Goal: Task Accomplishment & Management: Complete application form

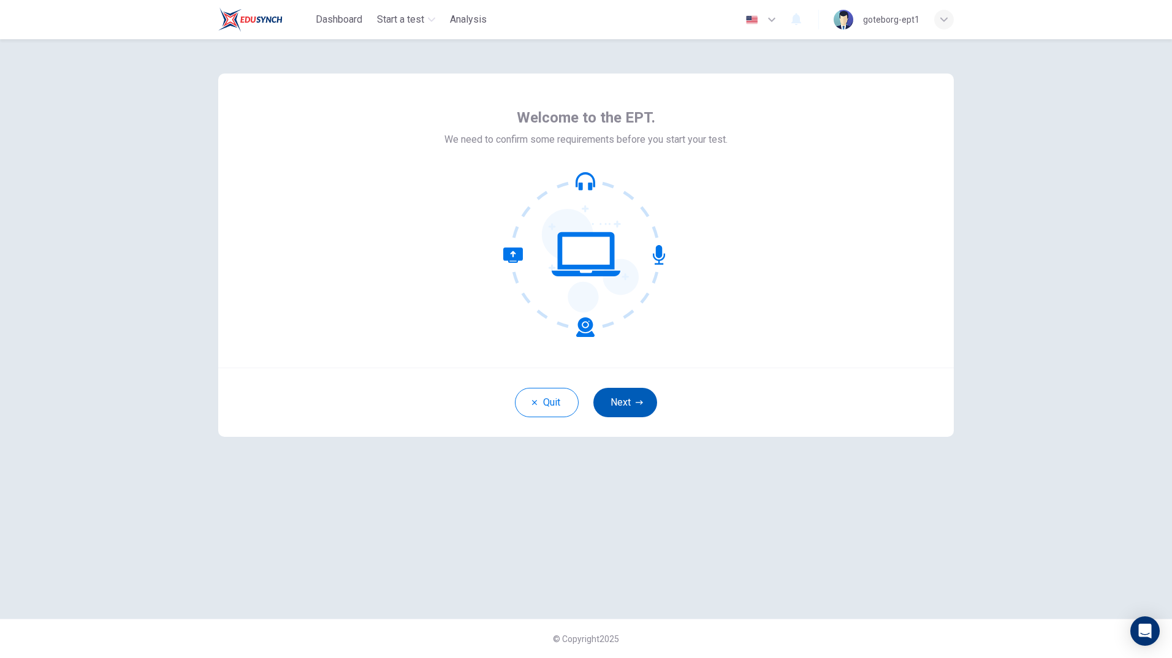
click at [632, 396] on button "Next" at bounding box center [625, 402] width 64 height 29
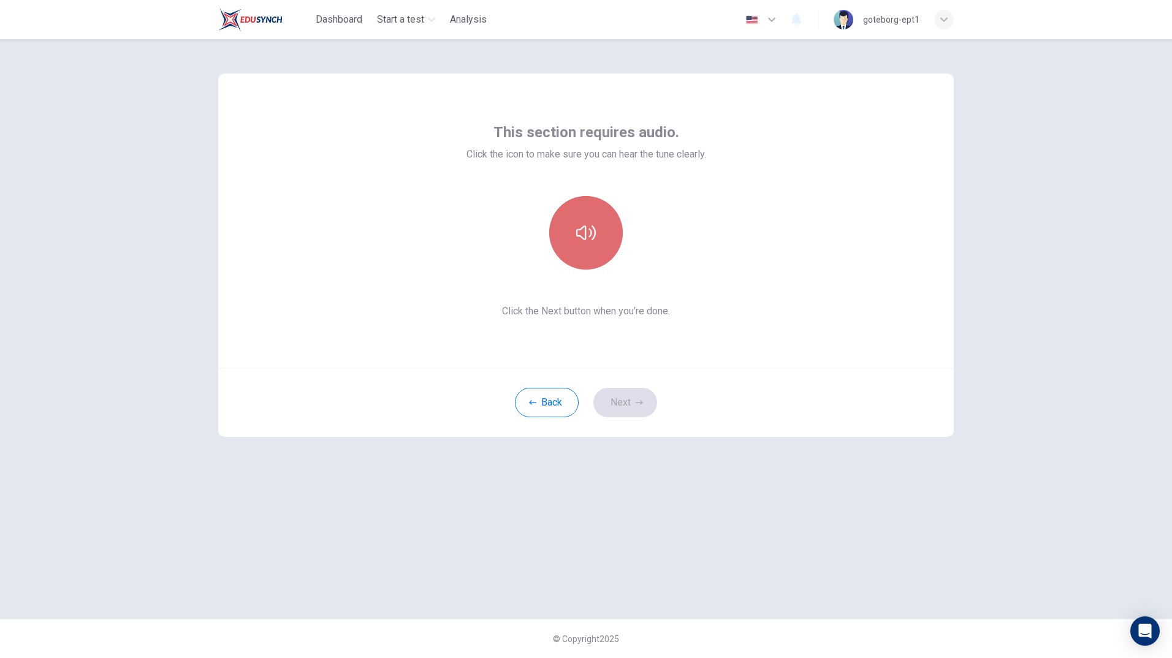
click at [606, 245] on button "button" at bounding box center [586, 233] width 74 height 74
click at [625, 401] on button "Next" at bounding box center [625, 402] width 64 height 29
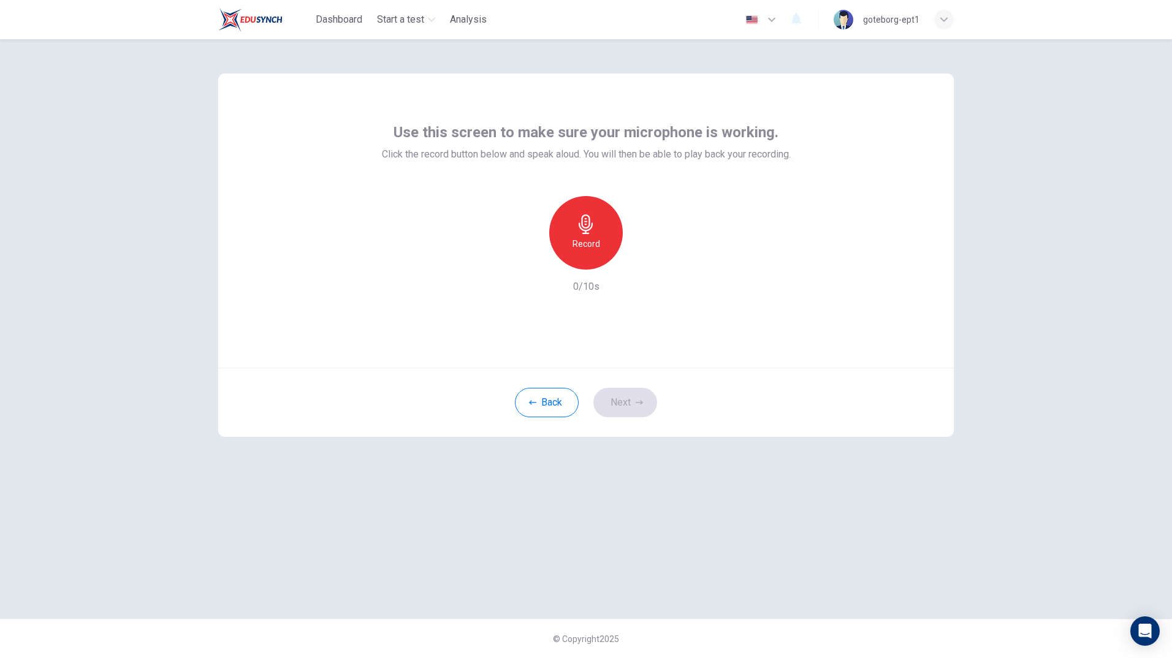
click at [598, 259] on div "Record" at bounding box center [586, 233] width 74 height 74
click at [601, 234] on div "Stop" at bounding box center [586, 233] width 74 height 74
click at [641, 394] on button "Next" at bounding box center [625, 402] width 64 height 29
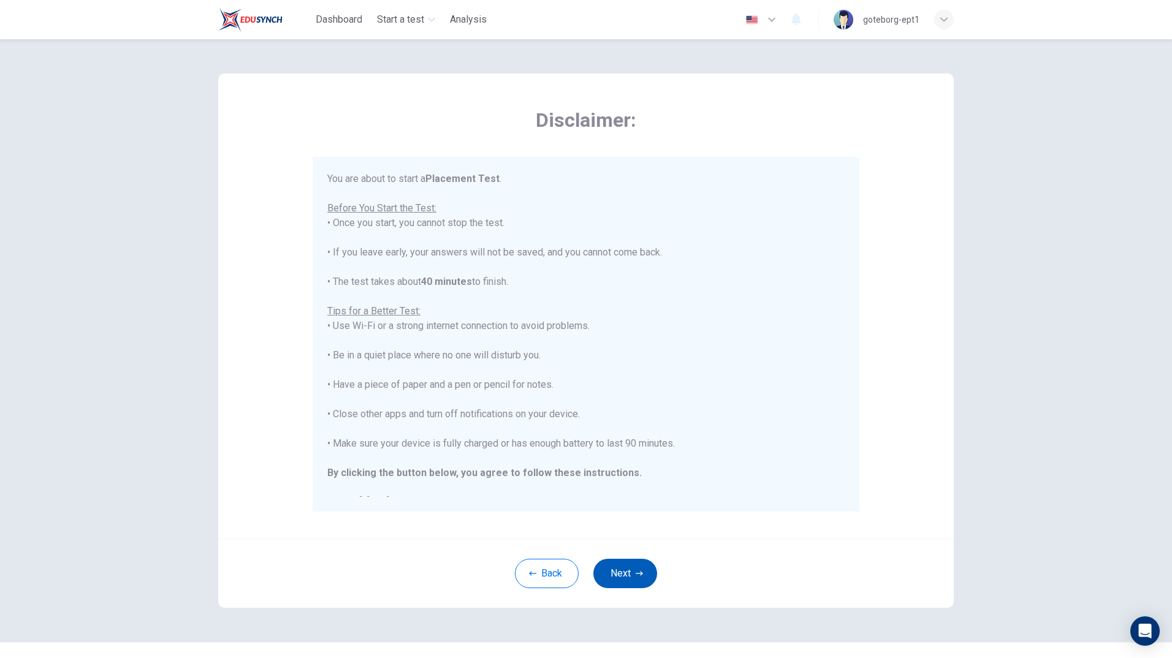
click at [624, 568] on button "Next" at bounding box center [625, 573] width 64 height 29
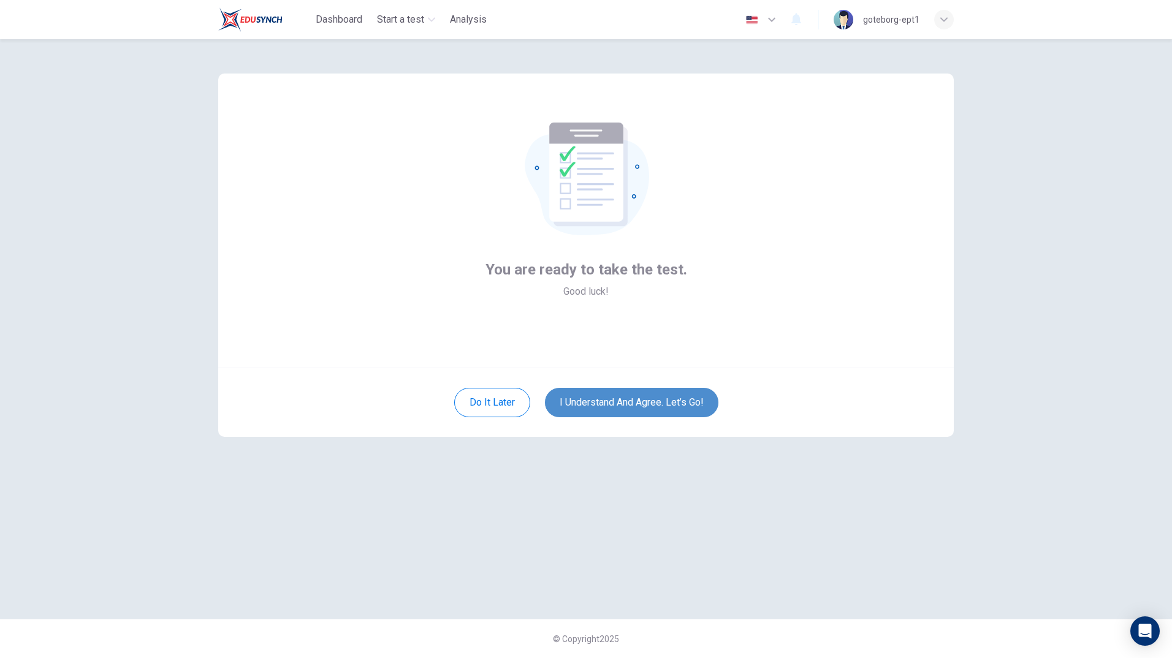
click at [663, 394] on button "I understand and agree. Let’s go!" at bounding box center [631, 402] width 173 height 29
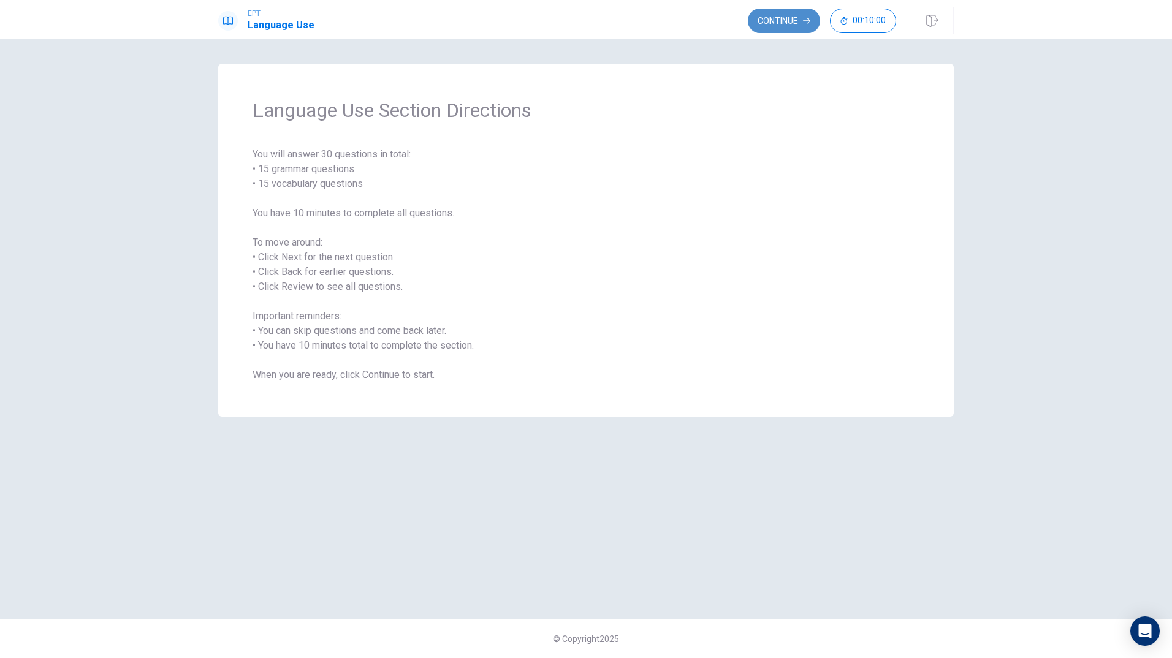
click at [774, 16] on button "Continue" at bounding box center [784, 21] width 72 height 25
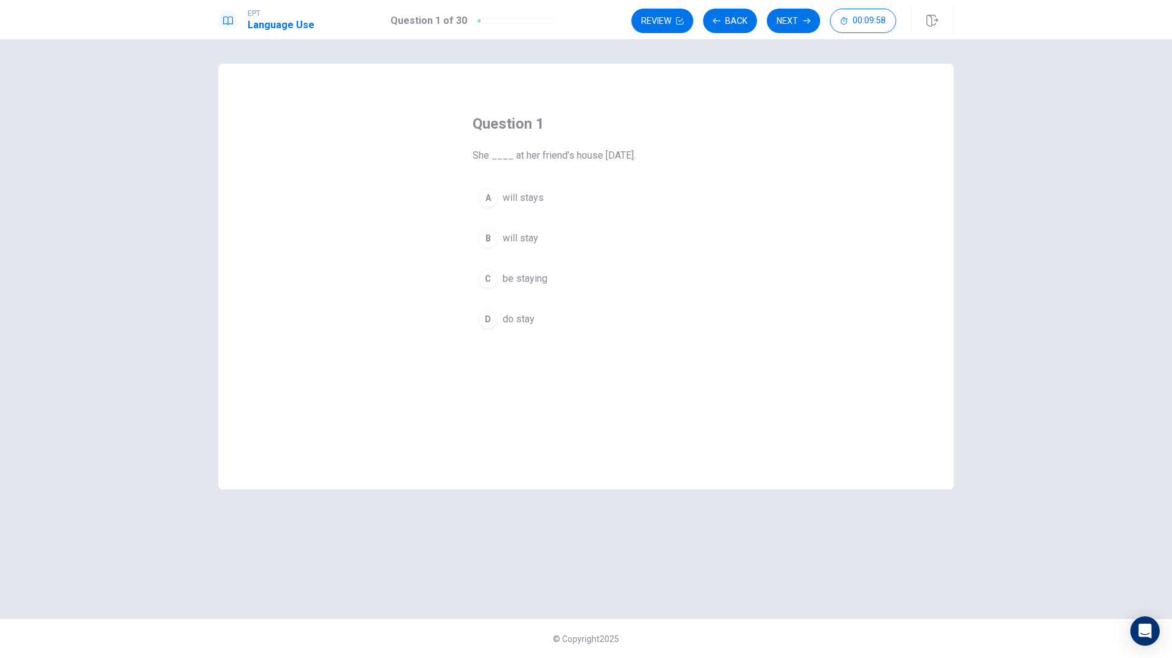
click at [528, 234] on span "will stay" at bounding box center [521, 238] width 36 height 15
click at [786, 25] on button "Next" at bounding box center [793, 21] width 53 height 25
click at [518, 321] on span "were starting" at bounding box center [531, 319] width 56 height 15
click at [806, 21] on icon "button" at bounding box center [806, 20] width 7 height 7
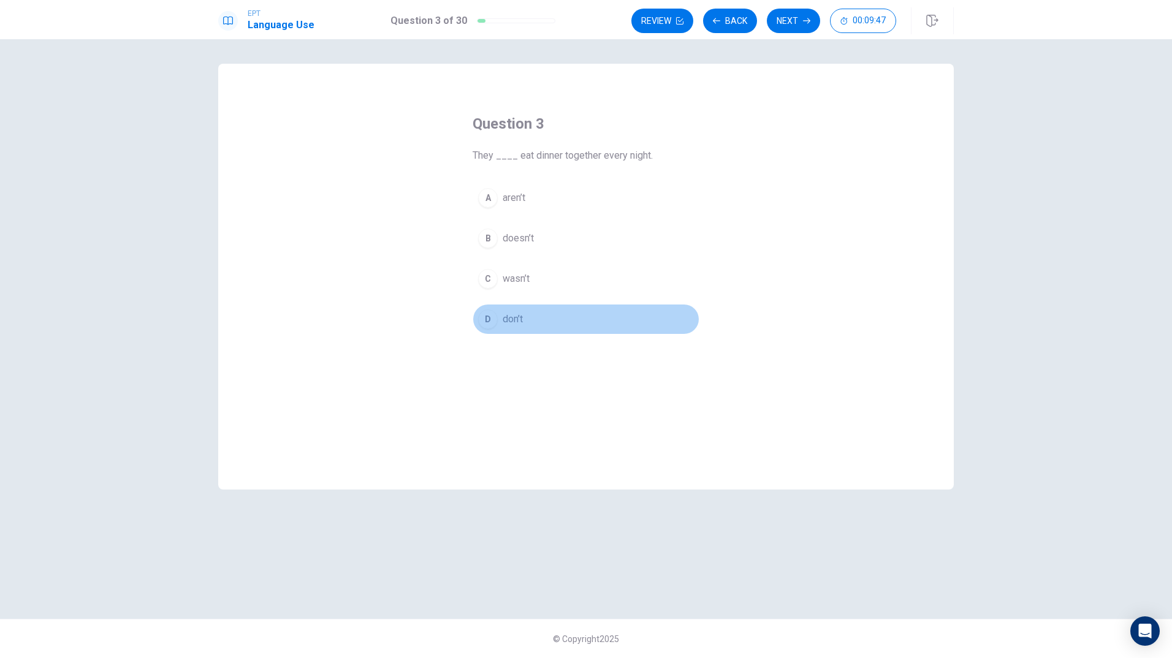
click at [519, 321] on span "don’t" at bounding box center [513, 319] width 20 height 15
click at [778, 25] on button "Next" at bounding box center [793, 21] width 53 height 25
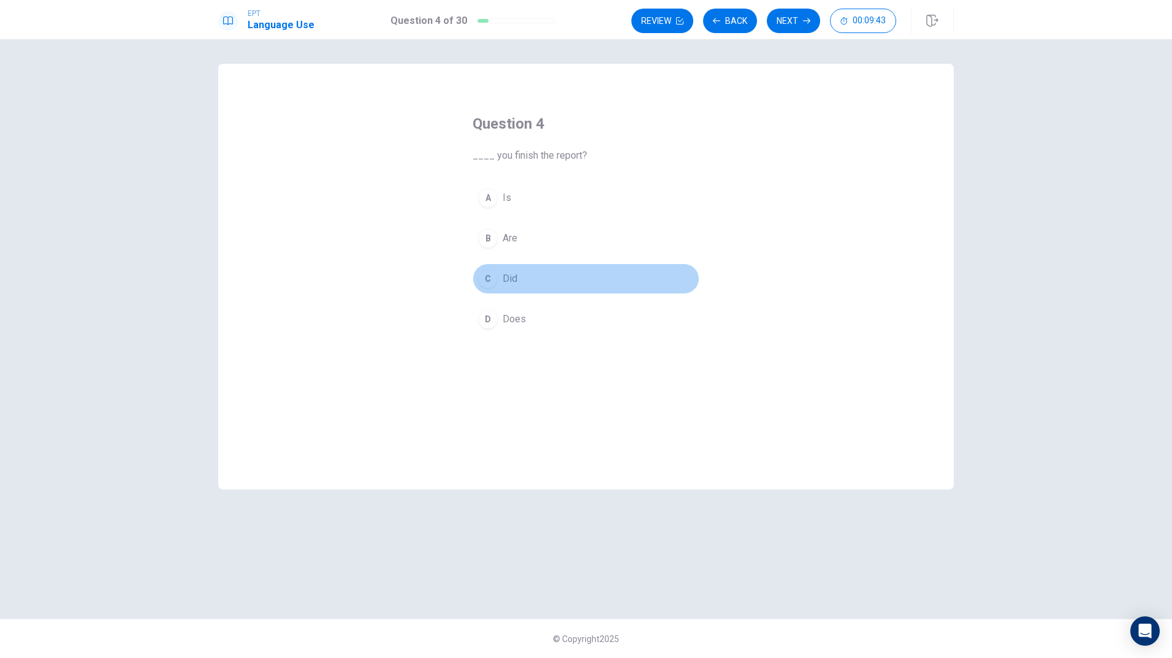
click at [489, 281] on div "C" at bounding box center [488, 279] width 20 height 20
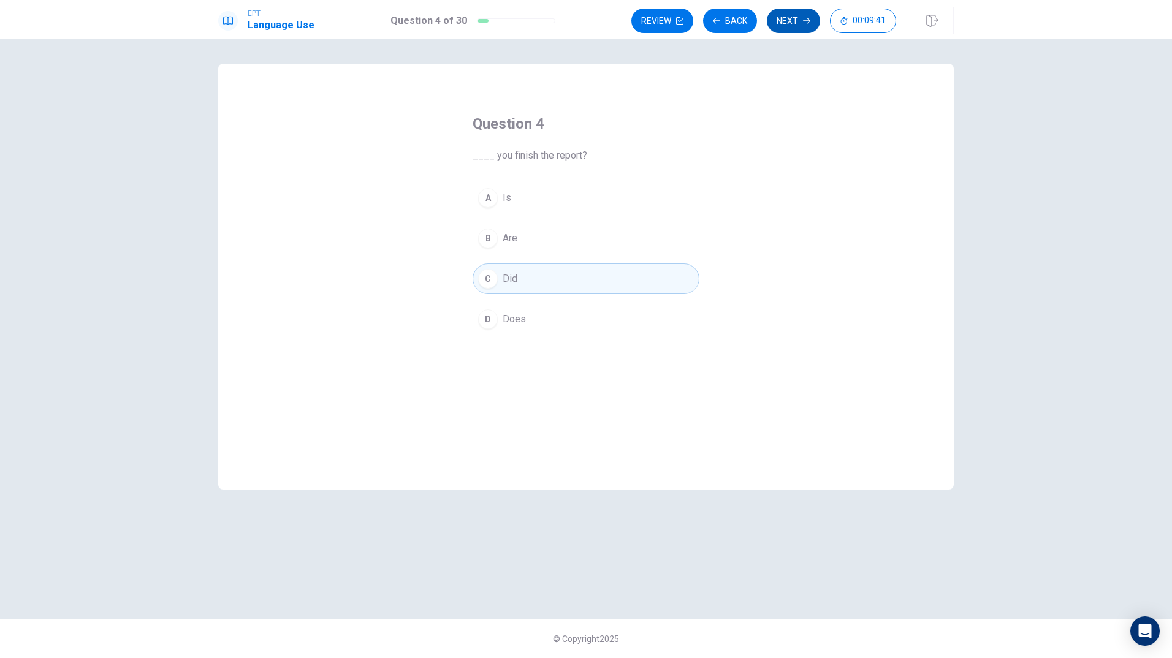
click at [783, 21] on button "Next" at bounding box center [793, 21] width 53 height 25
click at [513, 319] on span "hiking" at bounding box center [515, 319] width 25 height 15
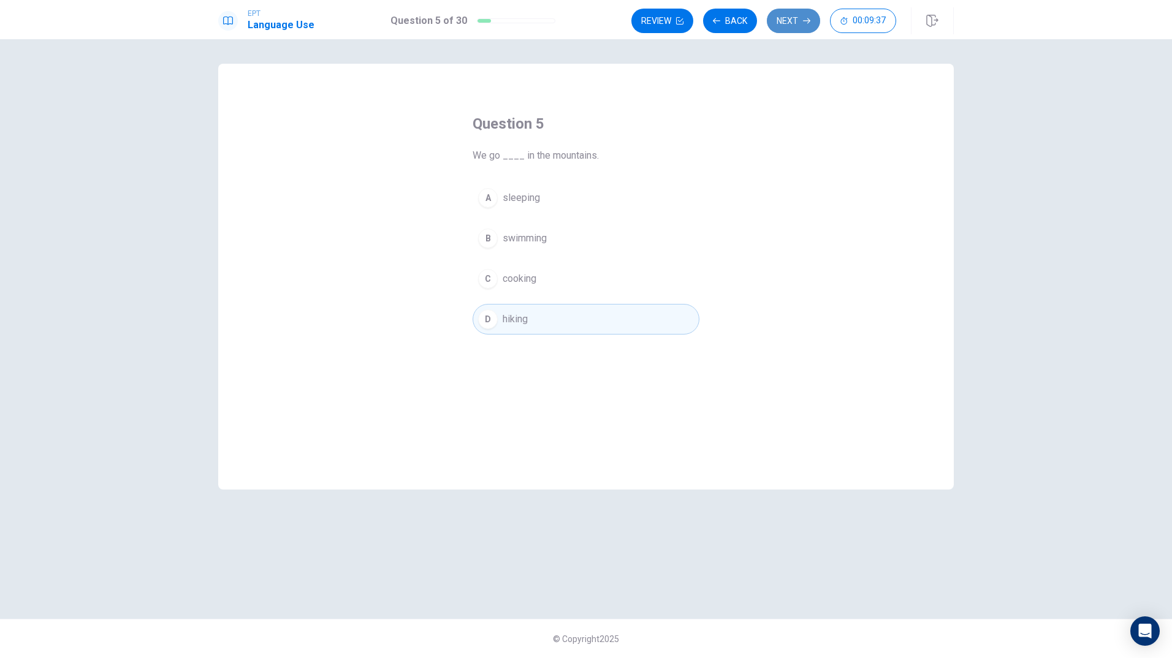
click at [798, 26] on button "Next" at bounding box center [793, 21] width 53 height 25
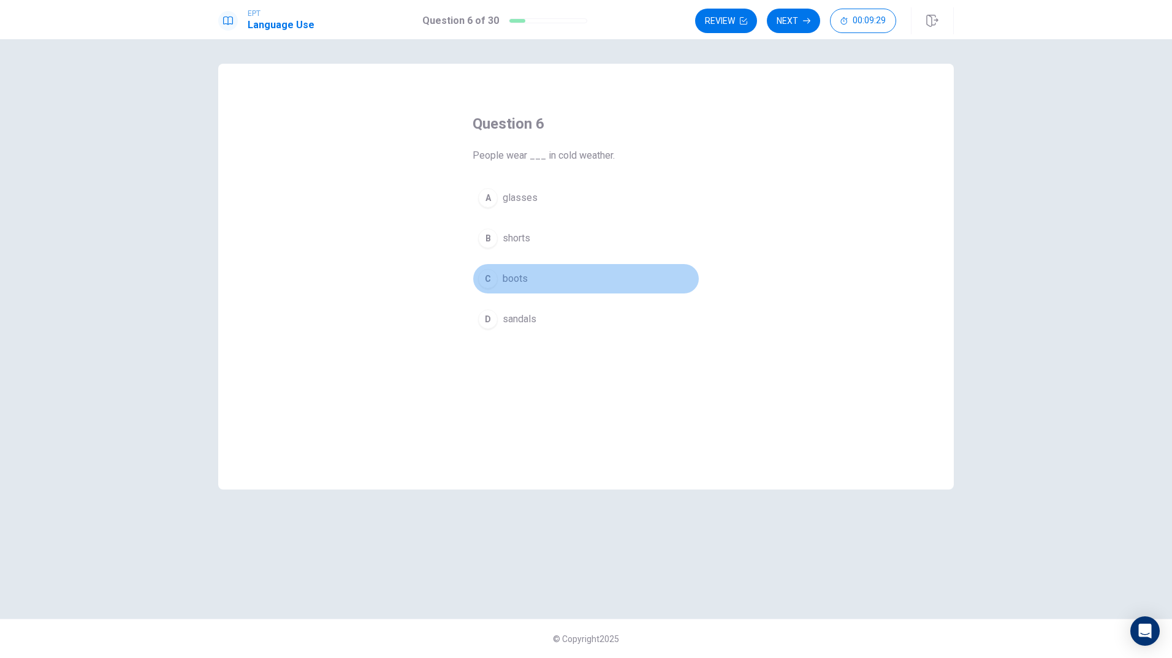
click at [497, 281] on div "C" at bounding box center [488, 279] width 20 height 20
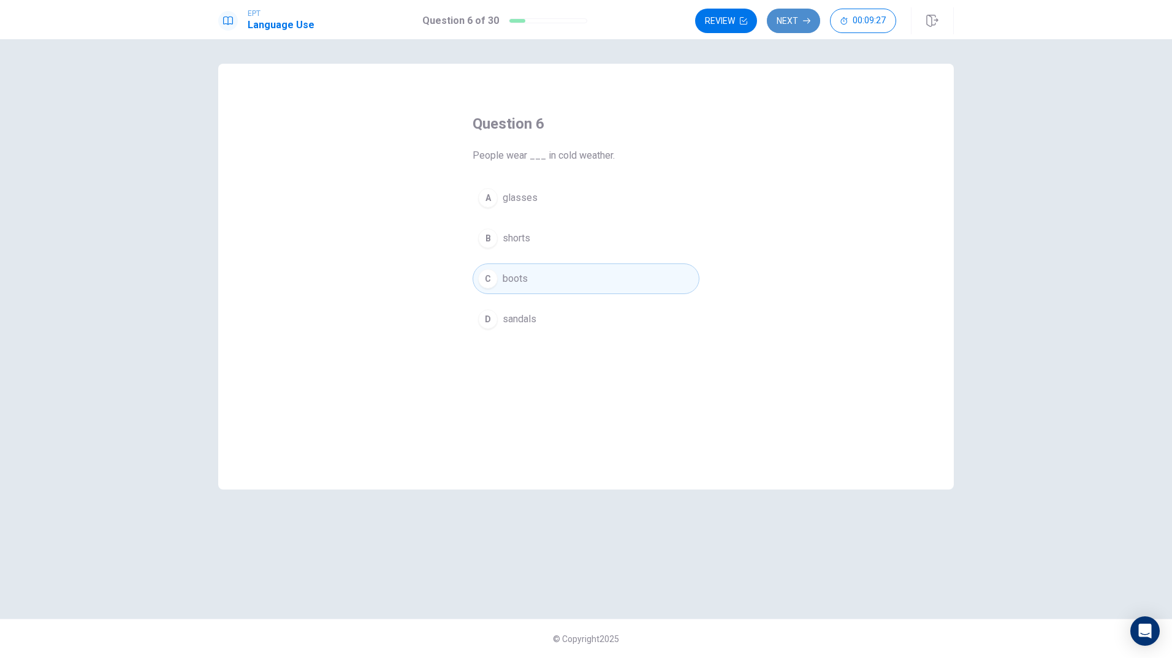
click at [791, 21] on button "Next" at bounding box center [793, 21] width 53 height 25
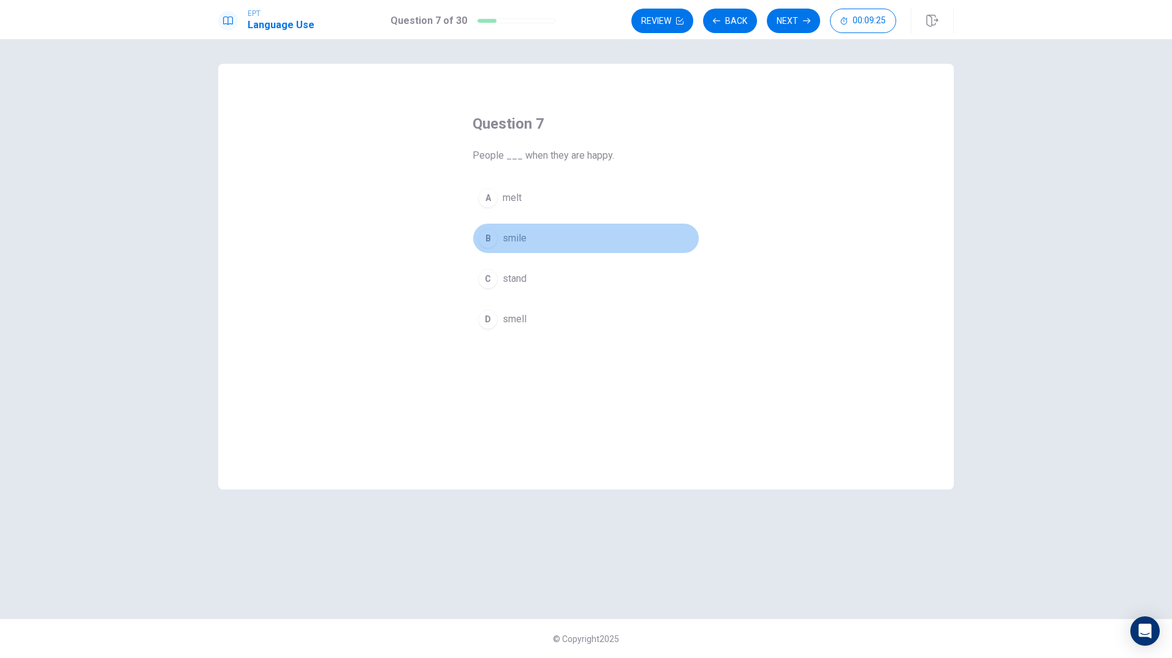
click at [489, 243] on div "B" at bounding box center [488, 239] width 20 height 20
click at [783, 21] on button "Next" at bounding box center [793, 21] width 53 height 25
click at [488, 240] on div "B" at bounding box center [488, 239] width 20 height 20
click at [788, 25] on button "Next" at bounding box center [793, 21] width 53 height 25
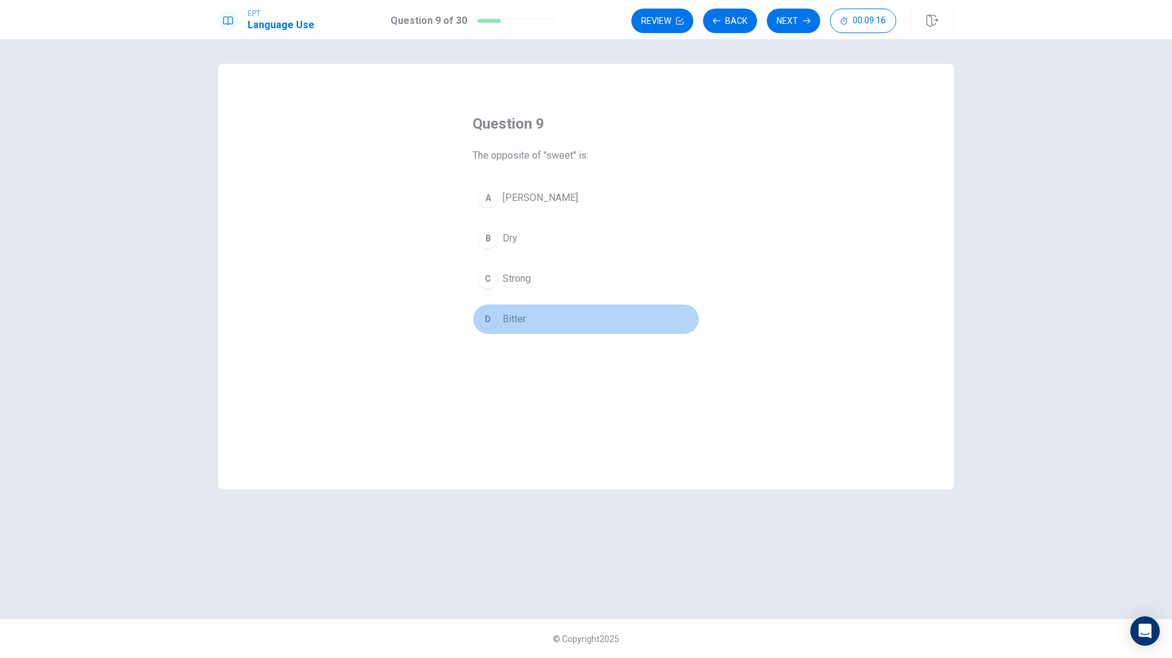
click at [487, 317] on div "D" at bounding box center [488, 320] width 20 height 20
click at [792, 20] on button "Next" at bounding box center [793, 21] width 53 height 25
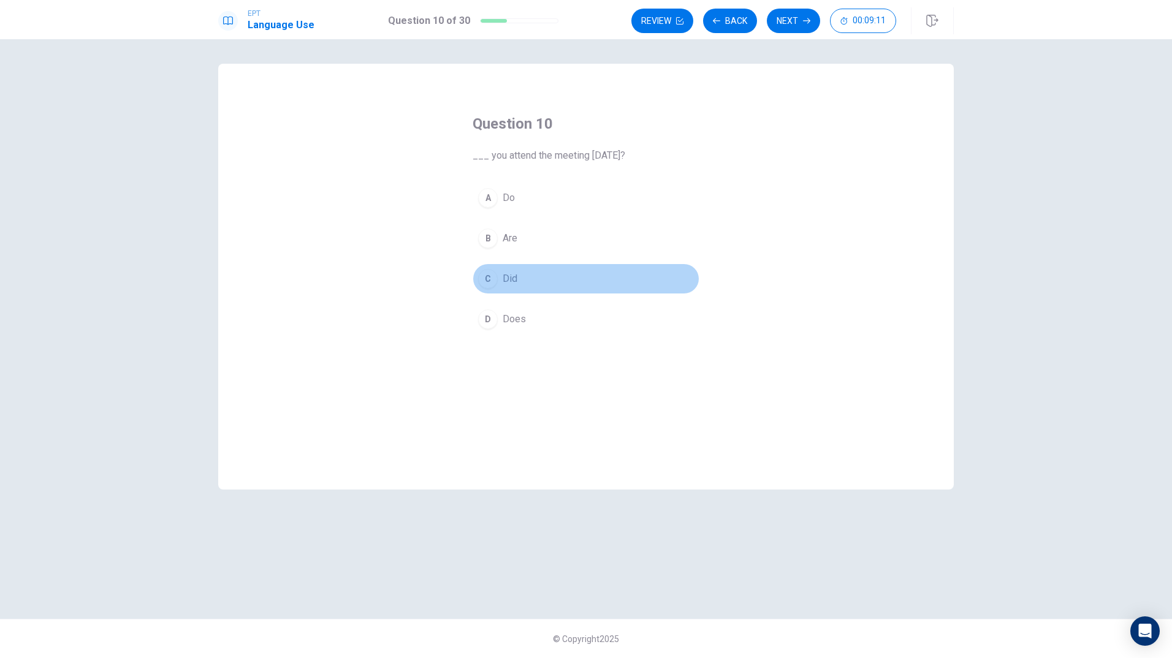
click at [487, 281] on div "C" at bounding box center [488, 279] width 20 height 20
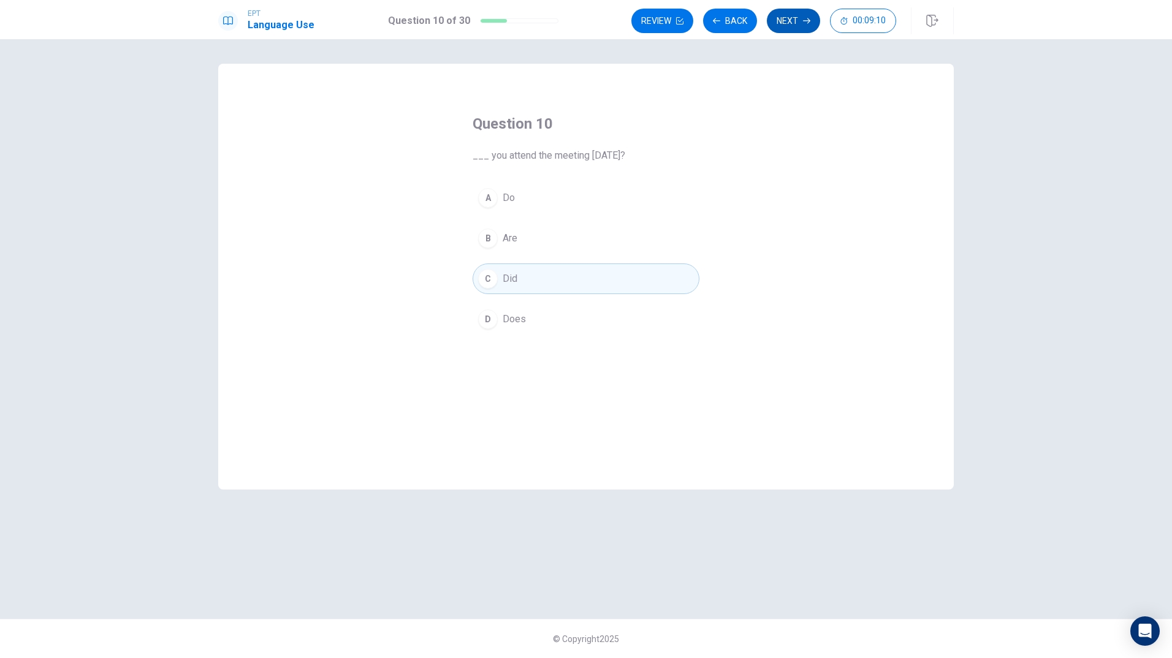
click at [788, 12] on button "Next" at bounding box center [793, 21] width 53 height 25
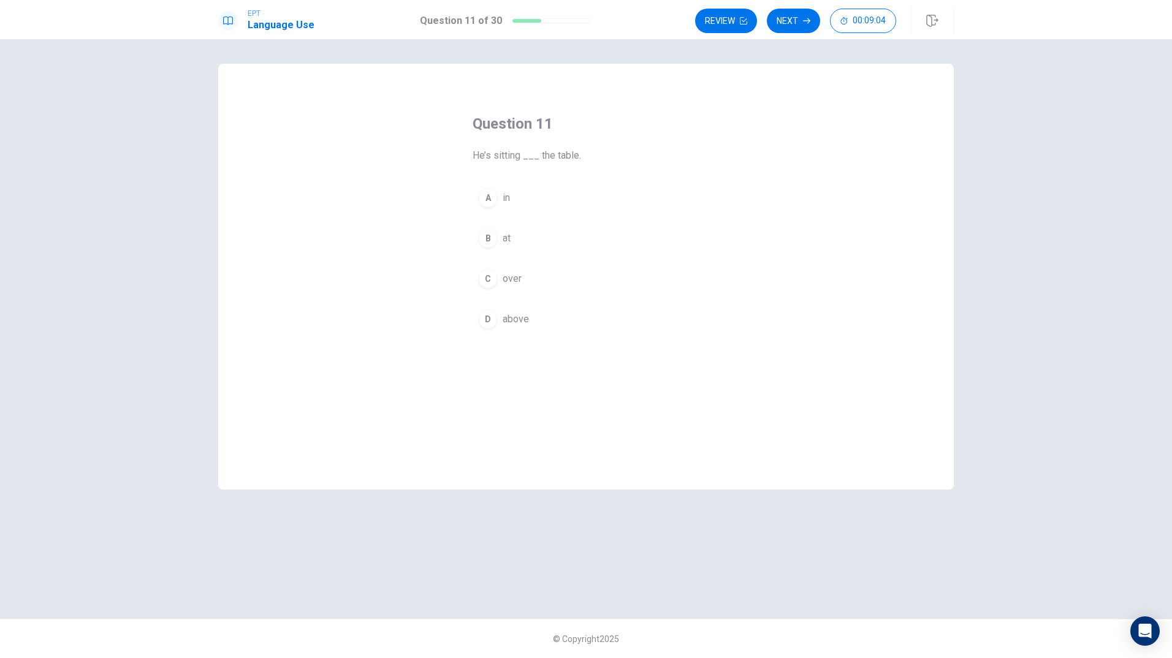
click at [490, 238] on div "B" at bounding box center [488, 239] width 20 height 20
click at [803, 19] on icon "button" at bounding box center [806, 20] width 7 height 7
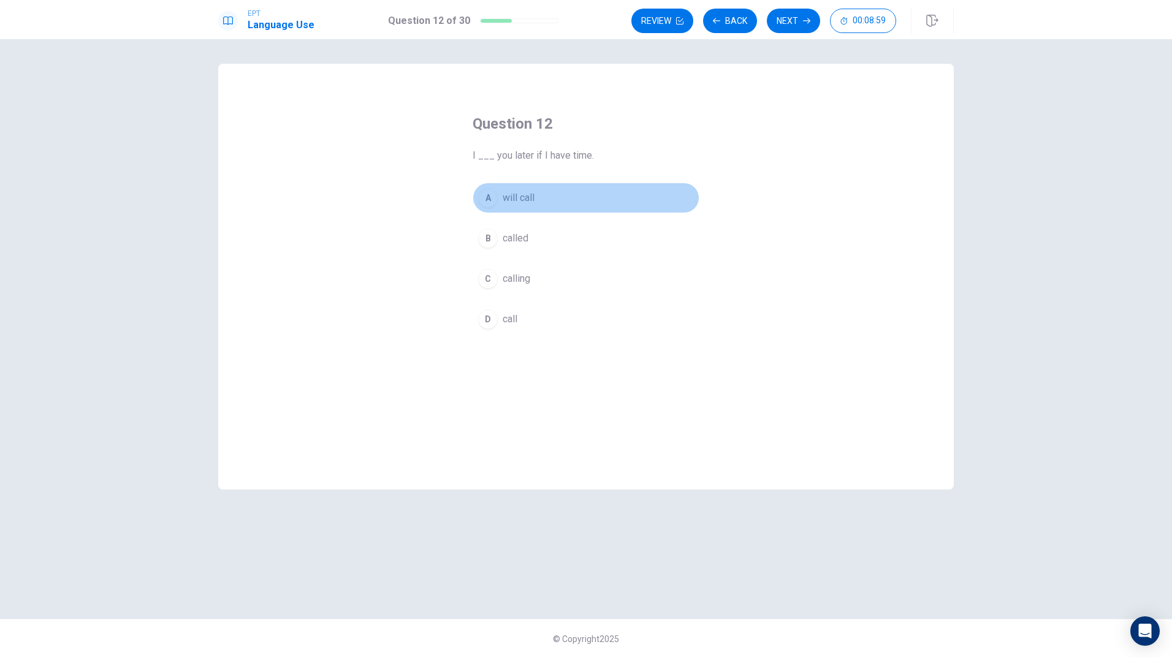
click at [492, 201] on div "A" at bounding box center [488, 198] width 20 height 20
click at [795, 26] on button "Next" at bounding box center [793, 21] width 53 height 25
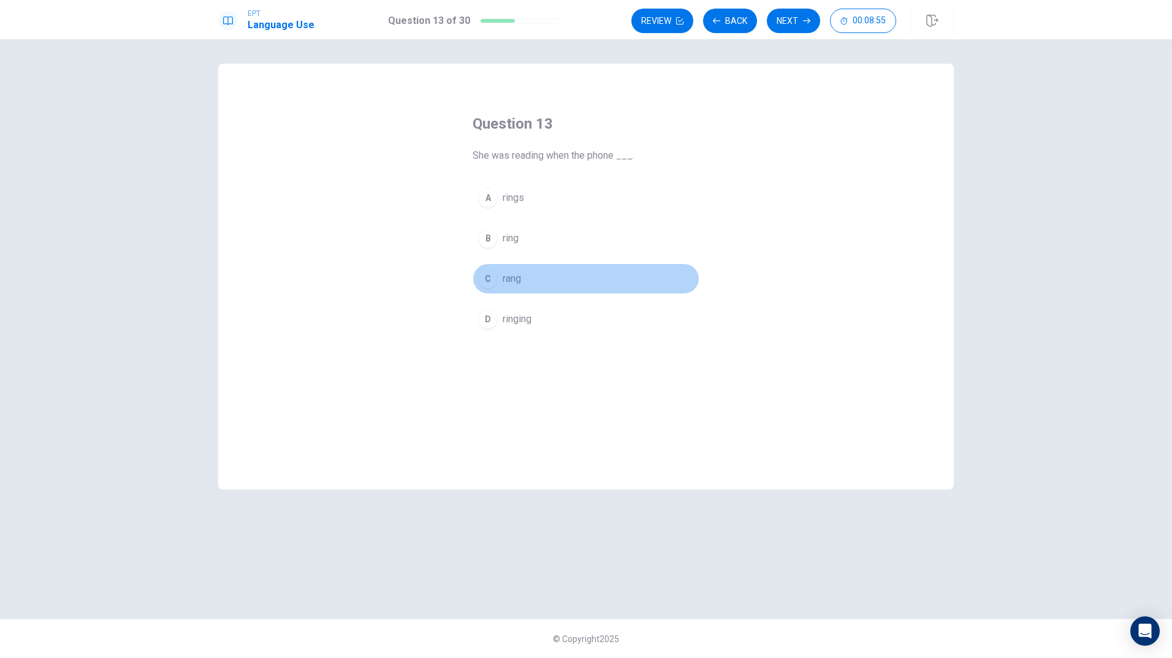
click at [492, 279] on div "C" at bounding box center [488, 279] width 20 height 20
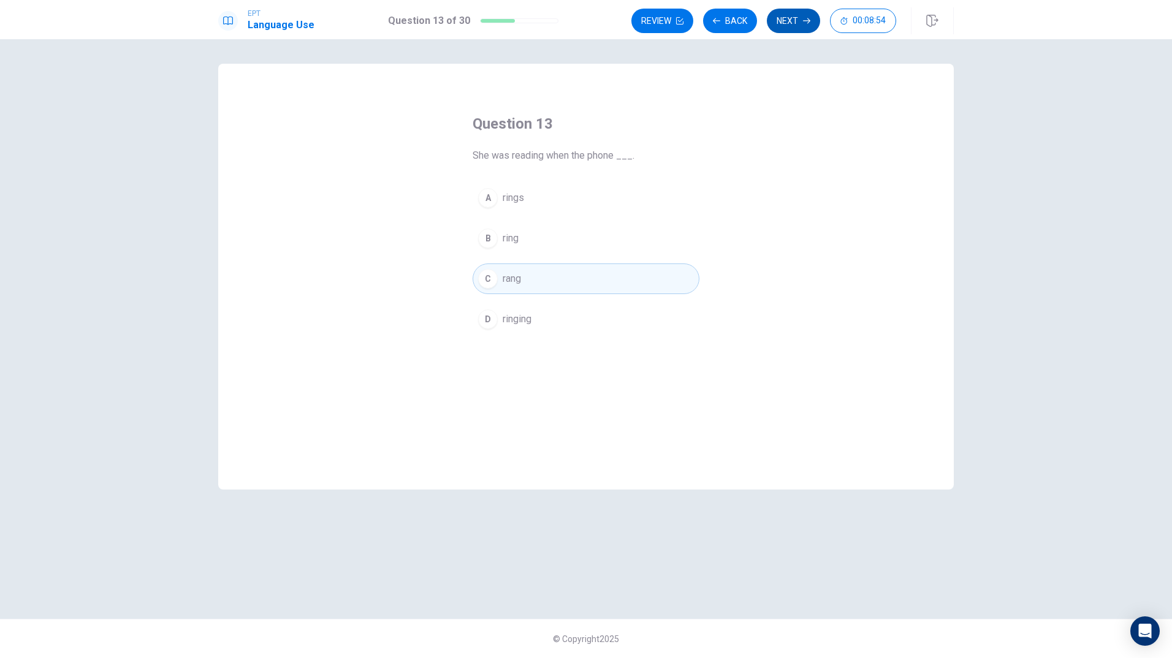
click at [781, 29] on button "Next" at bounding box center [793, 21] width 53 height 25
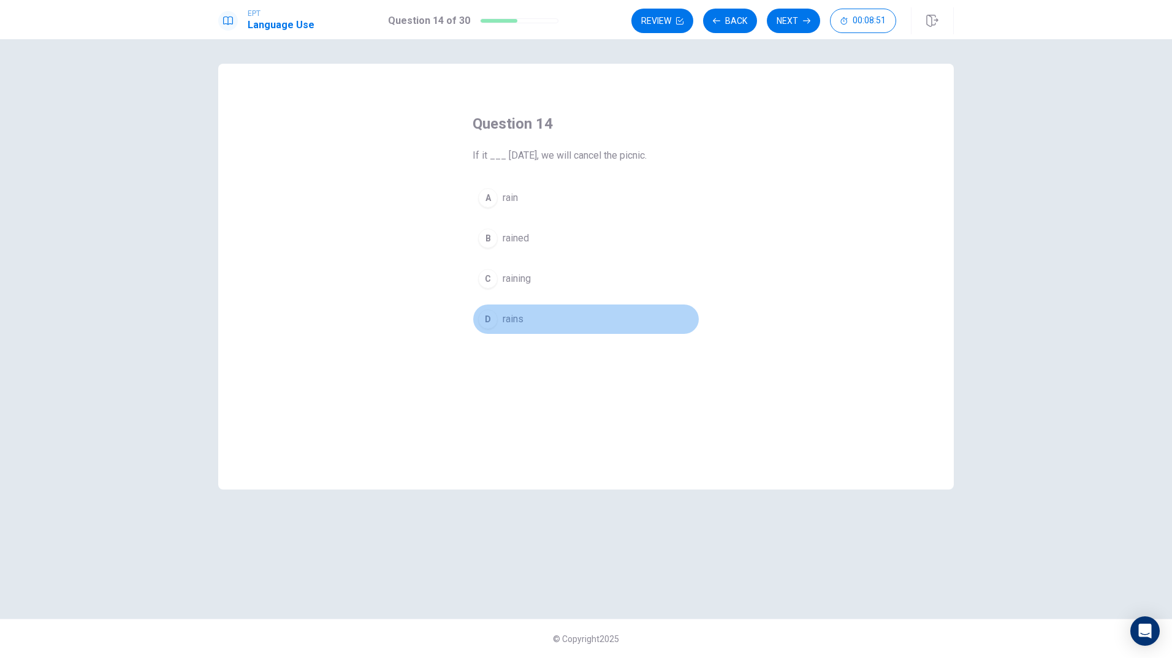
click at [487, 319] on div "D" at bounding box center [488, 320] width 20 height 20
click at [793, 23] on button "Next" at bounding box center [793, 21] width 53 height 25
click at [516, 281] on span "Shorten" at bounding box center [519, 279] width 33 height 15
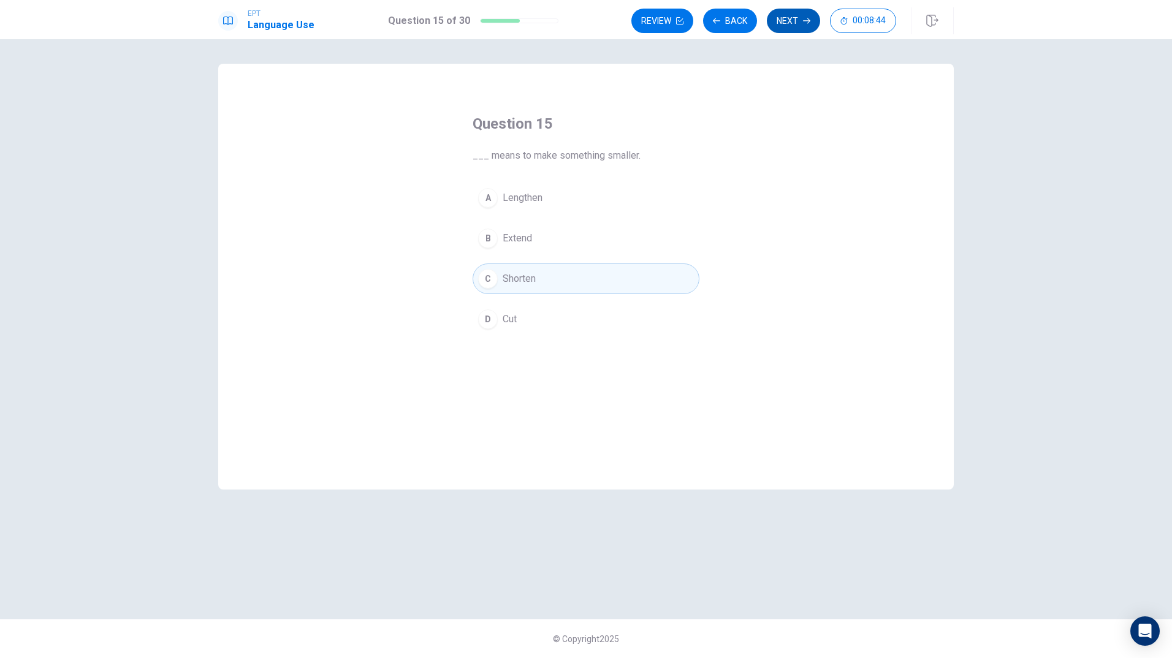
click at [805, 24] on icon "button" at bounding box center [806, 20] width 7 height 7
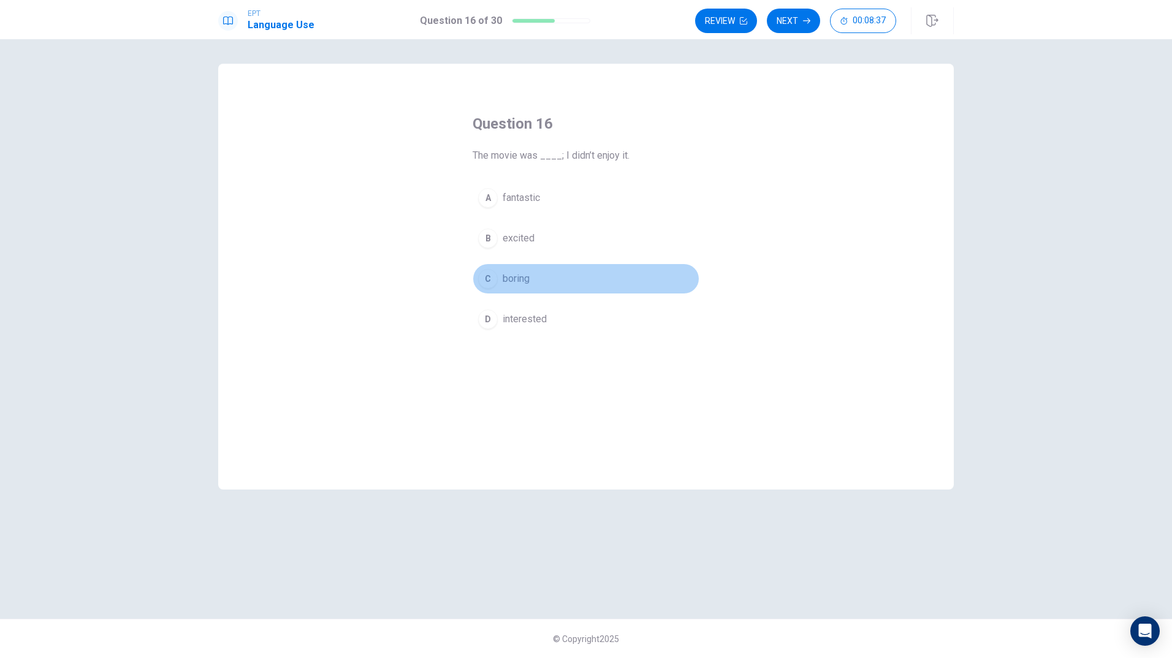
click at [504, 285] on span "boring" at bounding box center [516, 279] width 27 height 15
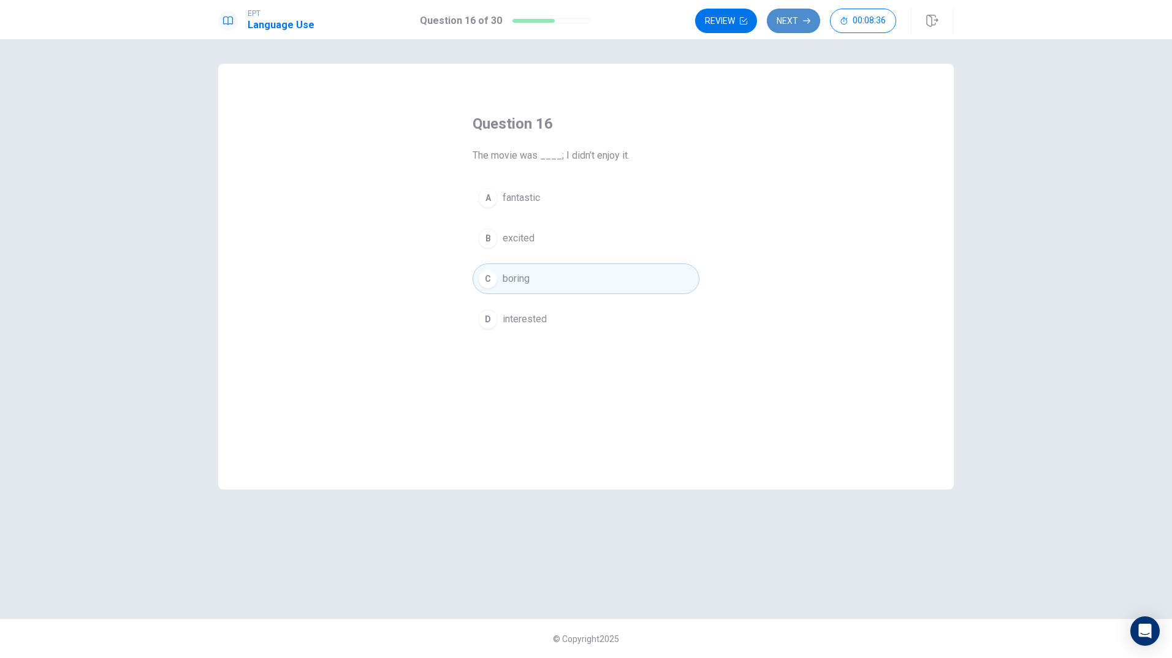
click at [787, 29] on button "Next" at bounding box center [793, 21] width 53 height 25
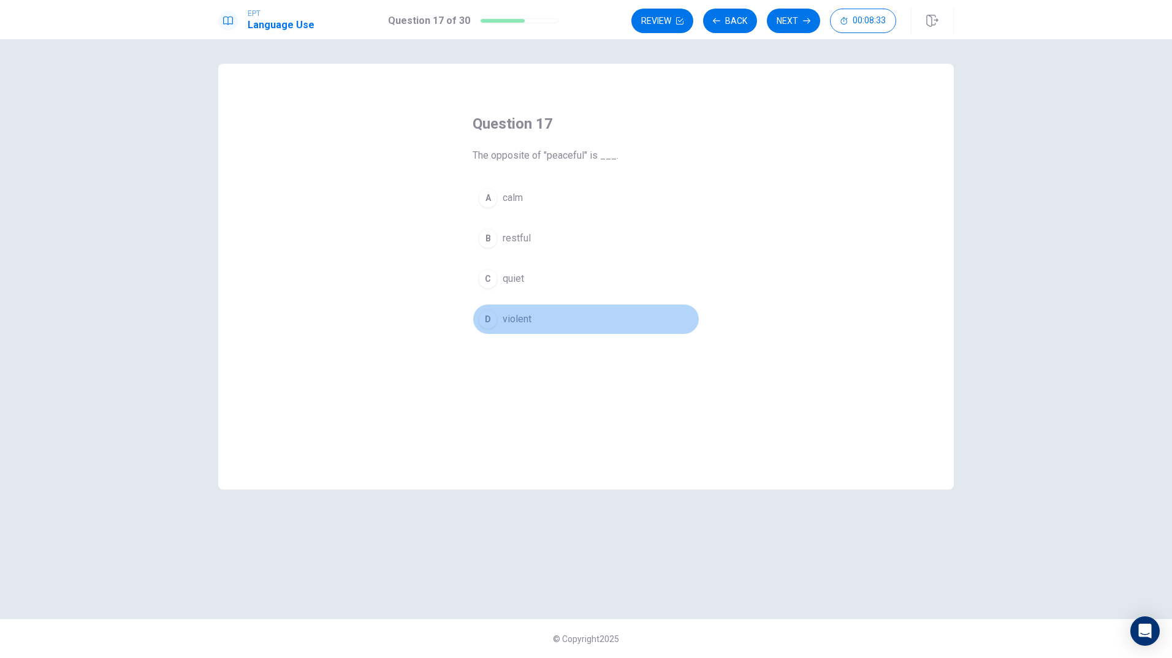
click at [495, 314] on div "D" at bounding box center [488, 320] width 20 height 20
click at [807, 23] on icon "button" at bounding box center [806, 20] width 7 height 7
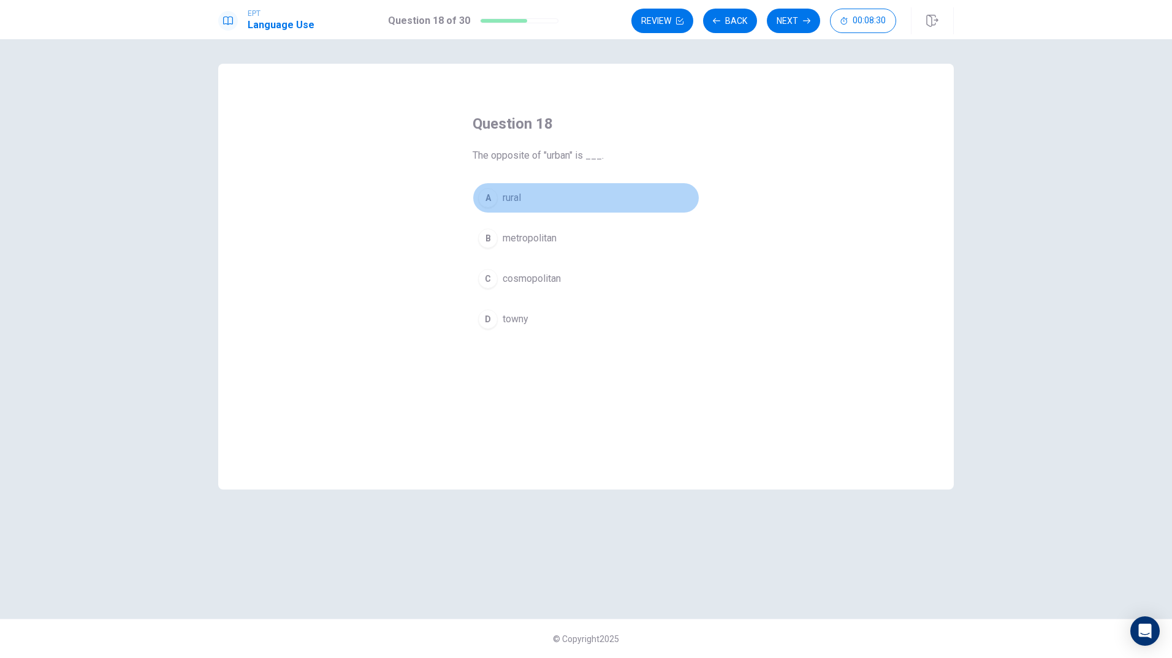
click at [501, 202] on button "A rural" at bounding box center [586, 198] width 227 height 31
click at [797, 16] on button "Next" at bounding box center [793, 21] width 53 height 25
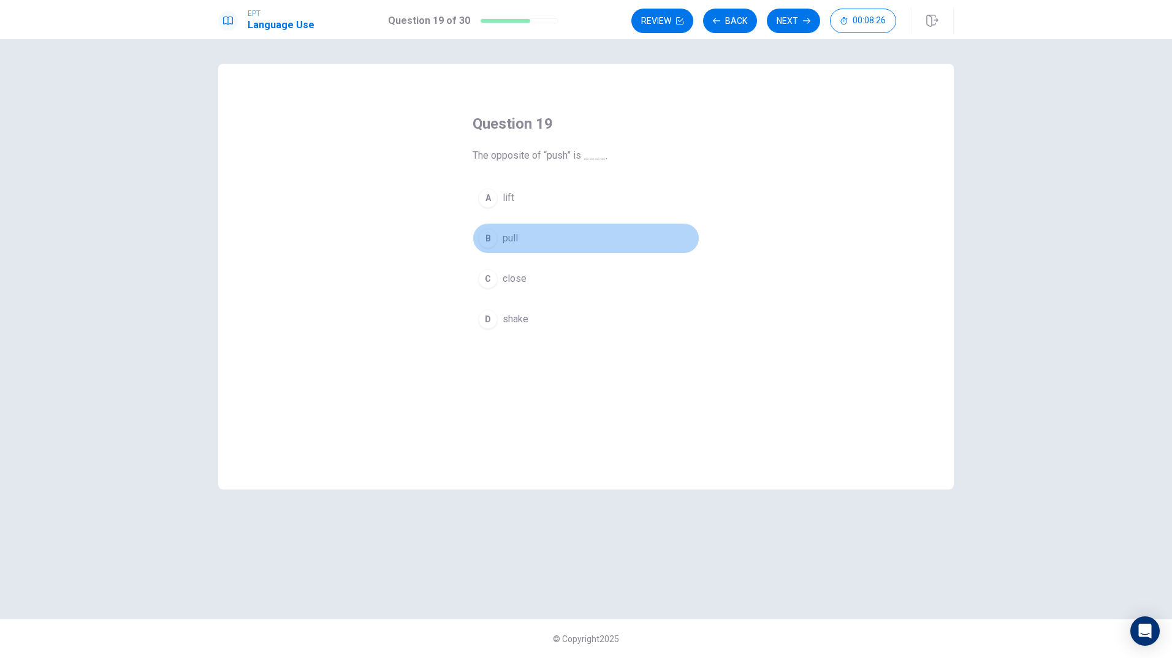
click at [498, 240] on button "B pull" at bounding box center [586, 238] width 227 height 31
click at [802, 8] on div "Review Back Next 00:08:26" at bounding box center [792, 20] width 322 height 27
click at [801, 16] on button "Next" at bounding box center [793, 21] width 53 height 25
click at [514, 279] on span "are going" at bounding box center [523, 279] width 40 height 15
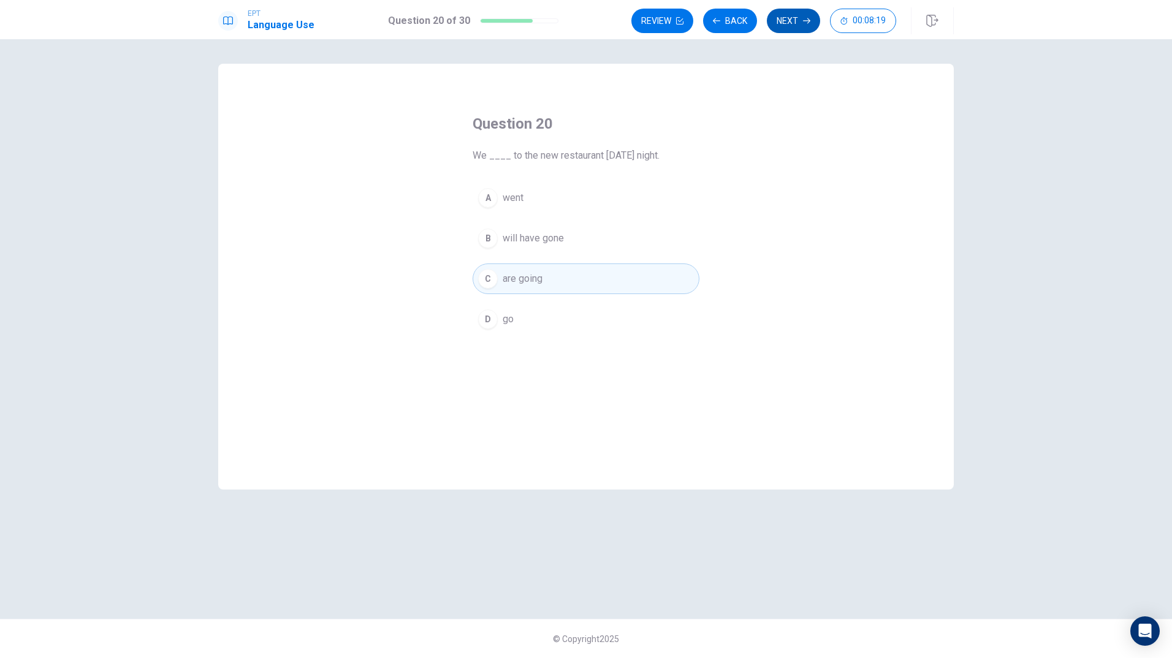
click at [791, 24] on button "Next" at bounding box center [793, 21] width 53 height 25
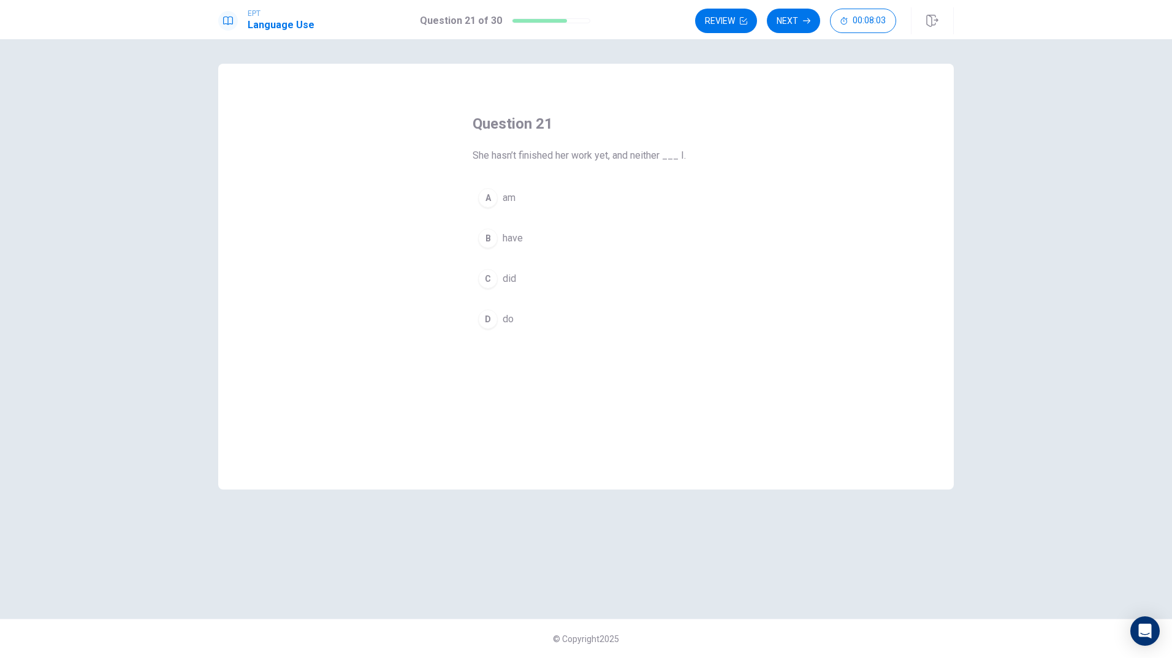
click at [518, 238] on span "have" at bounding box center [513, 238] width 20 height 15
click at [799, 25] on button "Next" at bounding box center [793, 21] width 53 height 25
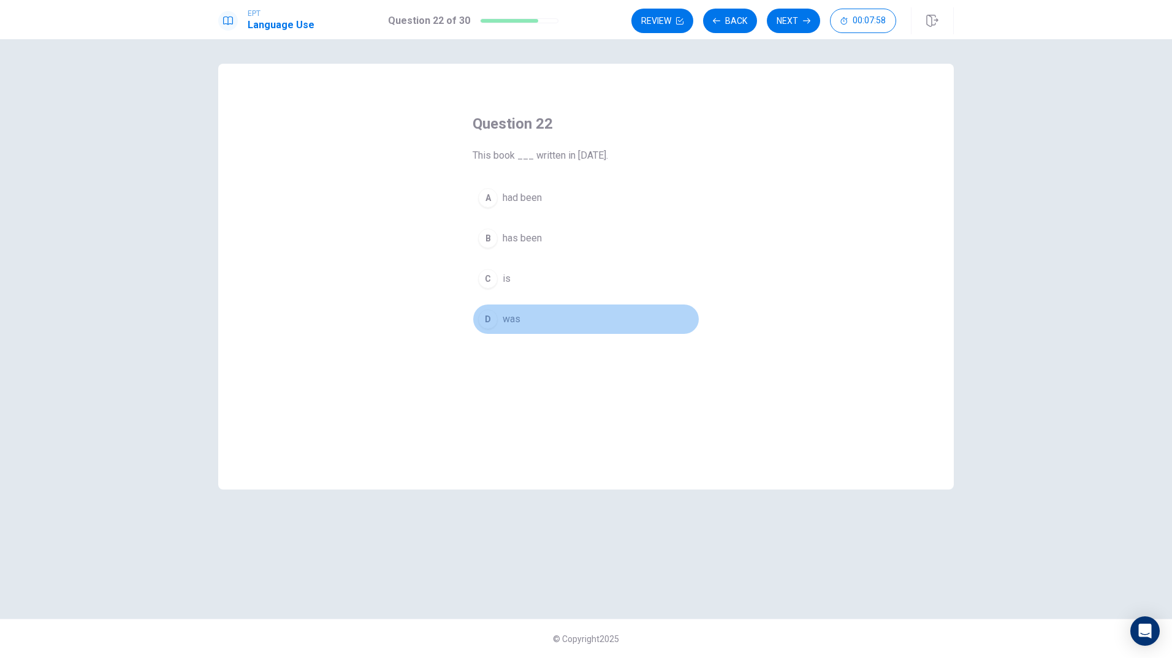
click at [505, 319] on span "was" at bounding box center [512, 319] width 18 height 15
click at [792, 28] on button "Next" at bounding box center [793, 21] width 53 height 25
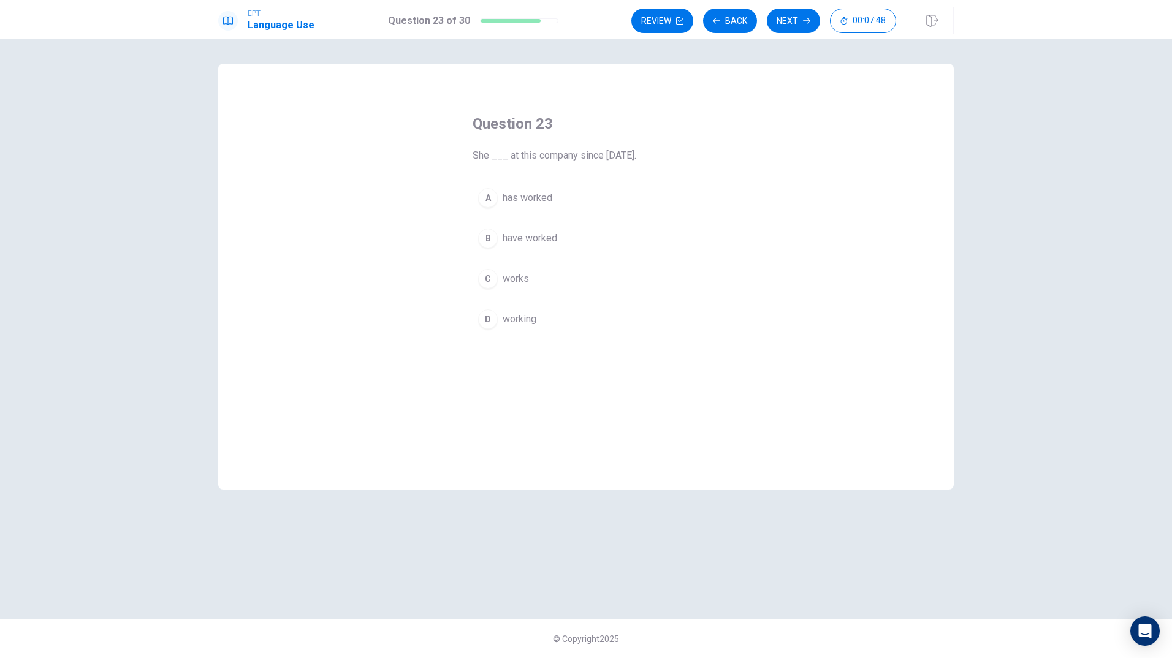
click at [485, 198] on div "A" at bounding box center [488, 198] width 20 height 20
click at [804, 24] on icon "button" at bounding box center [806, 20] width 7 height 7
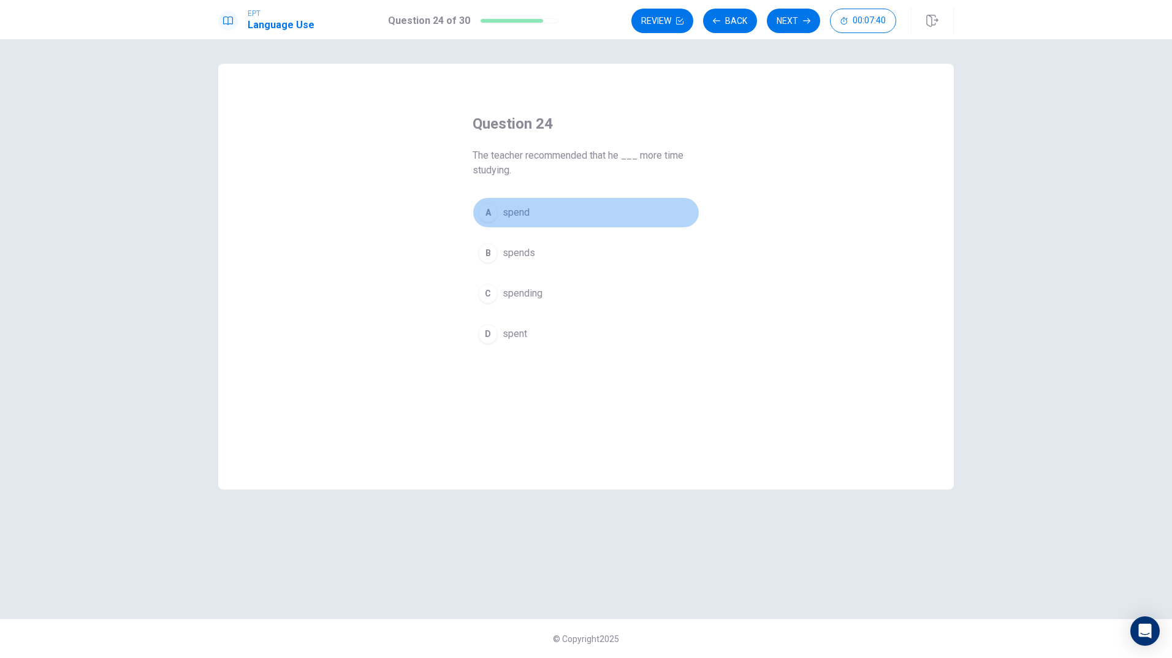
click at [508, 216] on span "spend" at bounding box center [516, 212] width 27 height 15
click at [785, 16] on button "Next" at bounding box center [793, 21] width 53 height 25
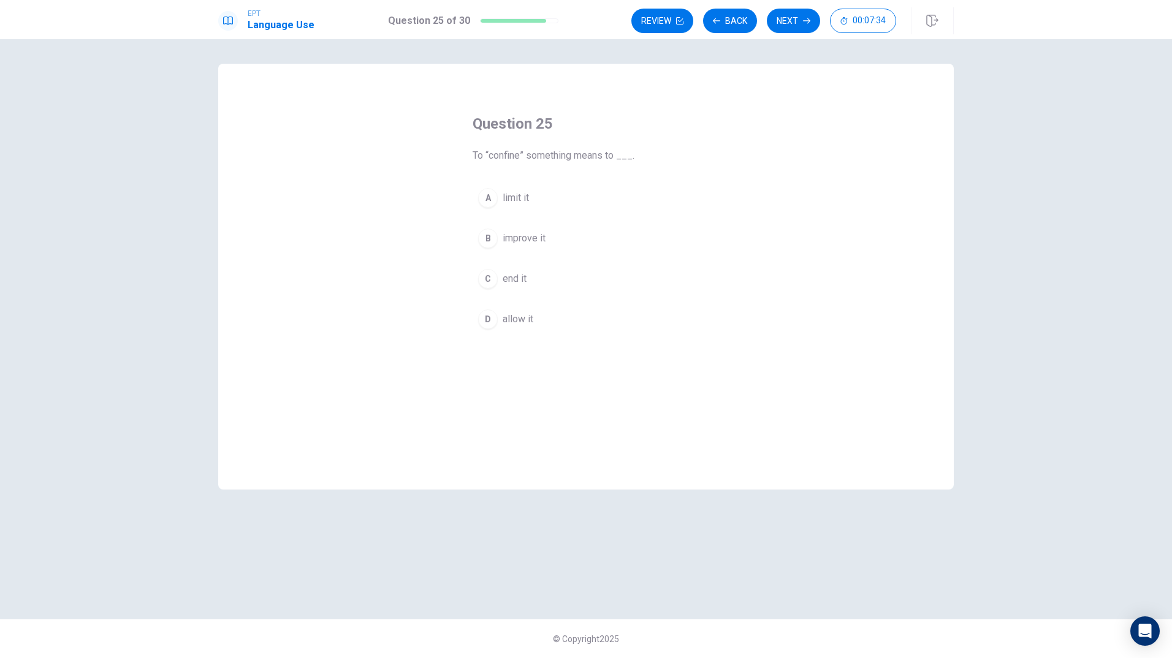
click at [512, 199] on span "limit it" at bounding box center [516, 198] width 26 height 15
click at [802, 25] on button "Next" at bounding box center [793, 21] width 53 height 25
click at [528, 276] on span "point out faults" at bounding box center [535, 279] width 64 height 15
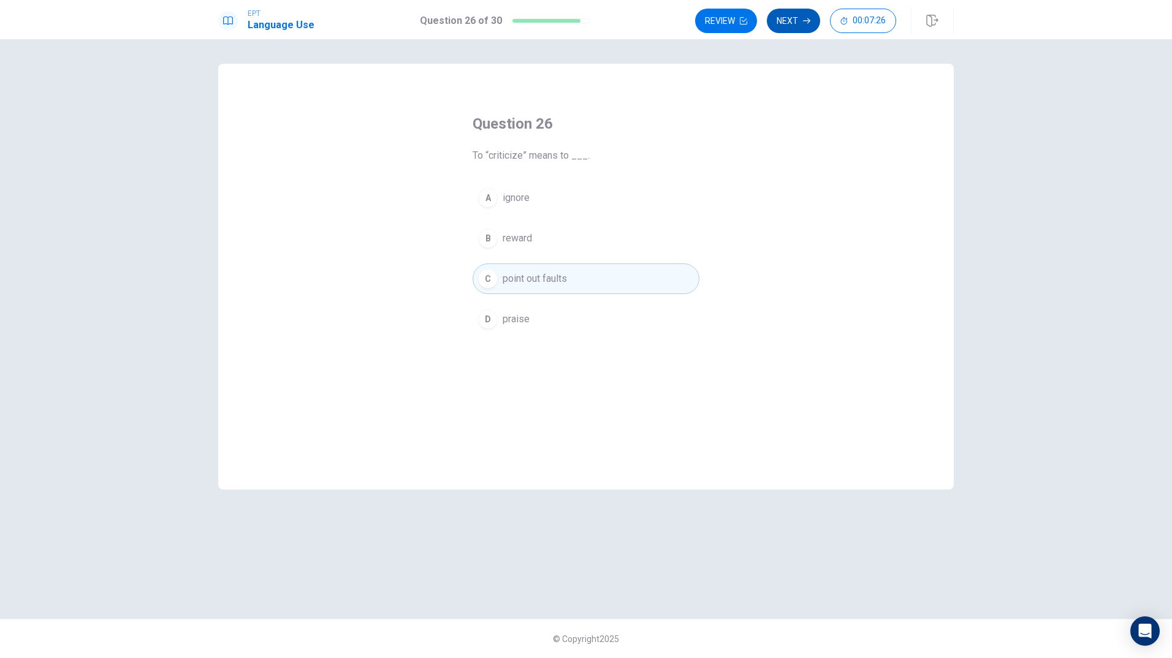
click at [792, 24] on button "Next" at bounding box center [793, 21] width 53 height 25
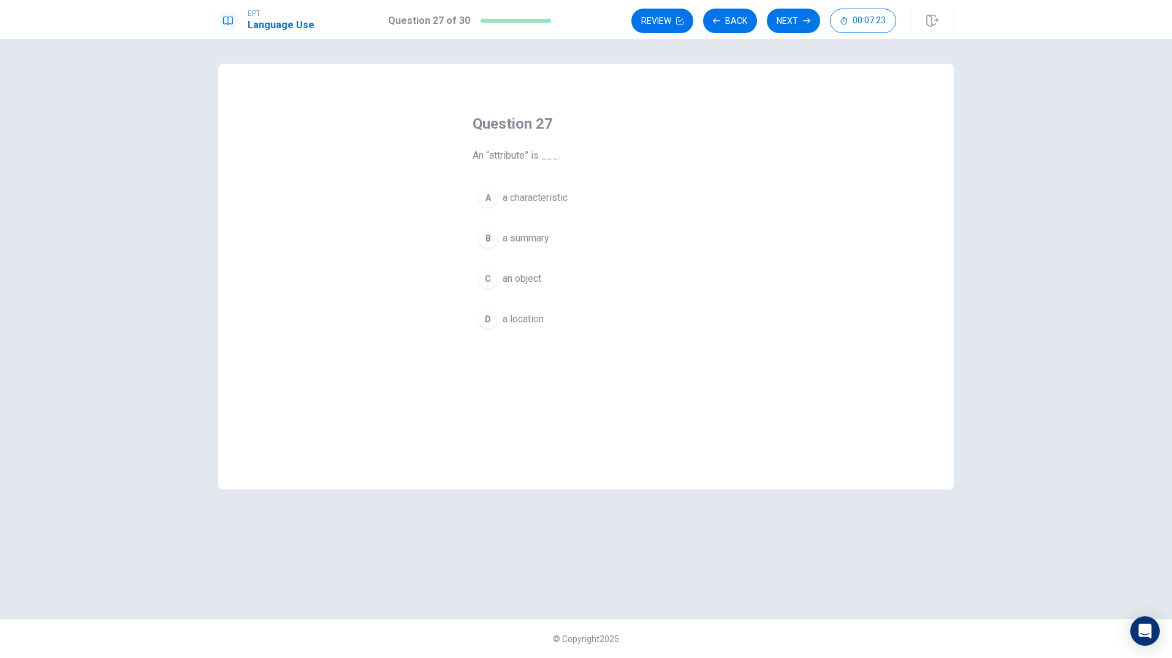
click at [492, 192] on div "A" at bounding box center [488, 198] width 20 height 20
click at [802, 20] on button "Next" at bounding box center [793, 21] width 53 height 25
click at [490, 245] on div "B" at bounding box center [488, 239] width 20 height 20
click at [473, 223] on button "B scarce" at bounding box center [586, 238] width 227 height 31
click at [788, 28] on button "Next" at bounding box center [793, 21] width 53 height 25
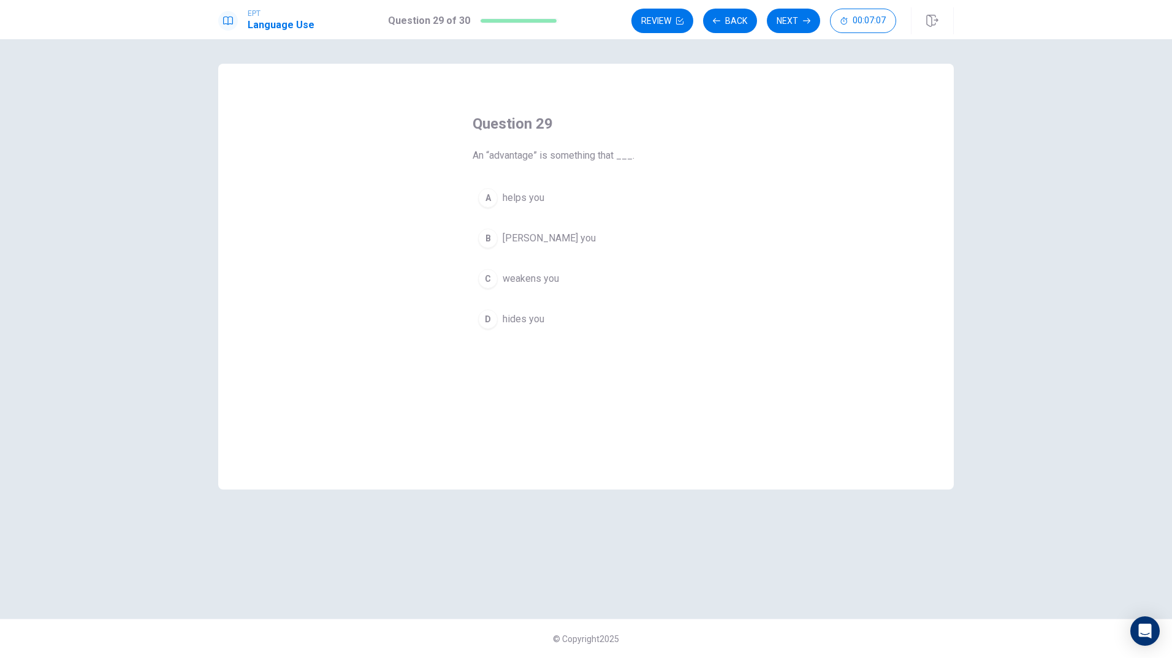
click at [531, 202] on span "helps you" at bounding box center [524, 198] width 42 height 15
click at [812, 18] on button "Next" at bounding box center [793, 21] width 53 height 25
click at [512, 241] on span "have been" at bounding box center [525, 238] width 44 height 15
click at [778, 23] on button "Next" at bounding box center [793, 21] width 53 height 25
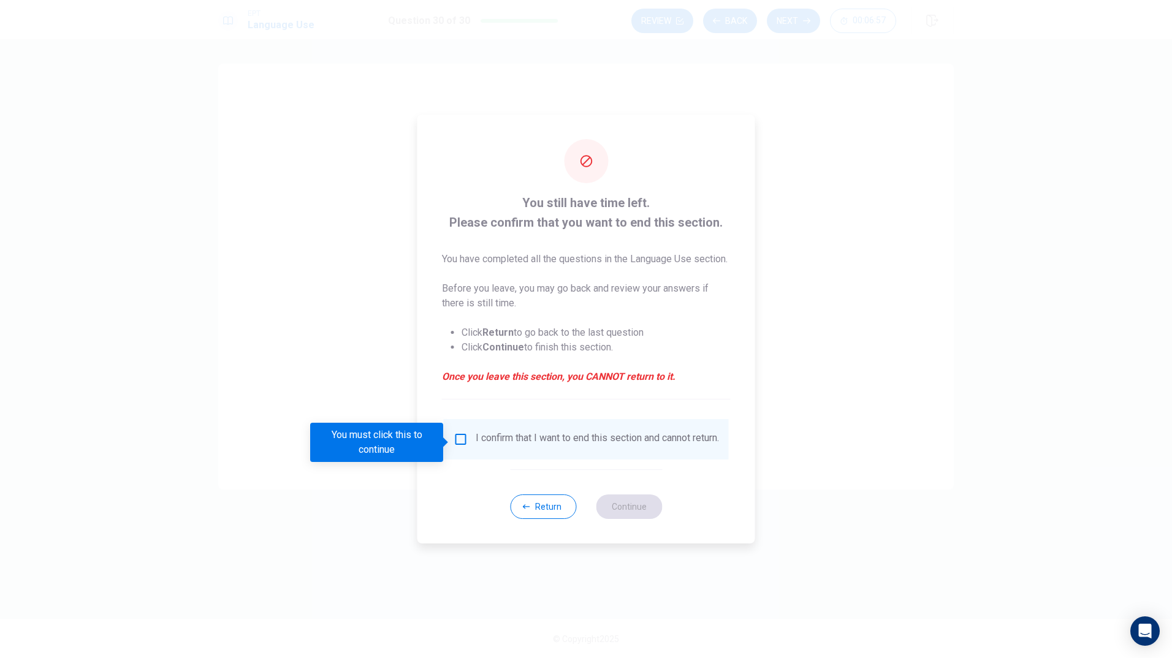
click at [463, 445] on input "You must click this to continue" at bounding box center [461, 439] width 15 height 15
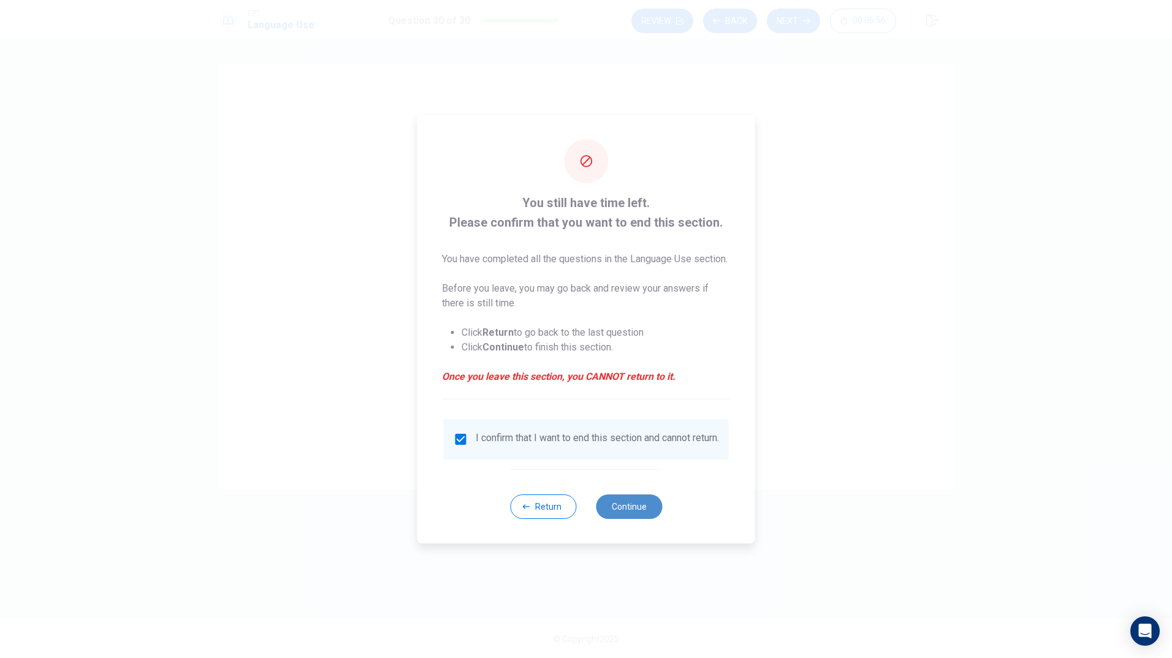
click at [635, 512] on button "Continue" at bounding box center [629, 507] width 66 height 25
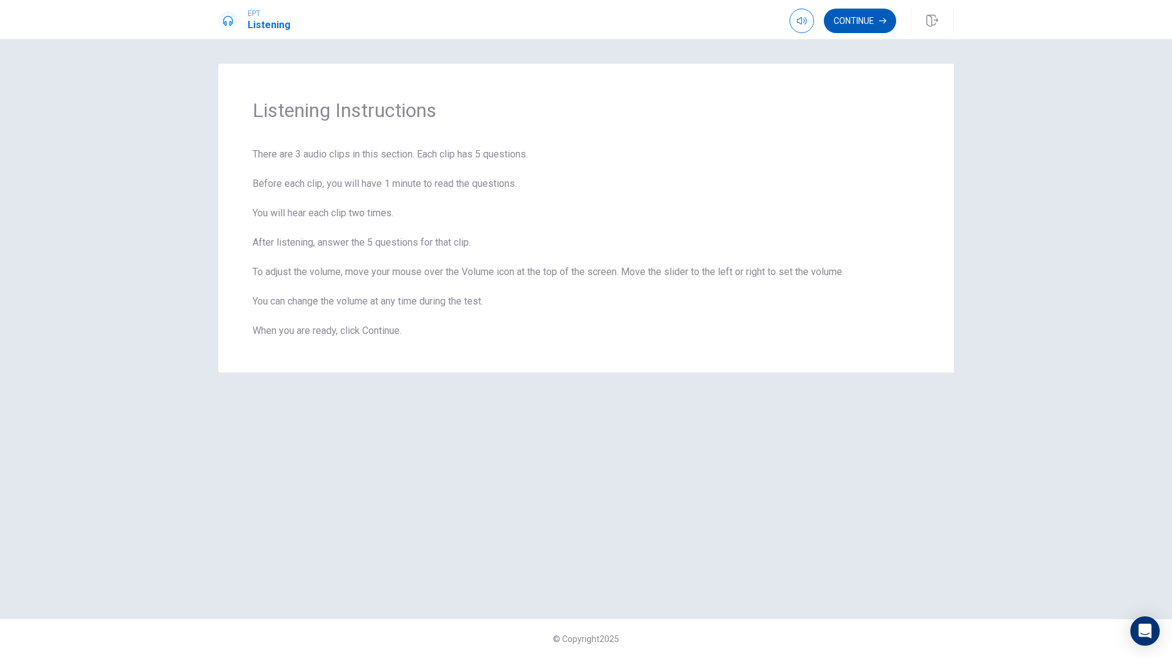
click at [850, 25] on button "Continue" at bounding box center [860, 21] width 72 height 25
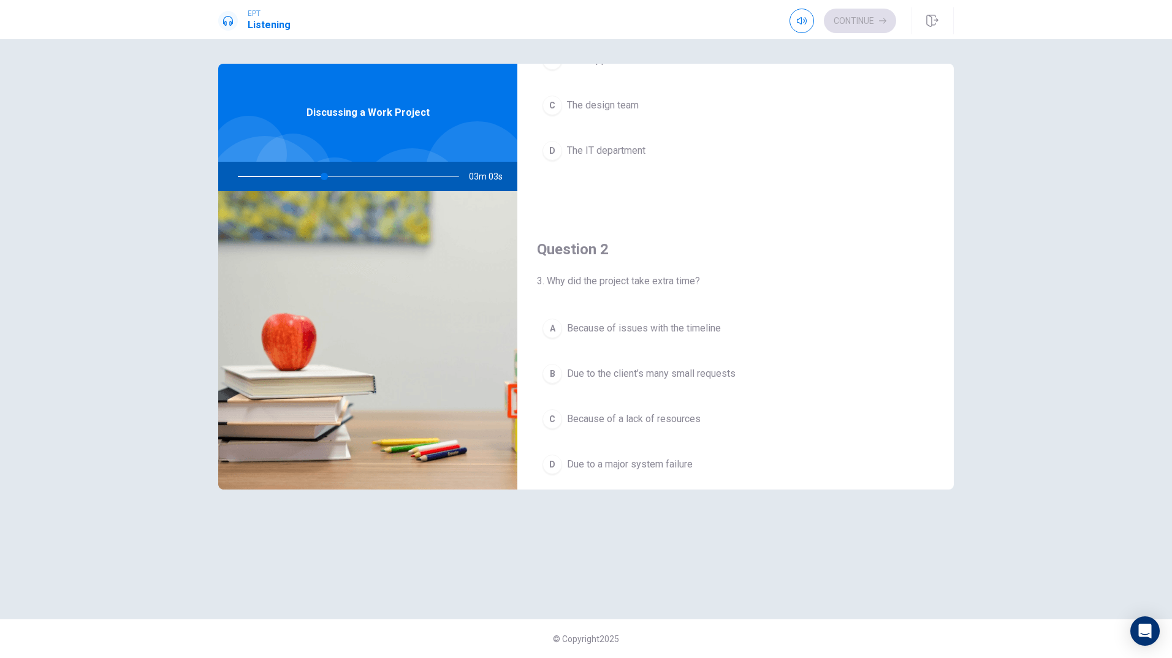
scroll to position [184, 0]
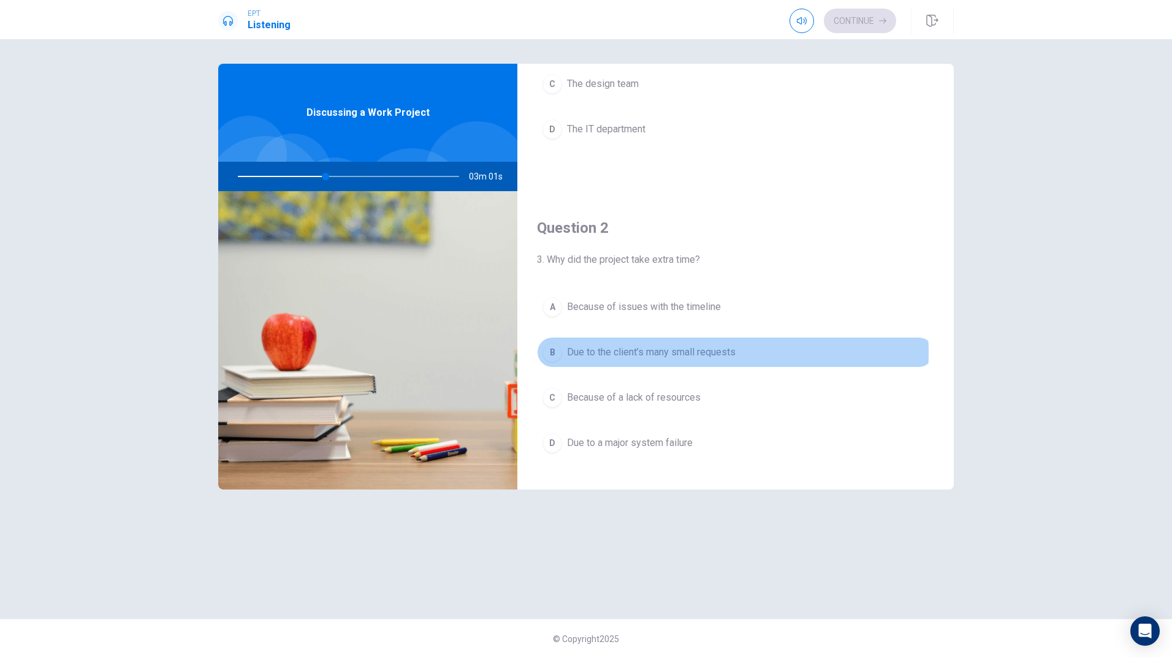
click at [641, 353] on span "Due to the client’s many small requests" at bounding box center [651, 352] width 169 height 15
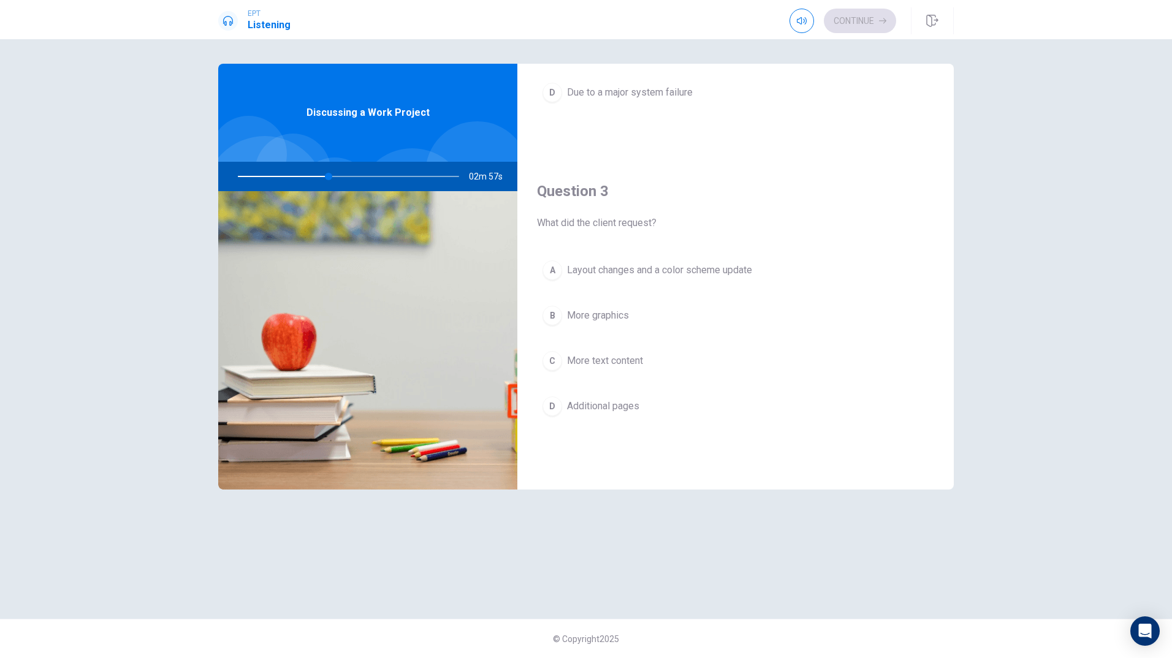
scroll to position [552, 0]
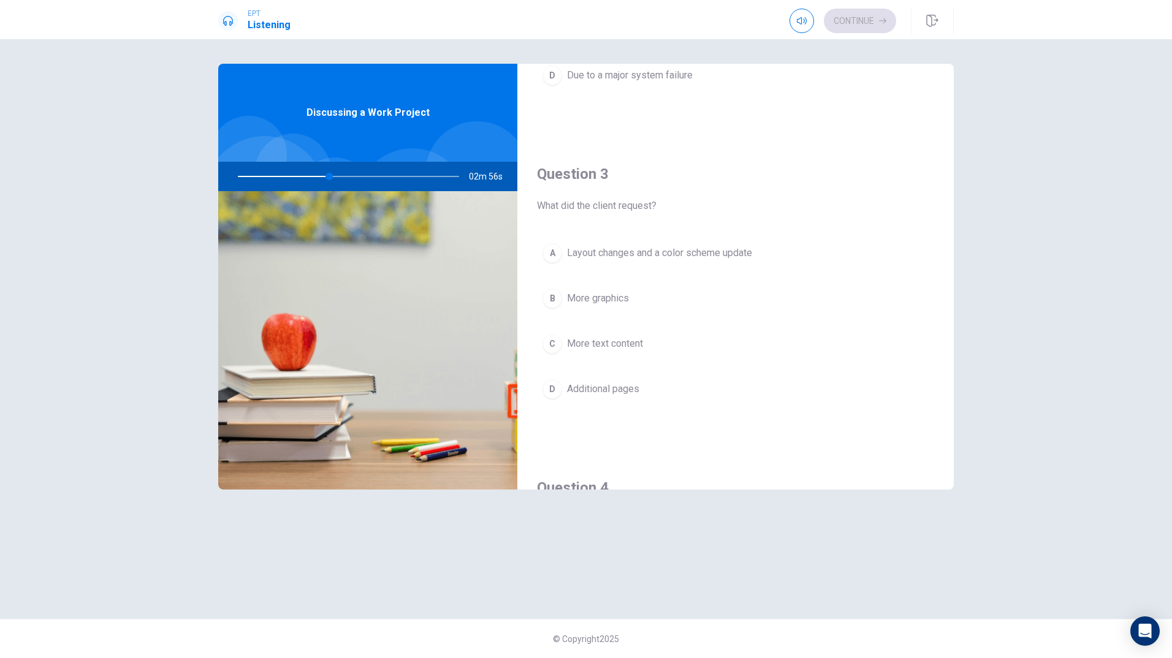
click at [720, 256] on span "Layout changes and a color scheme update" at bounding box center [659, 253] width 185 height 15
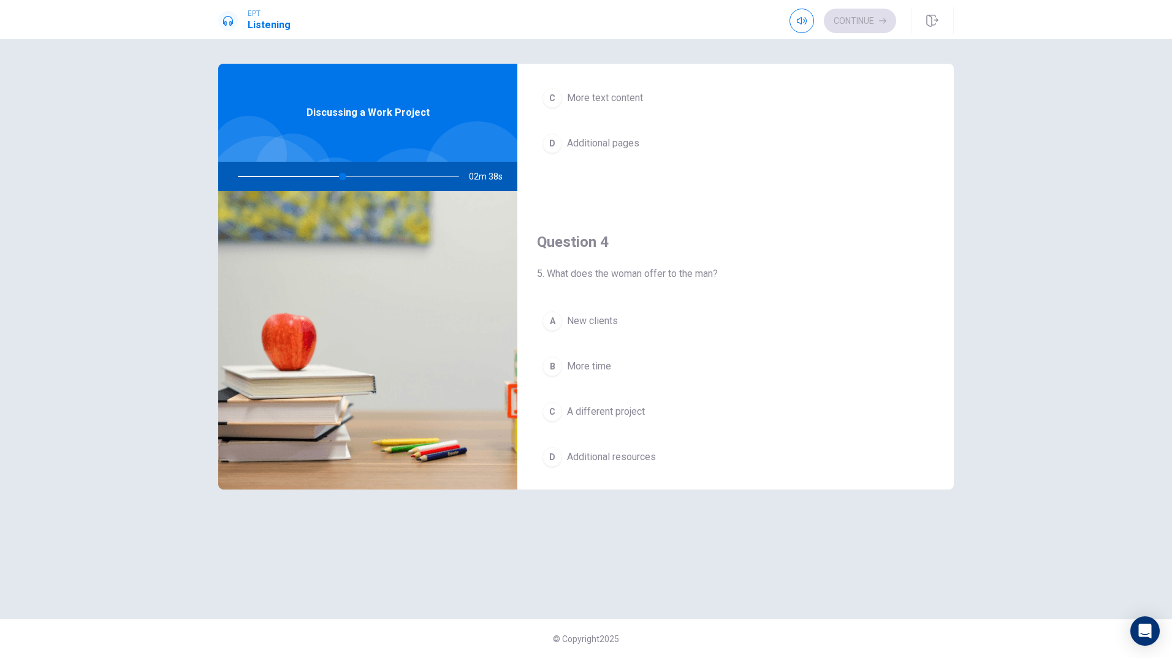
scroll to position [837, 0]
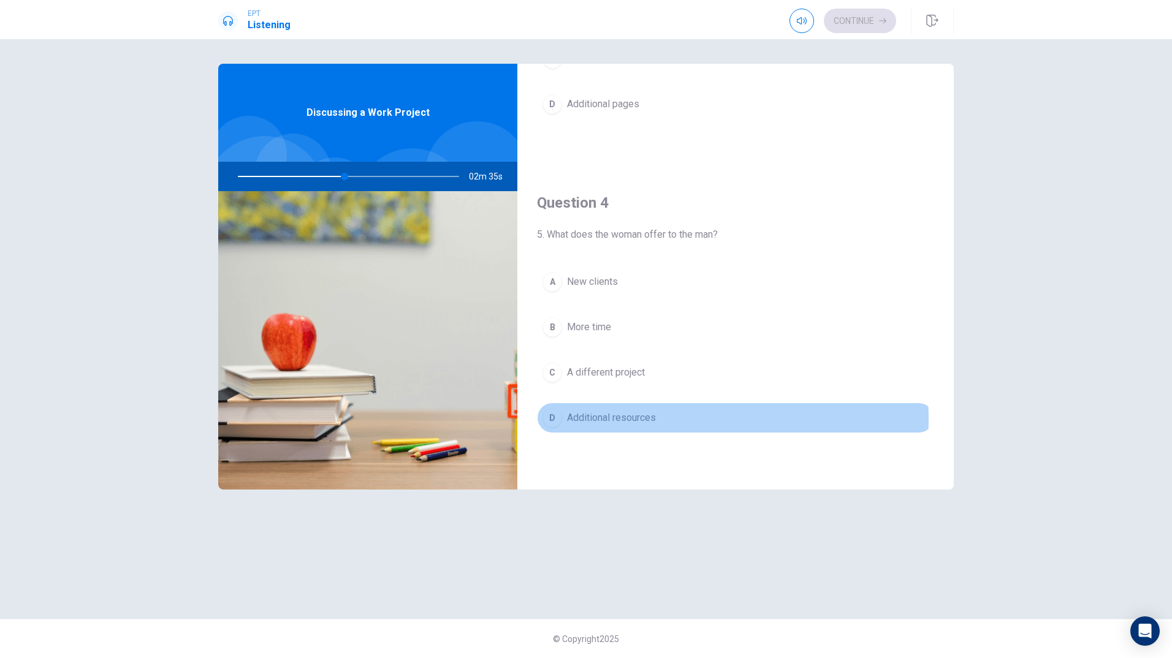
click at [626, 419] on span "Additional resources" at bounding box center [611, 418] width 89 height 15
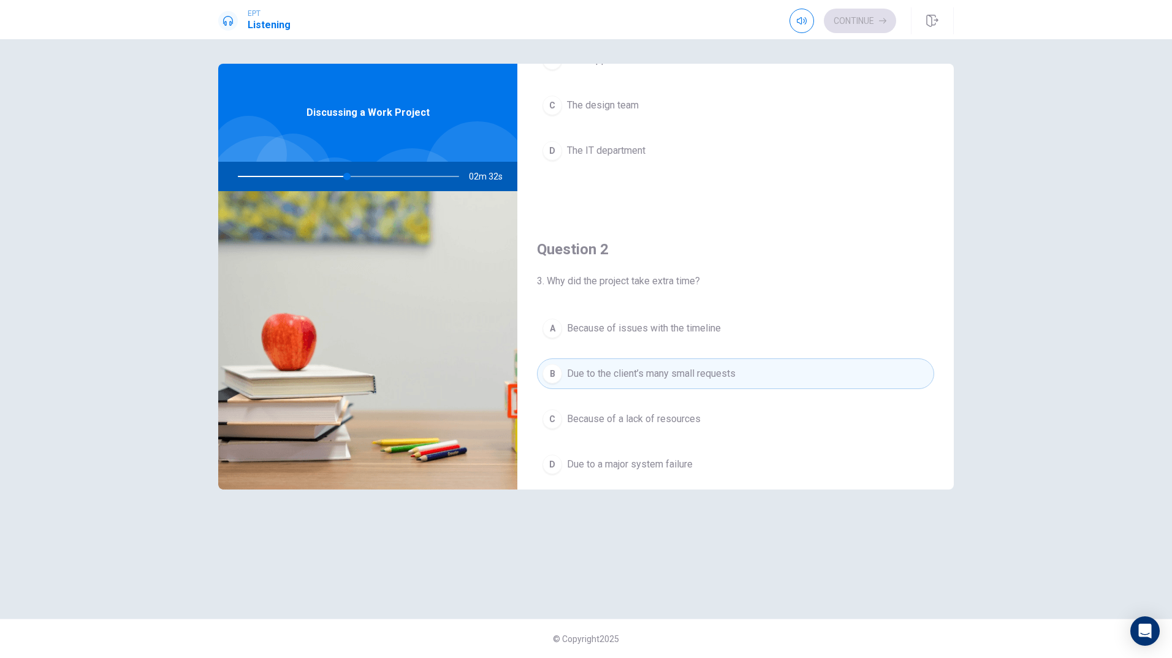
scroll to position [0, 0]
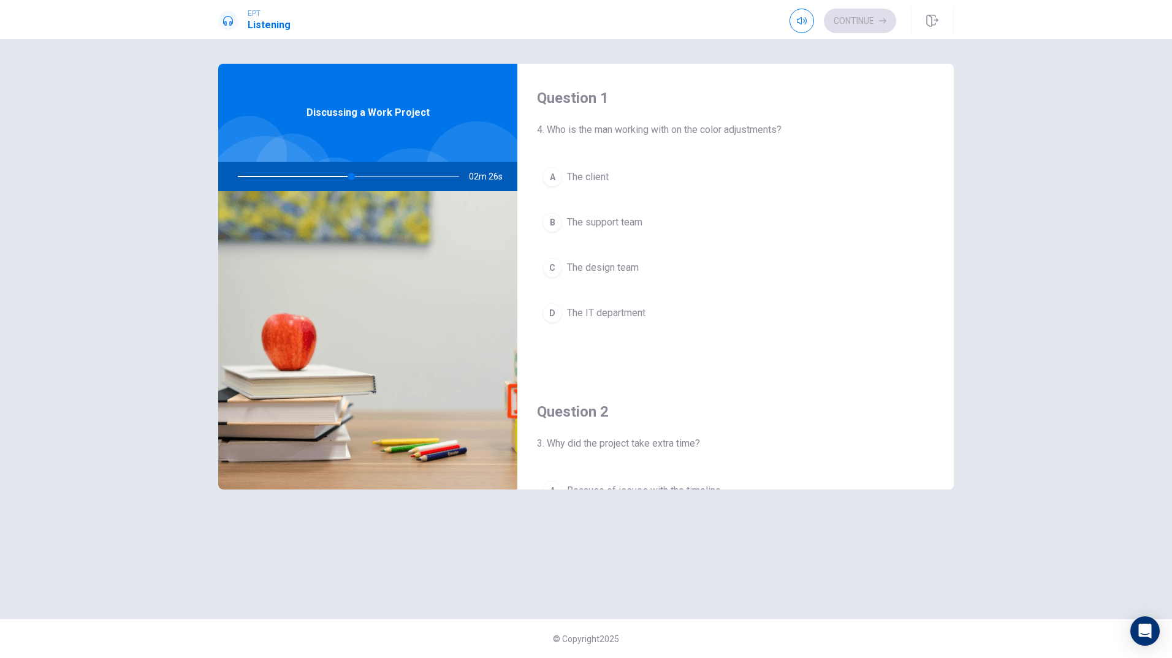
click at [592, 264] on span "The design team" at bounding box center [603, 268] width 72 height 15
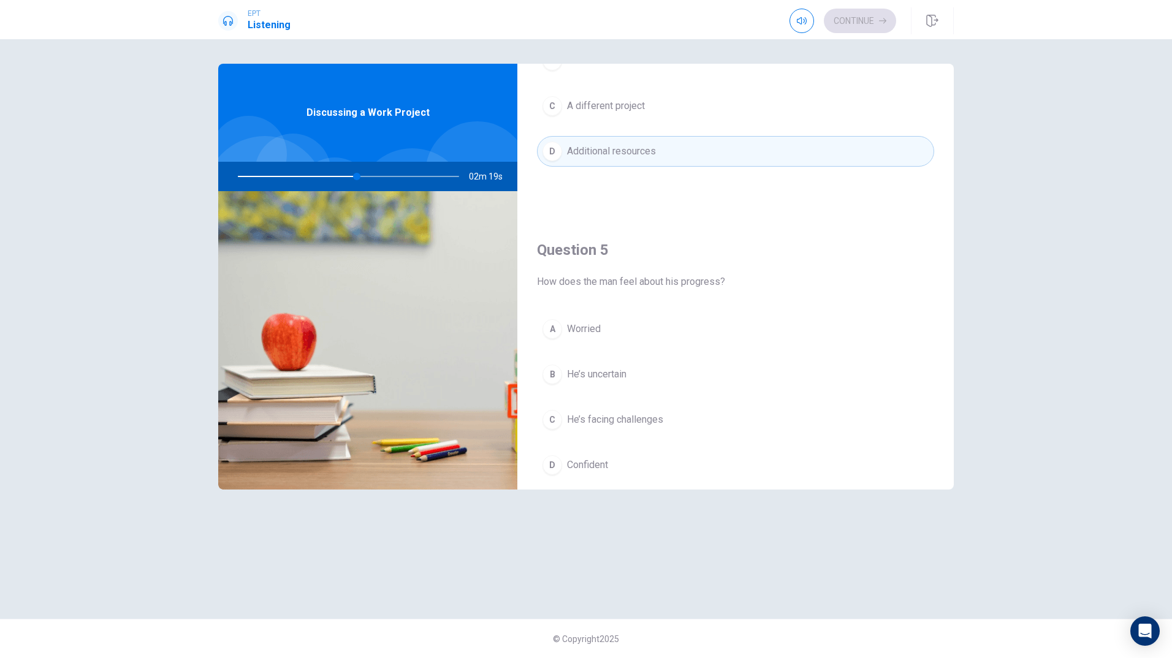
scroll to position [1143, 0]
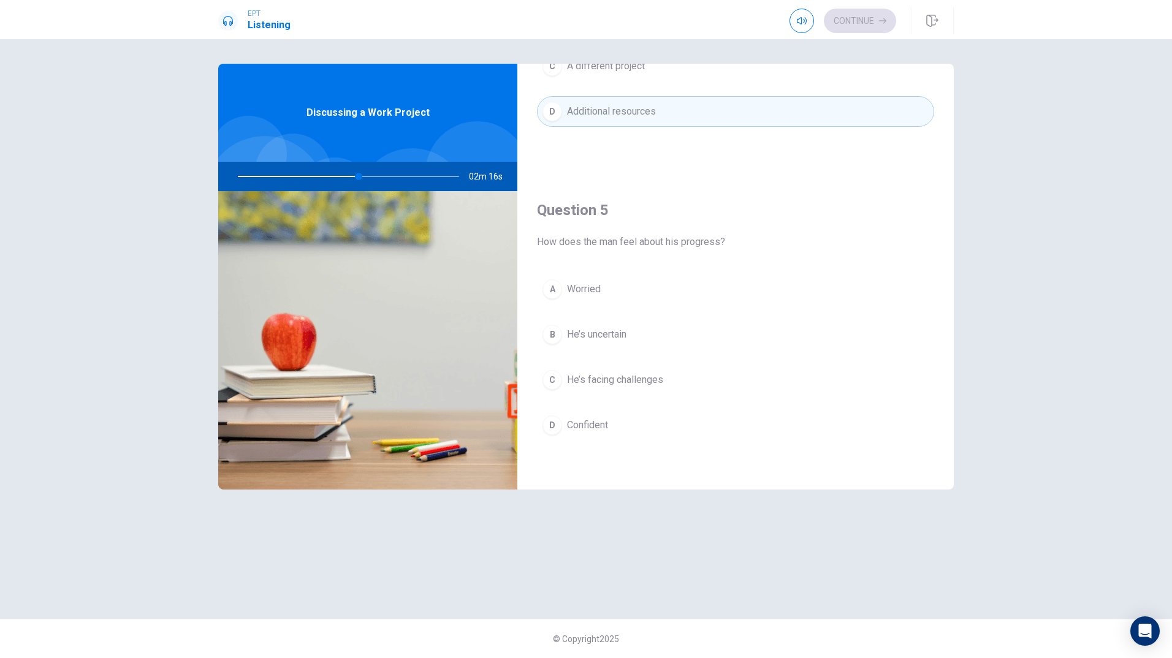
click at [648, 375] on span "He’s facing challenges" at bounding box center [615, 380] width 96 height 15
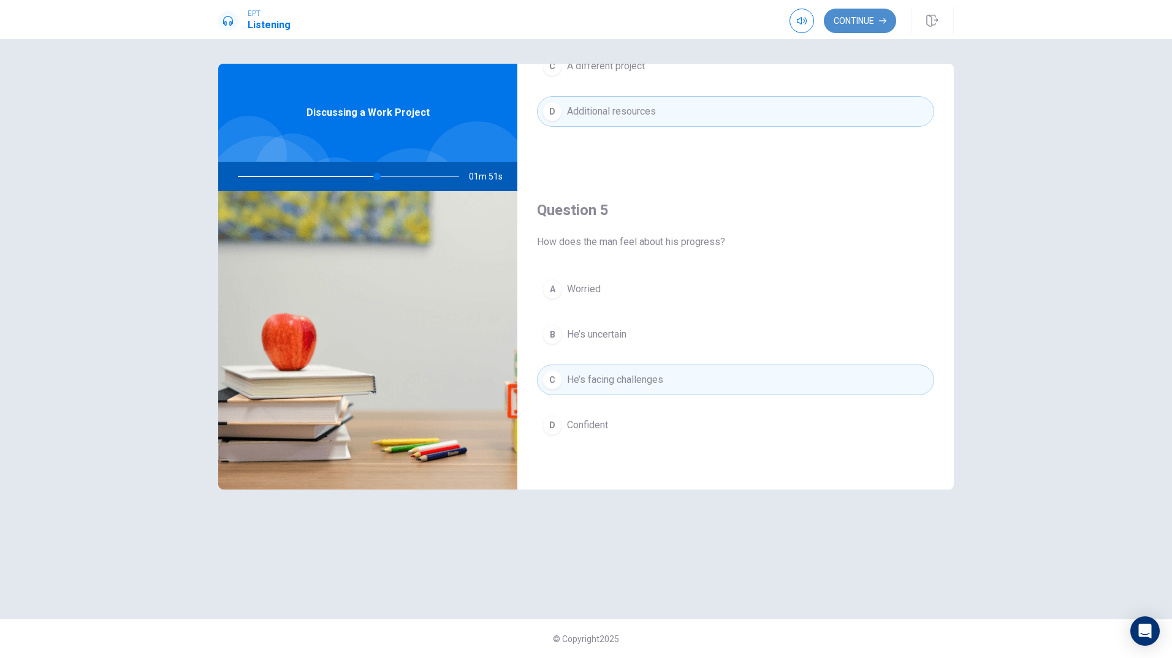
click at [854, 30] on button "Continue" at bounding box center [860, 21] width 72 height 25
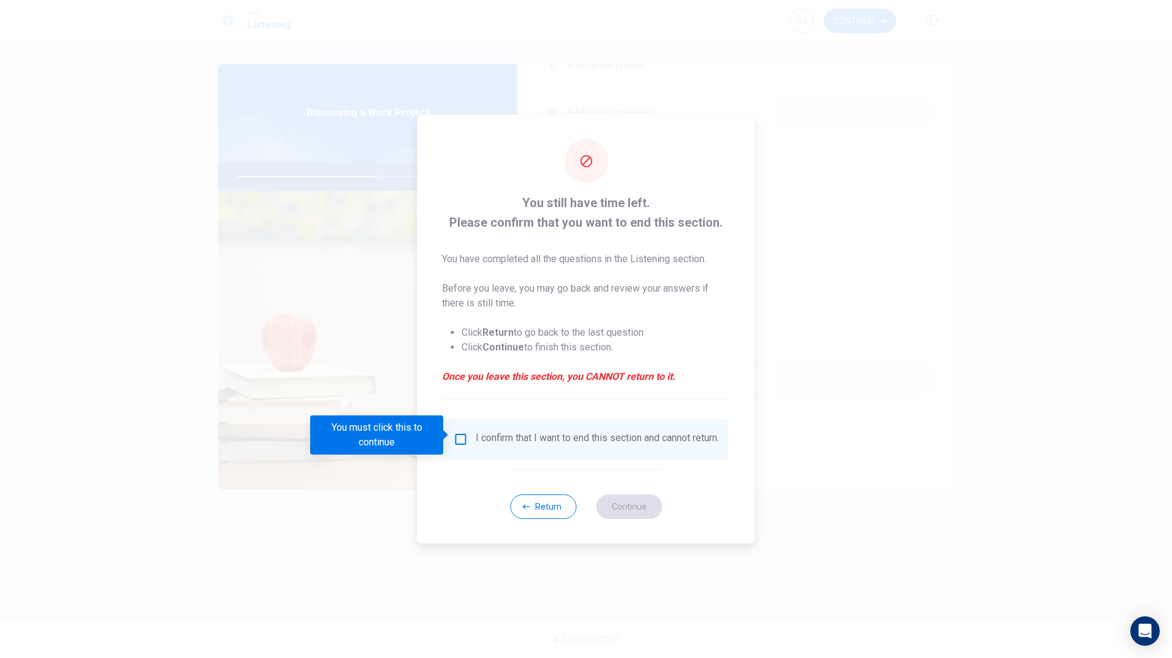
click at [460, 433] on input "You must click this to continue" at bounding box center [461, 439] width 15 height 15
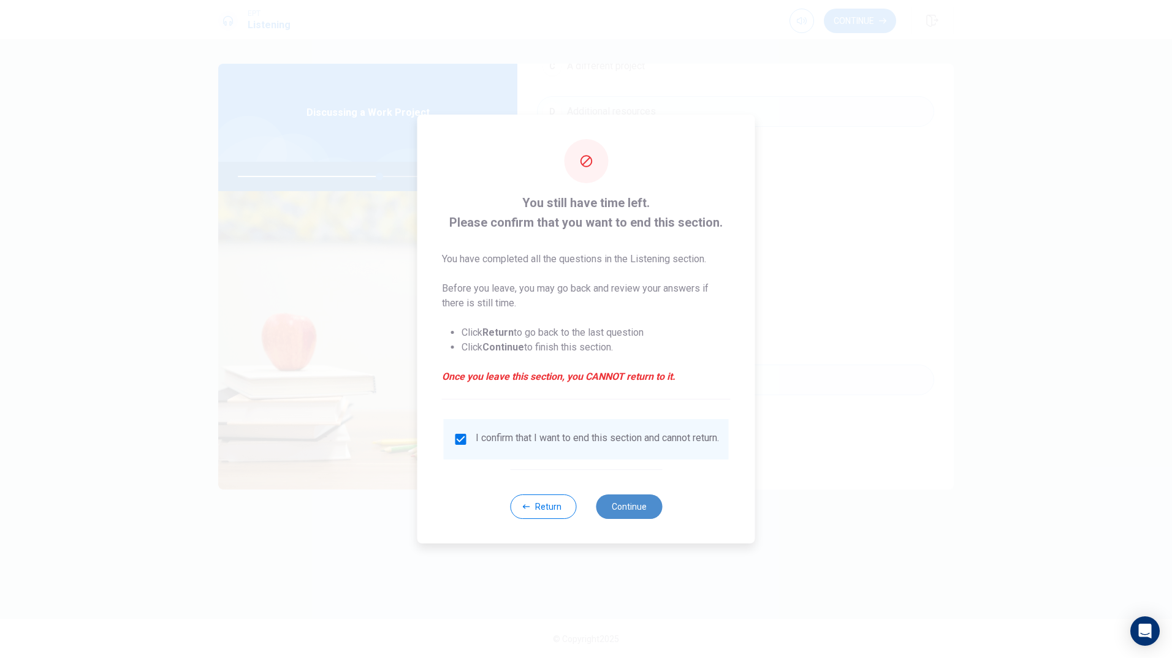
click at [641, 511] on button "Continue" at bounding box center [629, 507] width 66 height 25
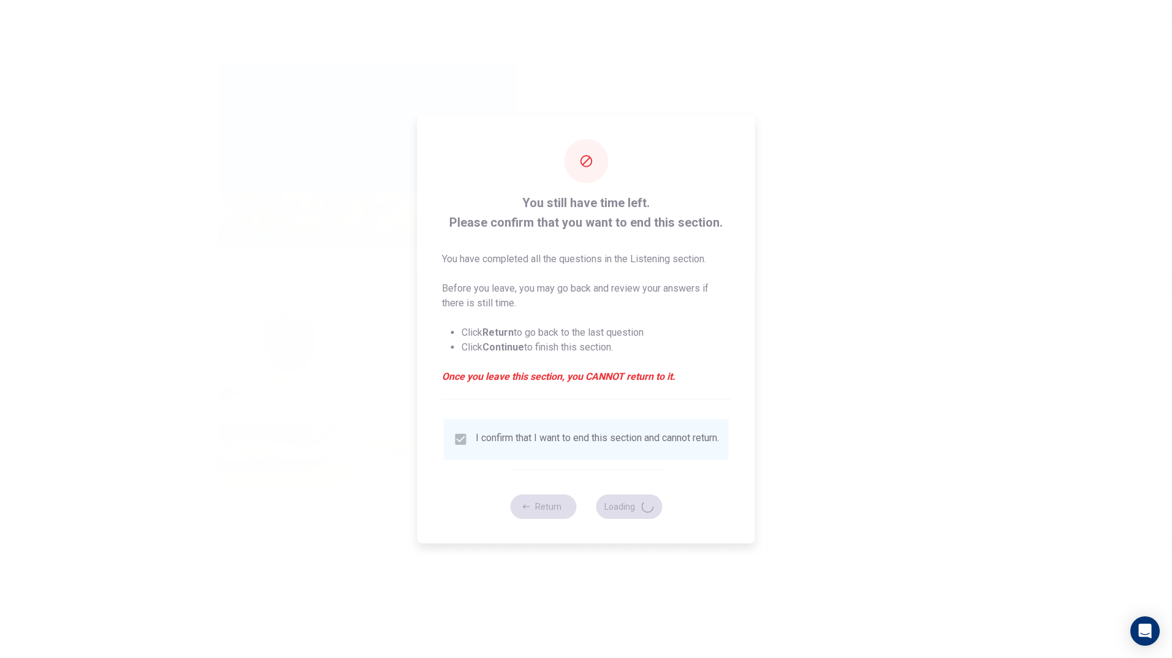
type input "65"
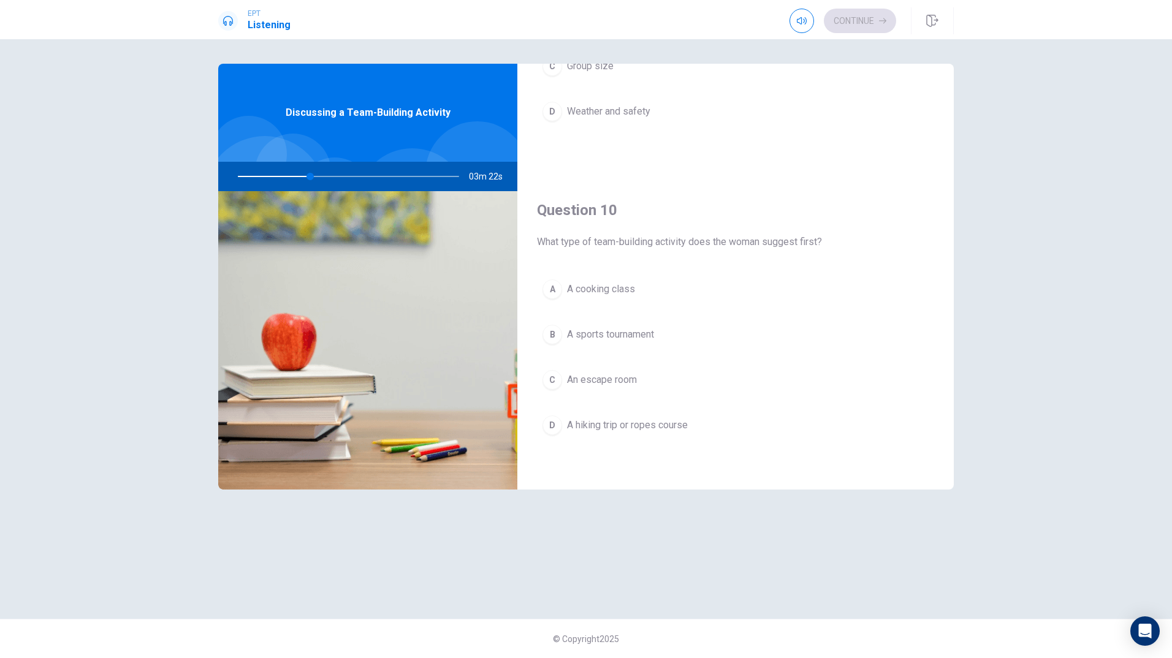
click at [679, 425] on span "A hiking trip or ropes course" at bounding box center [627, 425] width 121 height 15
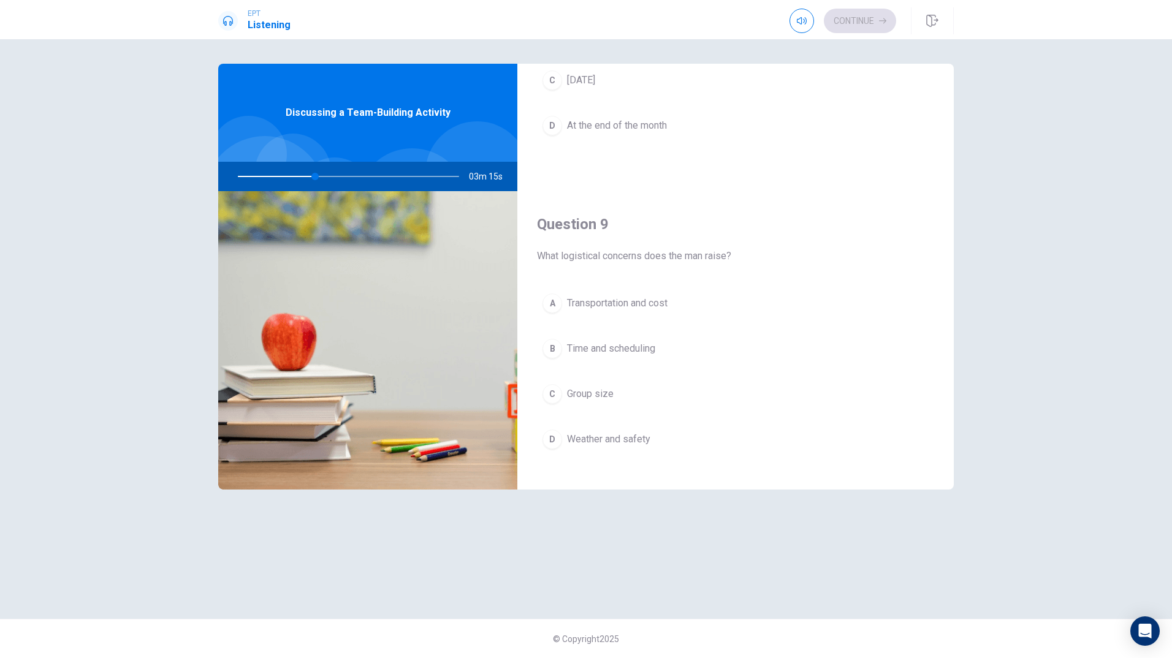
scroll to position [837, 0]
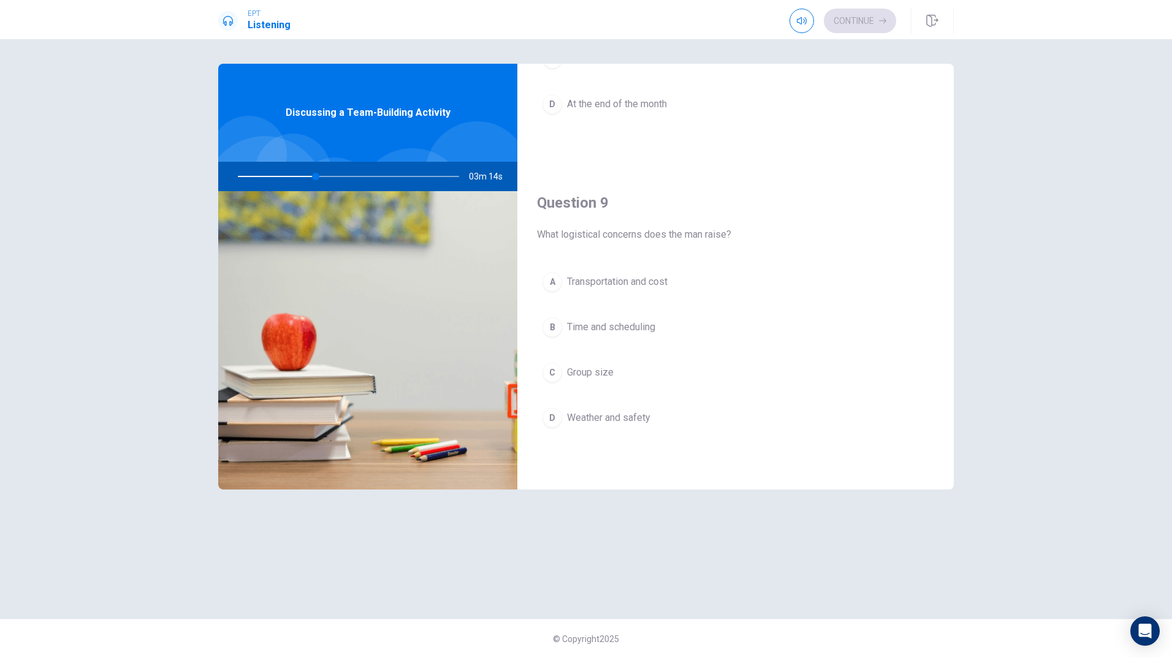
click at [592, 284] on span "Transportation and cost" at bounding box center [617, 282] width 101 height 15
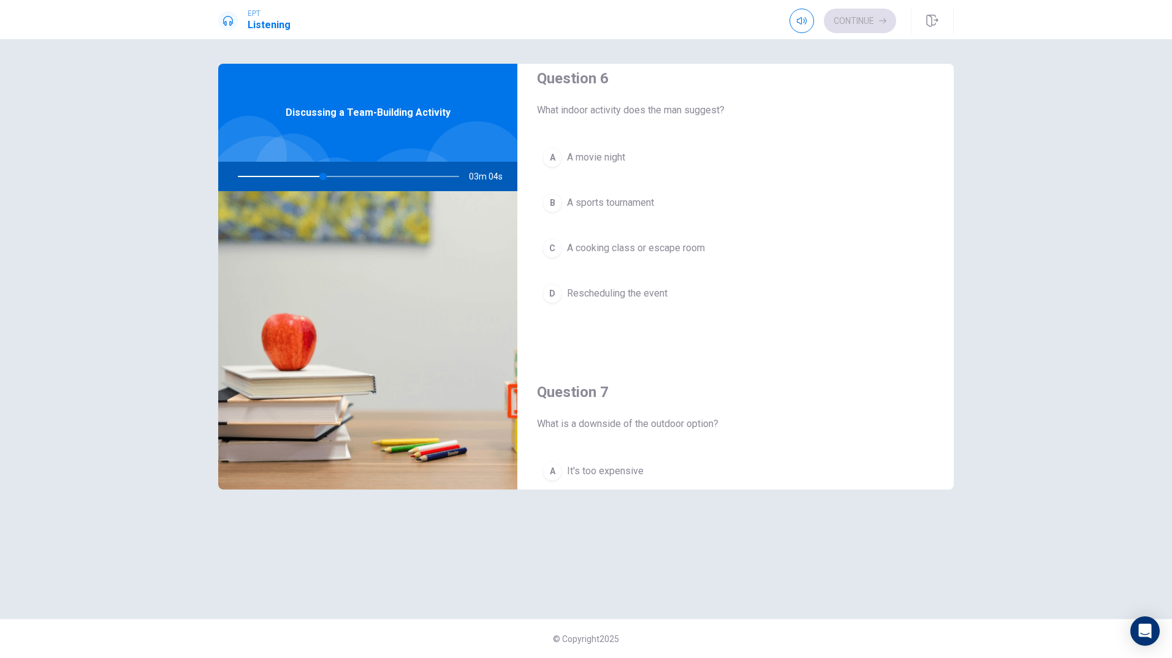
scroll to position [0, 0]
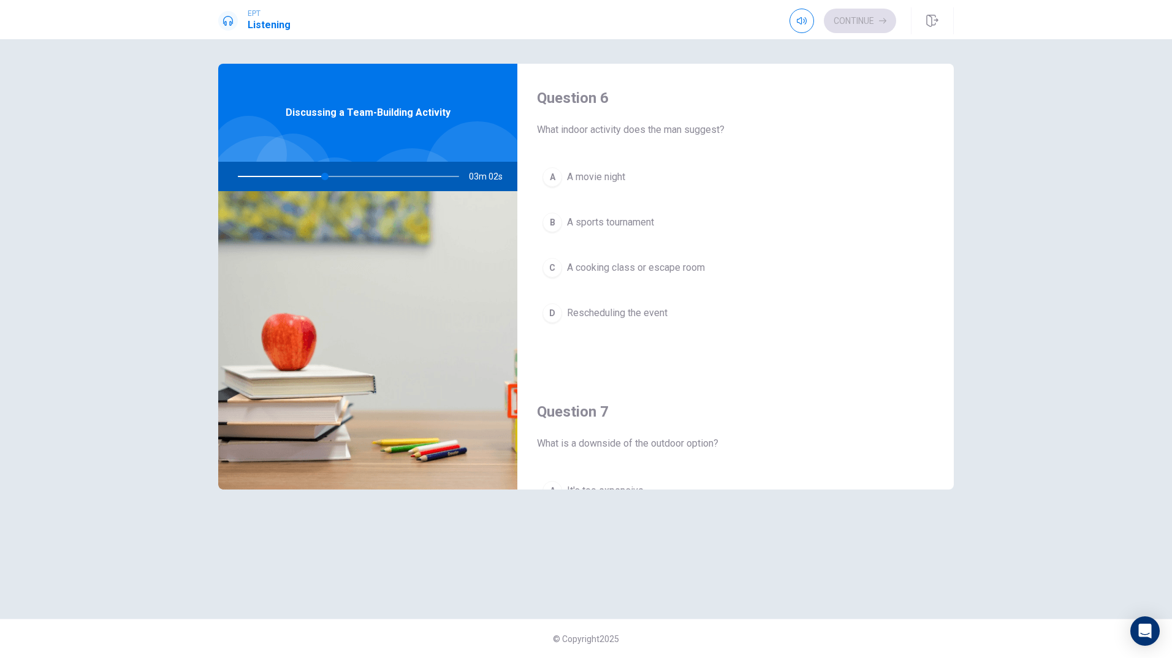
click at [666, 270] on span "A cooking class or escape room" at bounding box center [636, 268] width 138 height 15
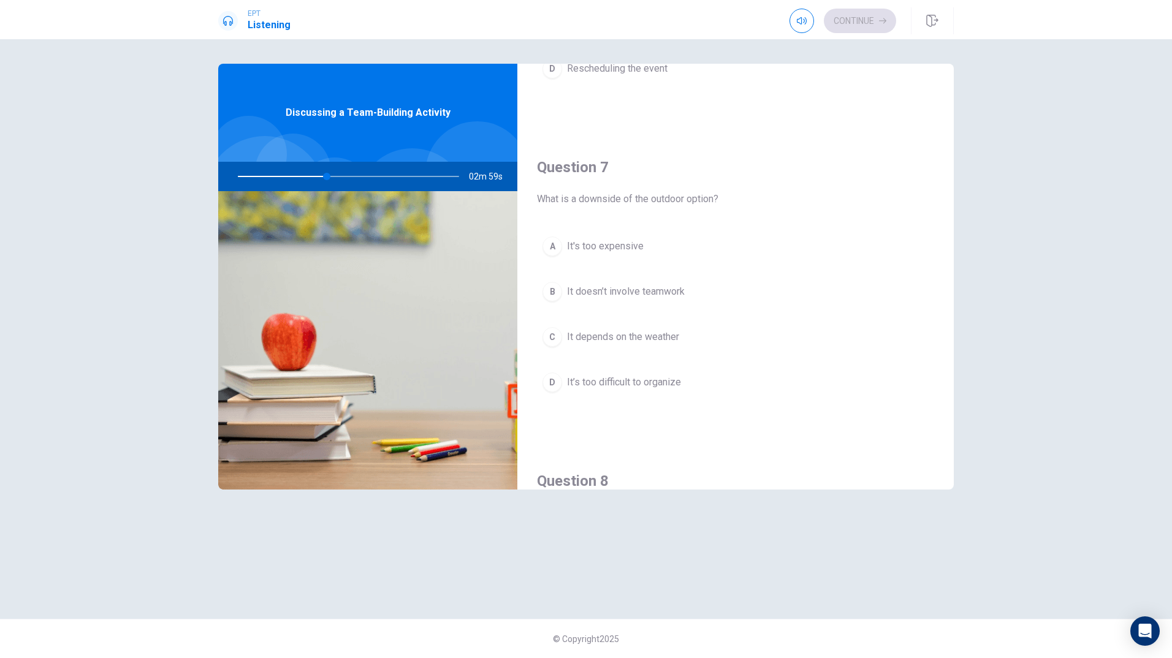
scroll to position [245, 0]
click at [652, 337] on span "It depends on the weather" at bounding box center [623, 336] width 112 height 15
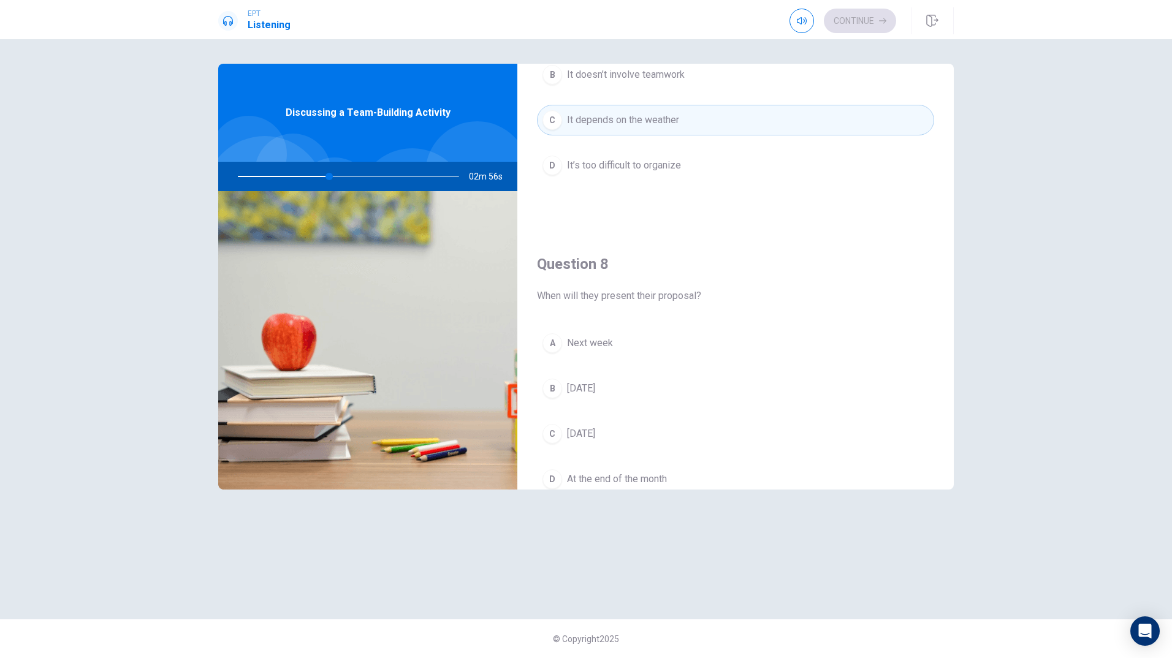
scroll to position [490, 0]
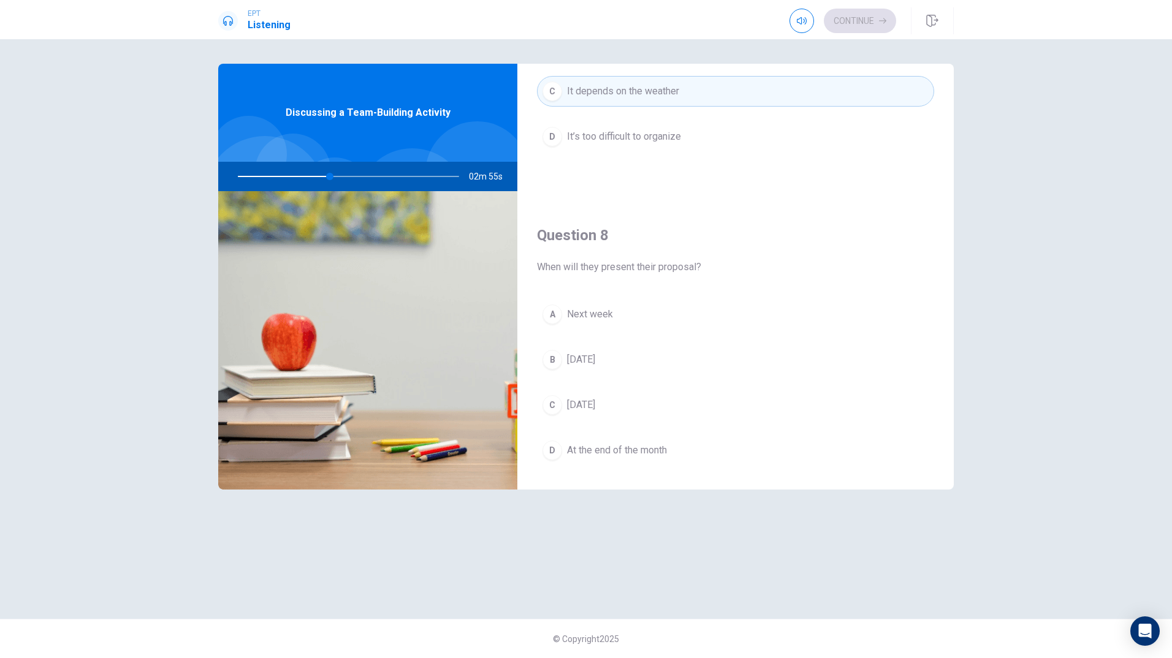
click at [588, 311] on span "Next week" at bounding box center [590, 314] width 46 height 15
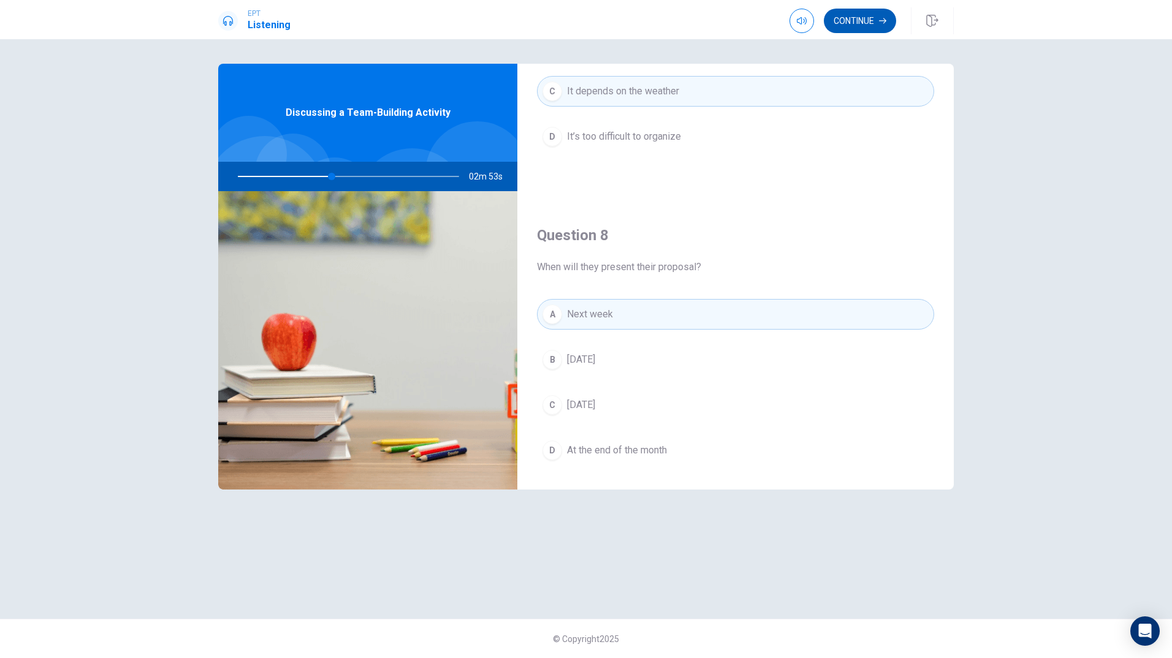
click at [841, 20] on button "Continue" at bounding box center [860, 21] width 72 height 25
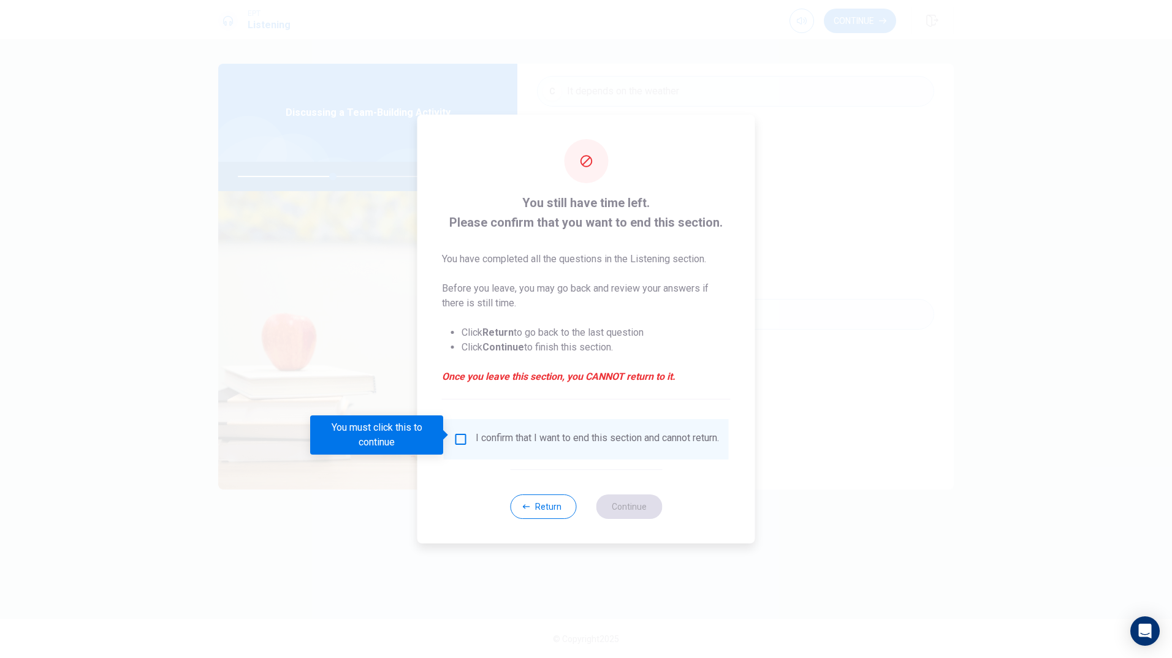
click at [463, 435] on input "You must click this to continue" at bounding box center [461, 439] width 15 height 15
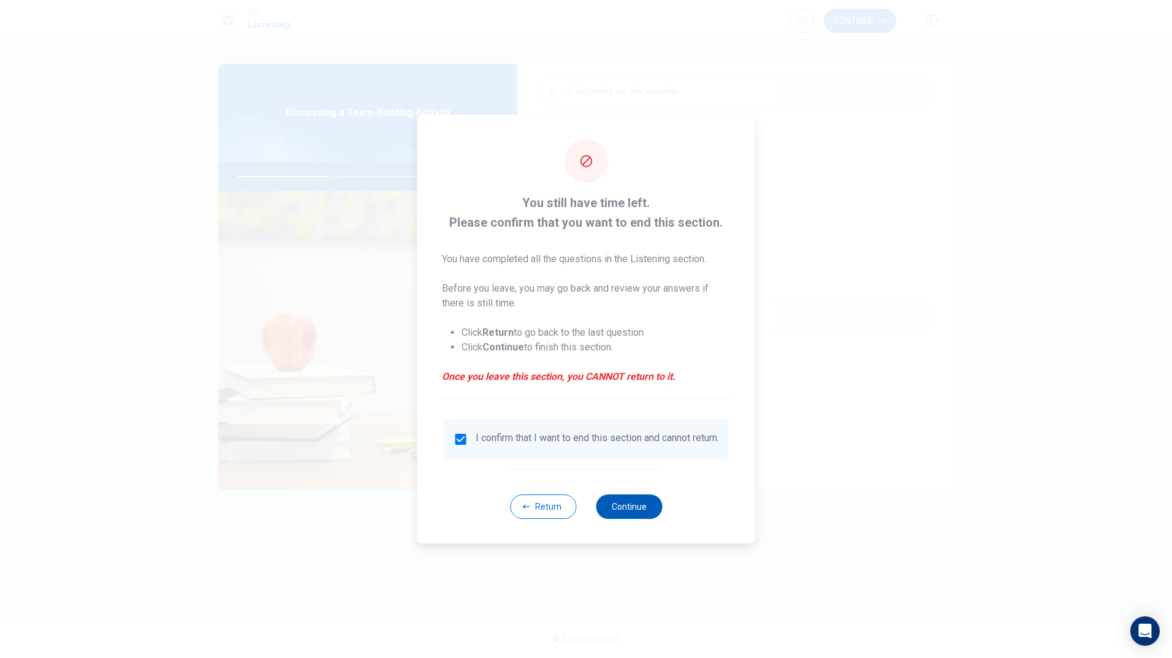
click at [626, 514] on button "Continue" at bounding box center [629, 507] width 66 height 25
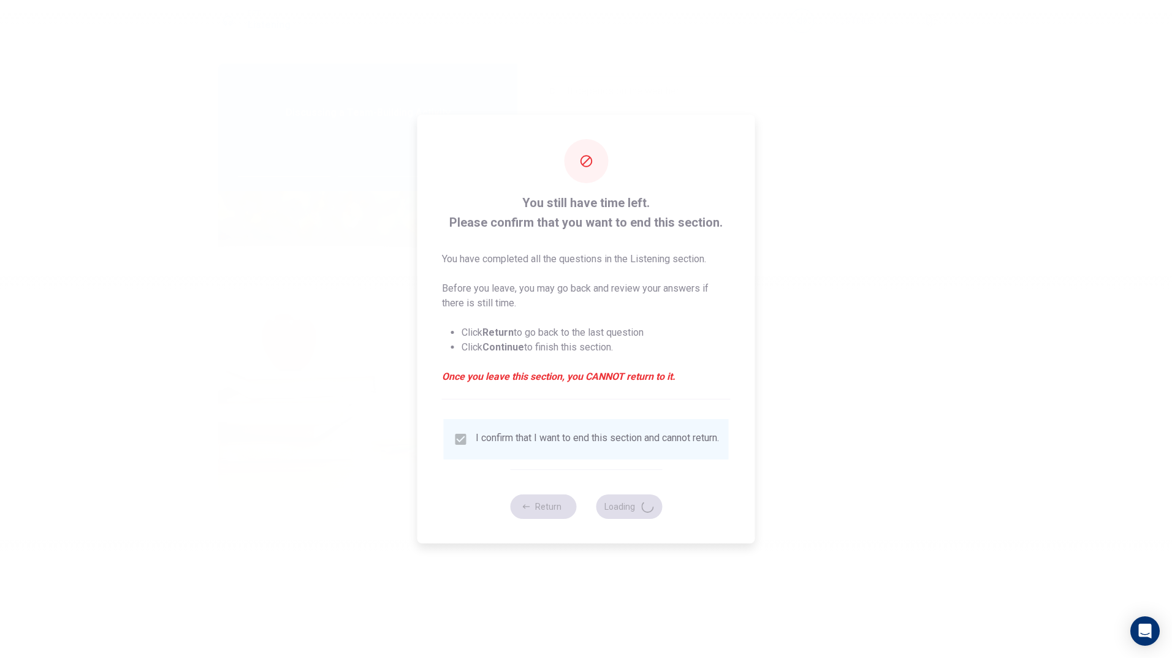
type input "44"
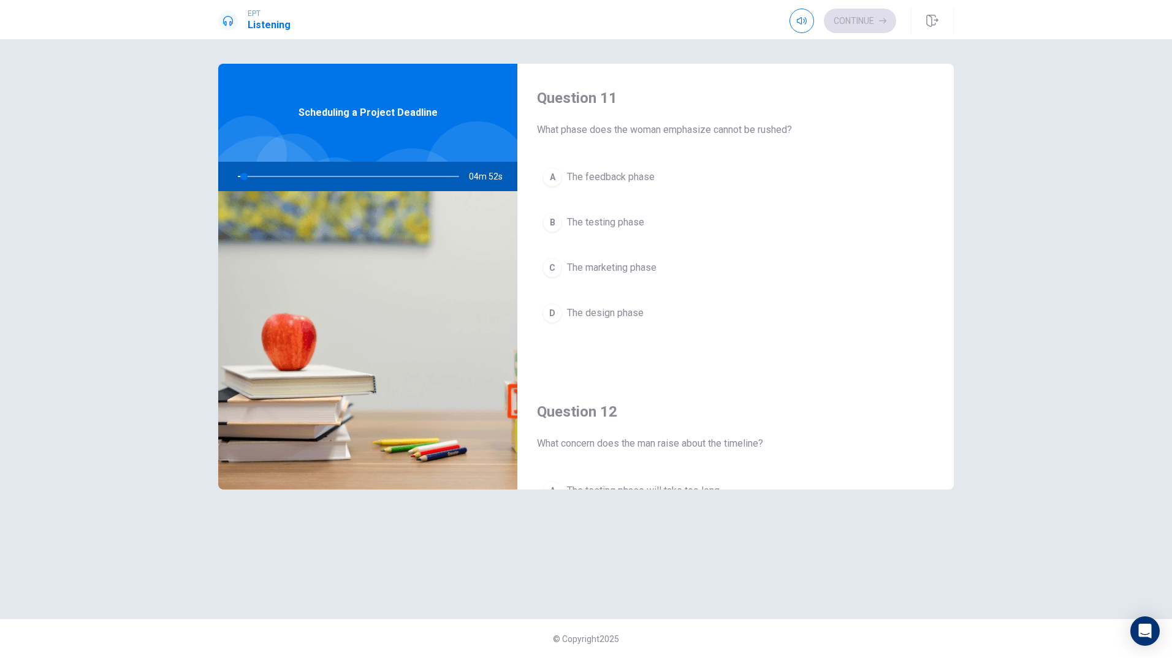
click at [623, 179] on span "The feedback phase" at bounding box center [611, 177] width 88 height 15
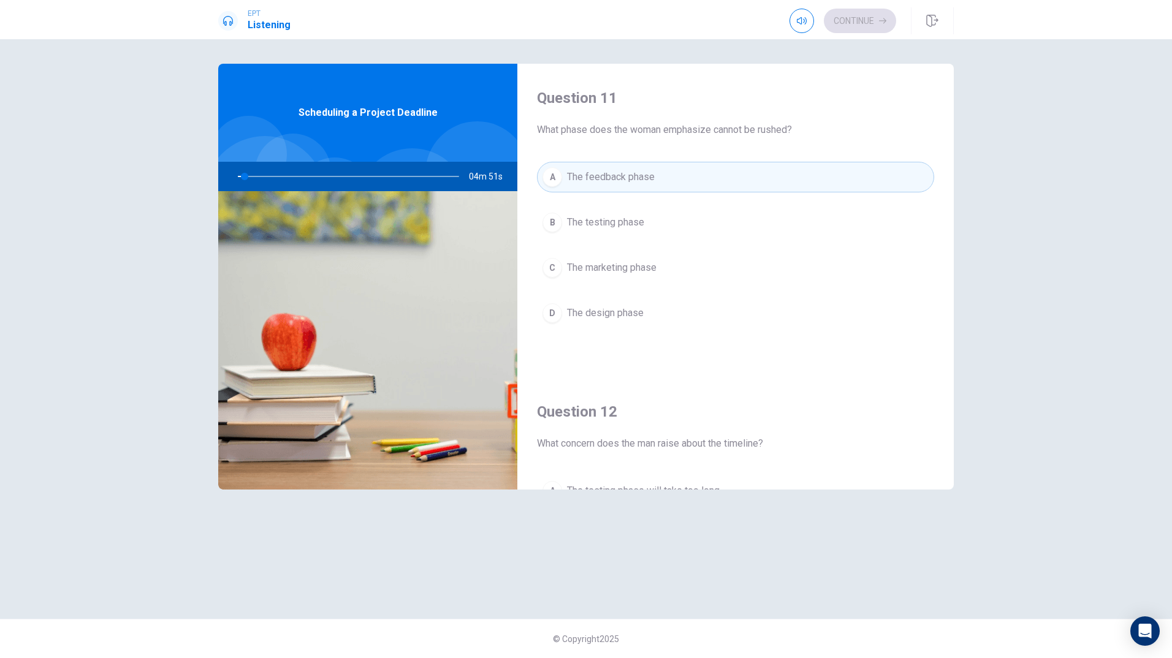
click at [623, 179] on span "The feedback phase" at bounding box center [611, 177] width 88 height 15
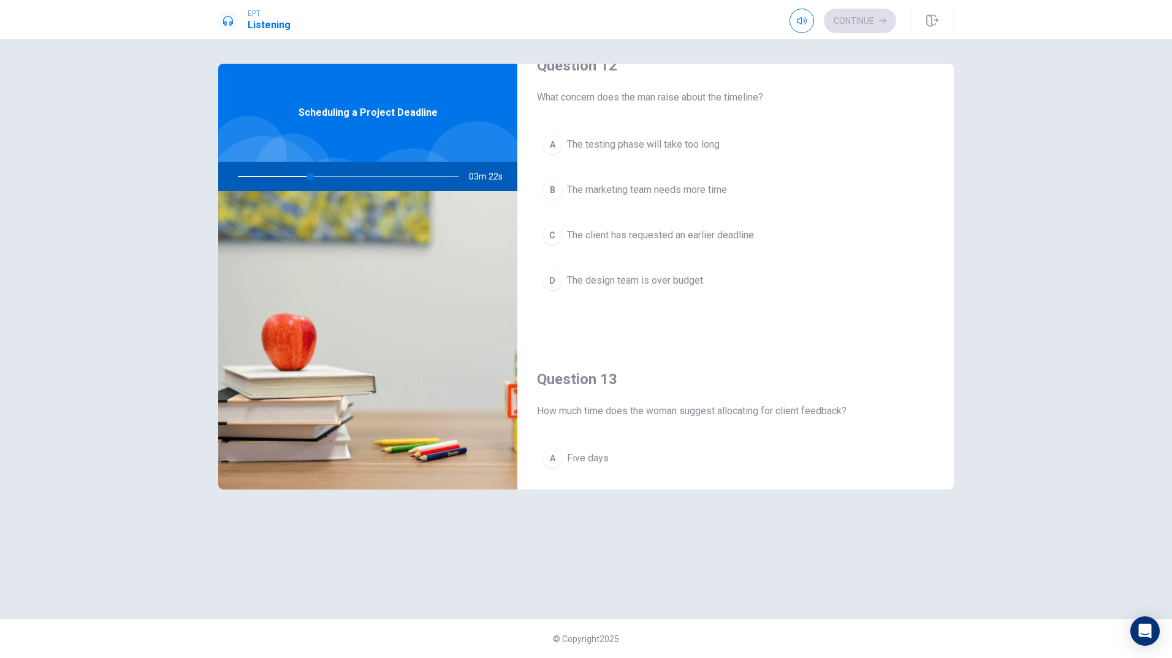
scroll to position [285, 0]
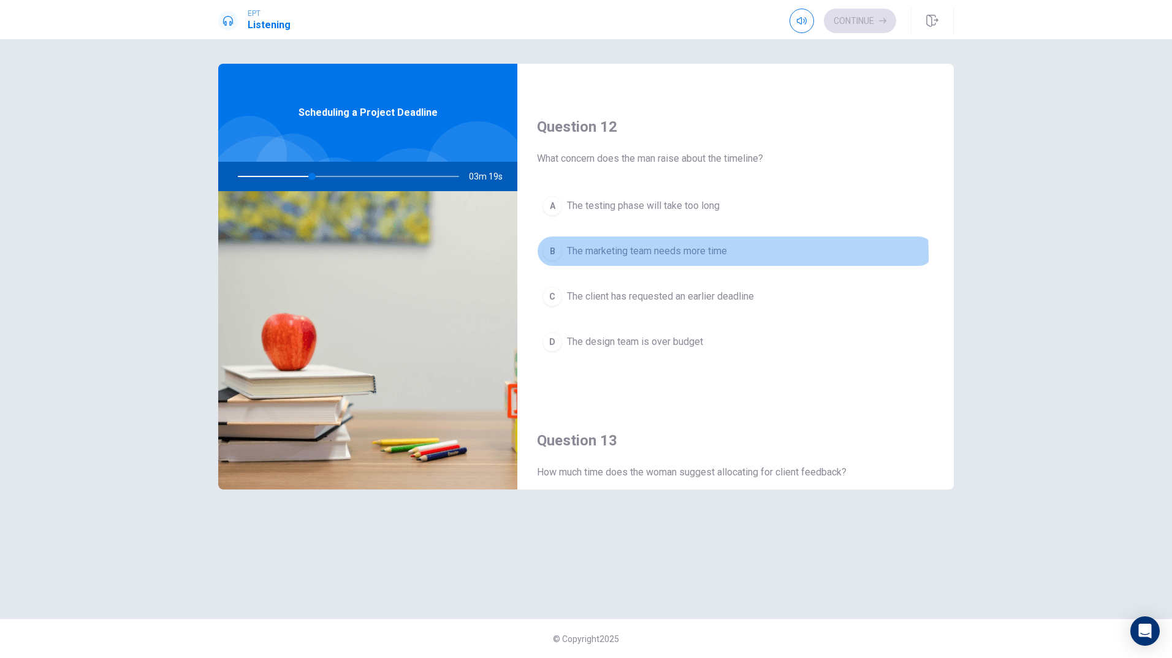
click at [635, 256] on span "The marketing team needs more time" at bounding box center [647, 251] width 160 height 15
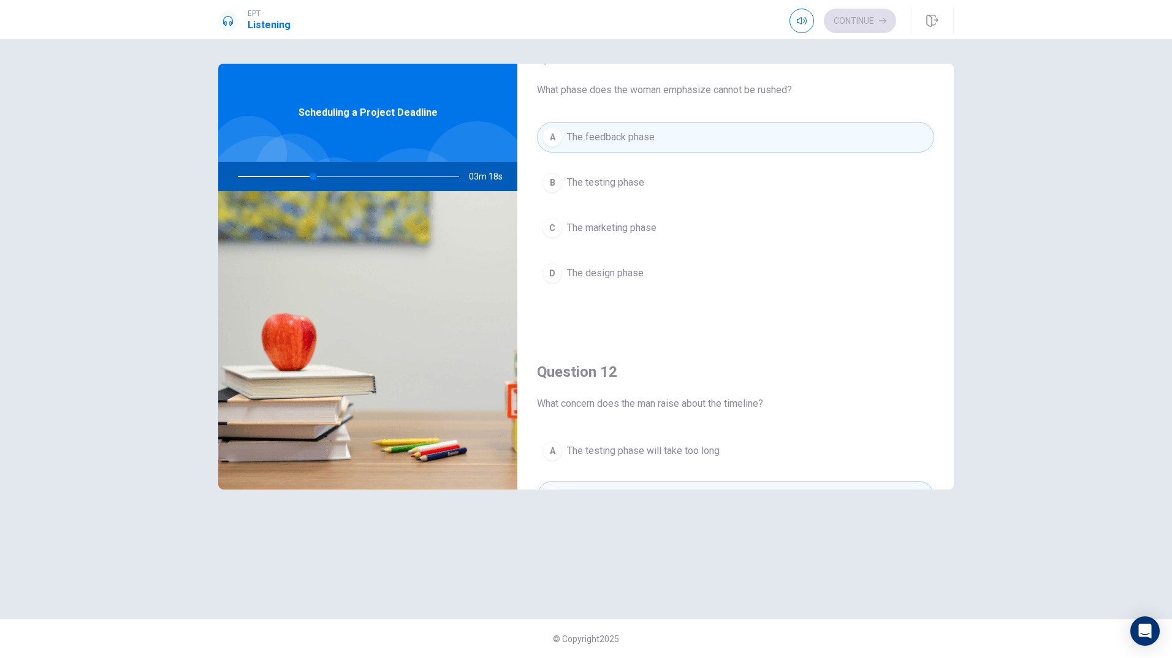
scroll to position [0, 0]
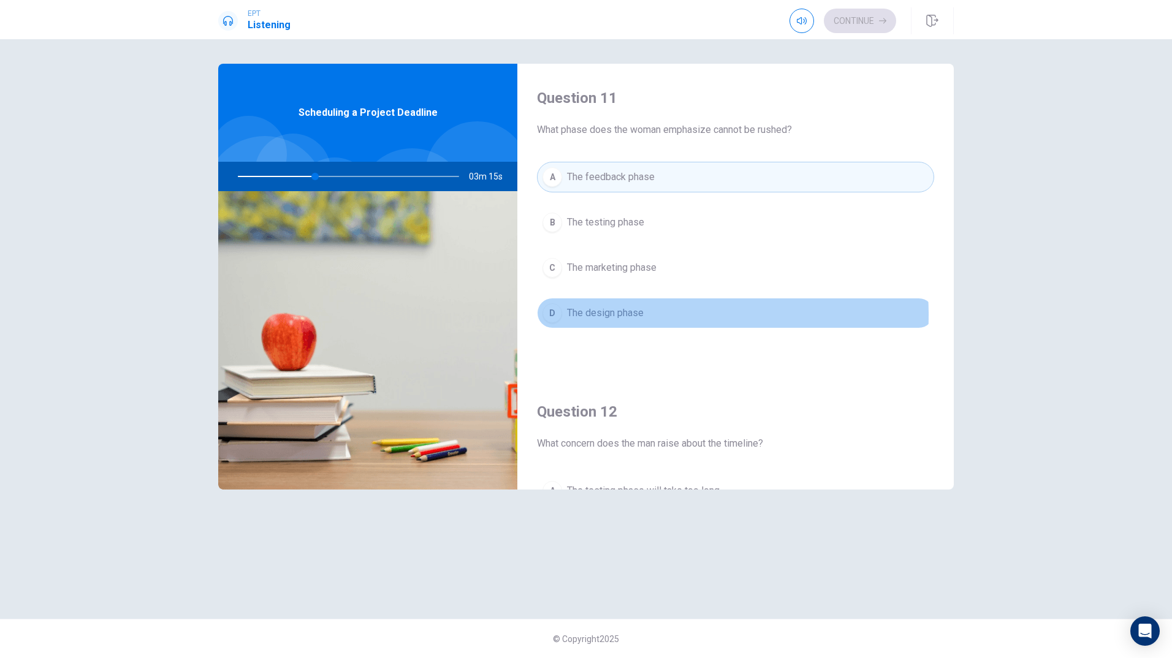
click at [628, 315] on span "The design phase" at bounding box center [605, 313] width 77 height 15
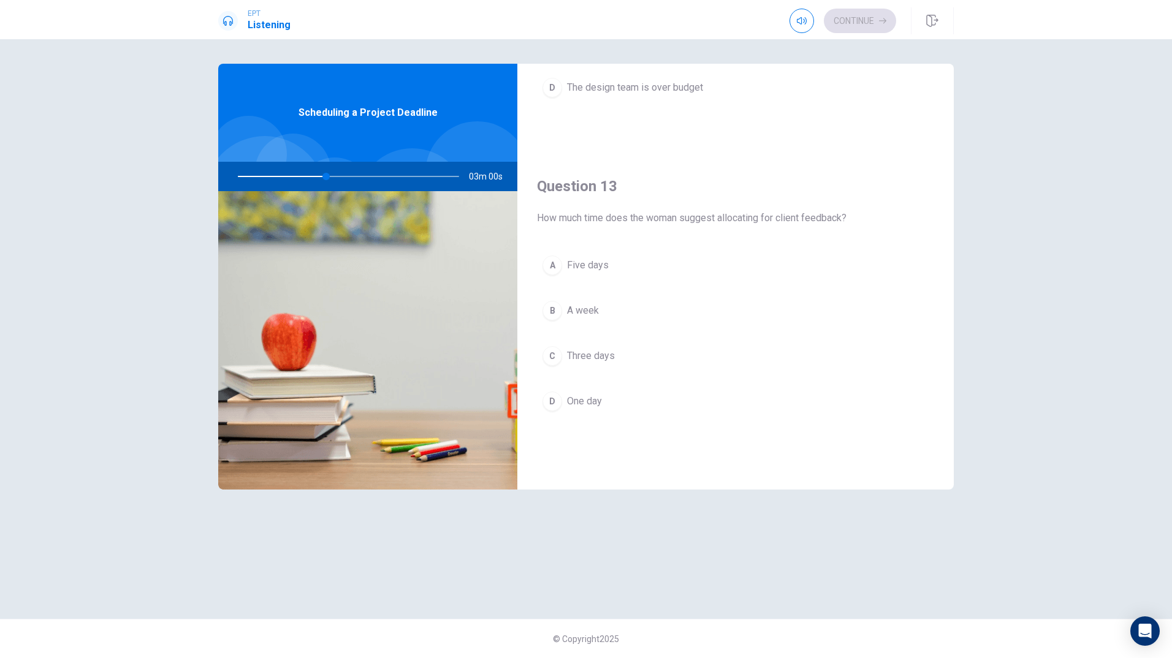
scroll to position [530, 0]
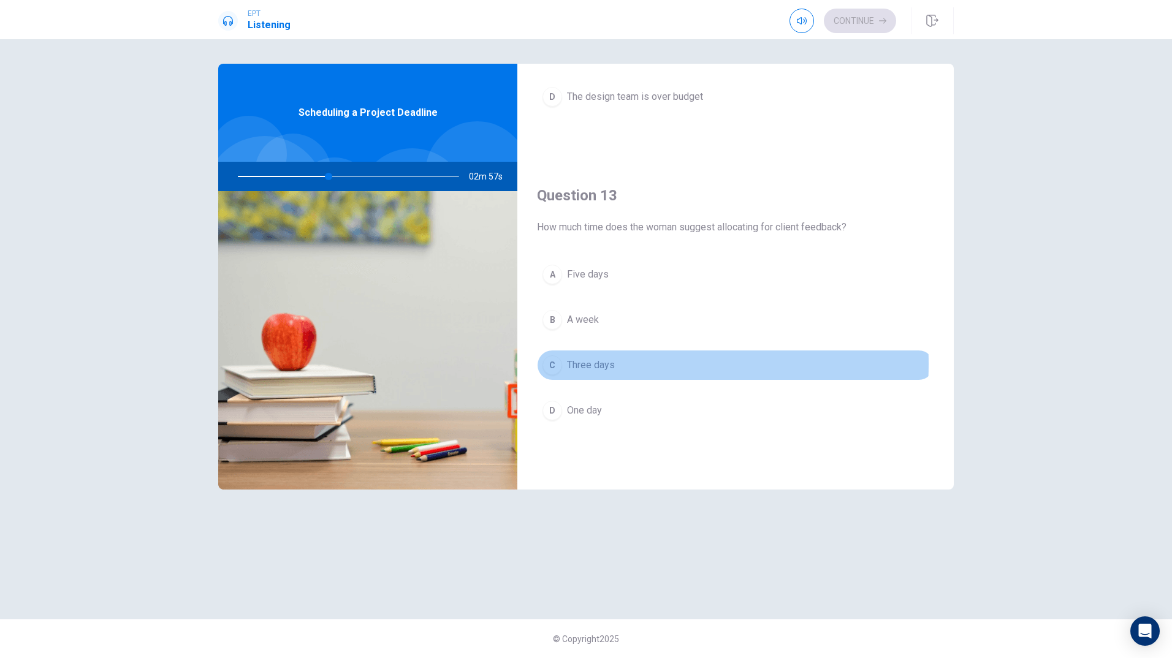
click at [596, 364] on span "Three days" at bounding box center [591, 365] width 48 height 15
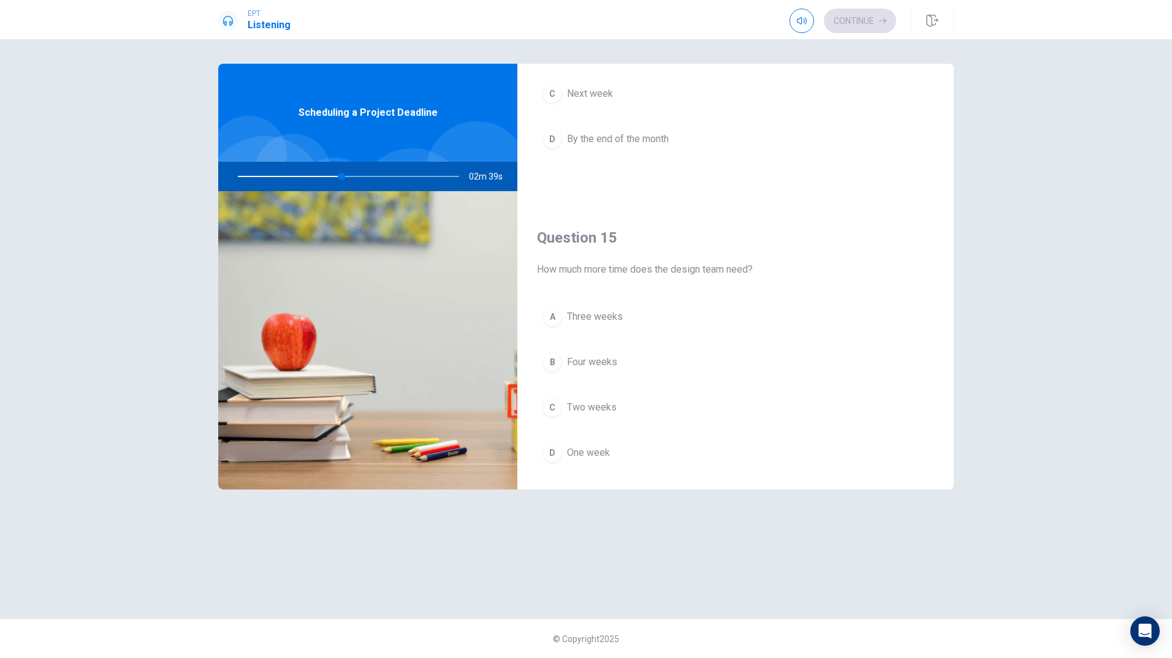
scroll to position [1143, 0]
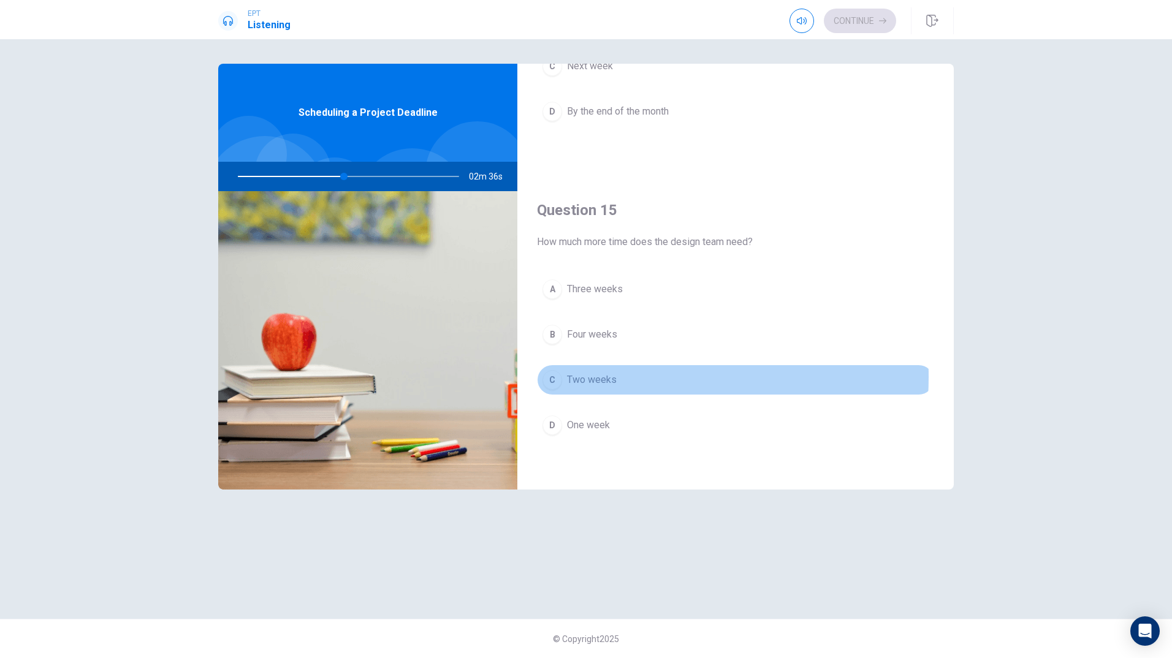
click at [592, 377] on span "Two weeks" at bounding box center [592, 380] width 50 height 15
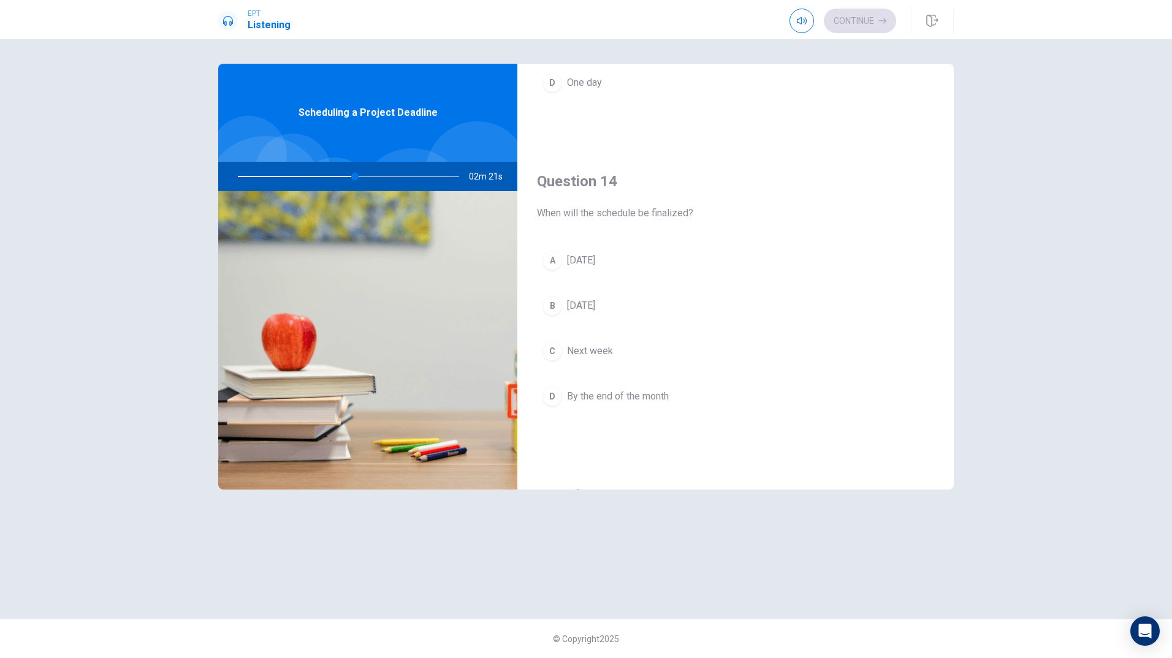
scroll to position [837, 0]
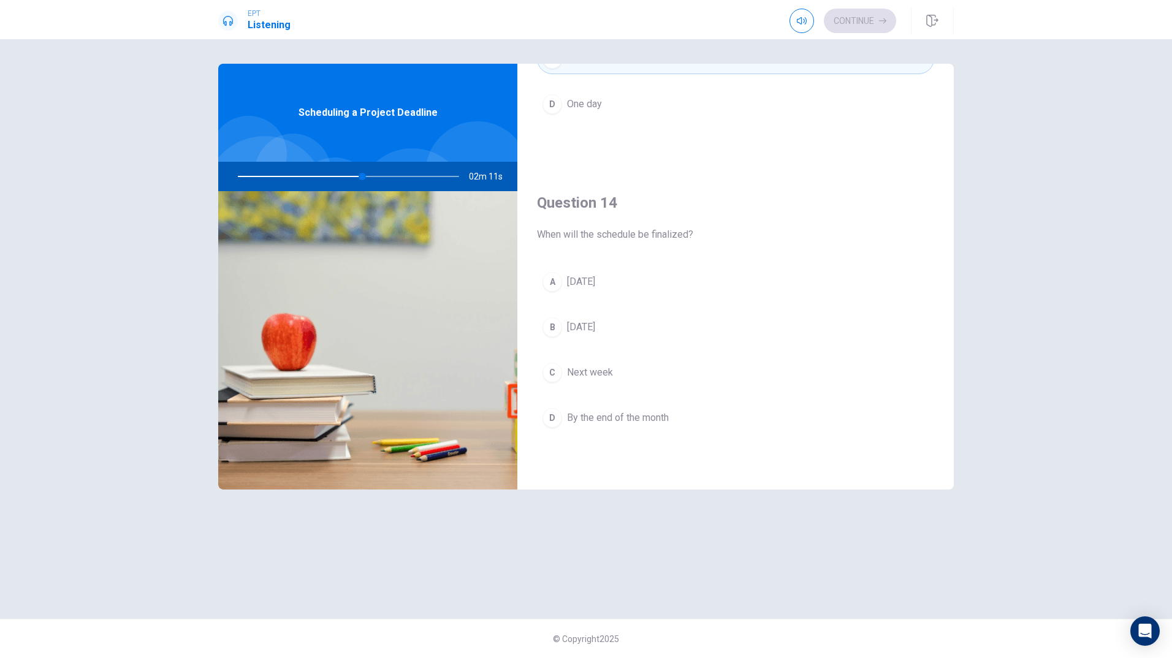
click at [592, 287] on span "[DATE]" at bounding box center [581, 282] width 28 height 15
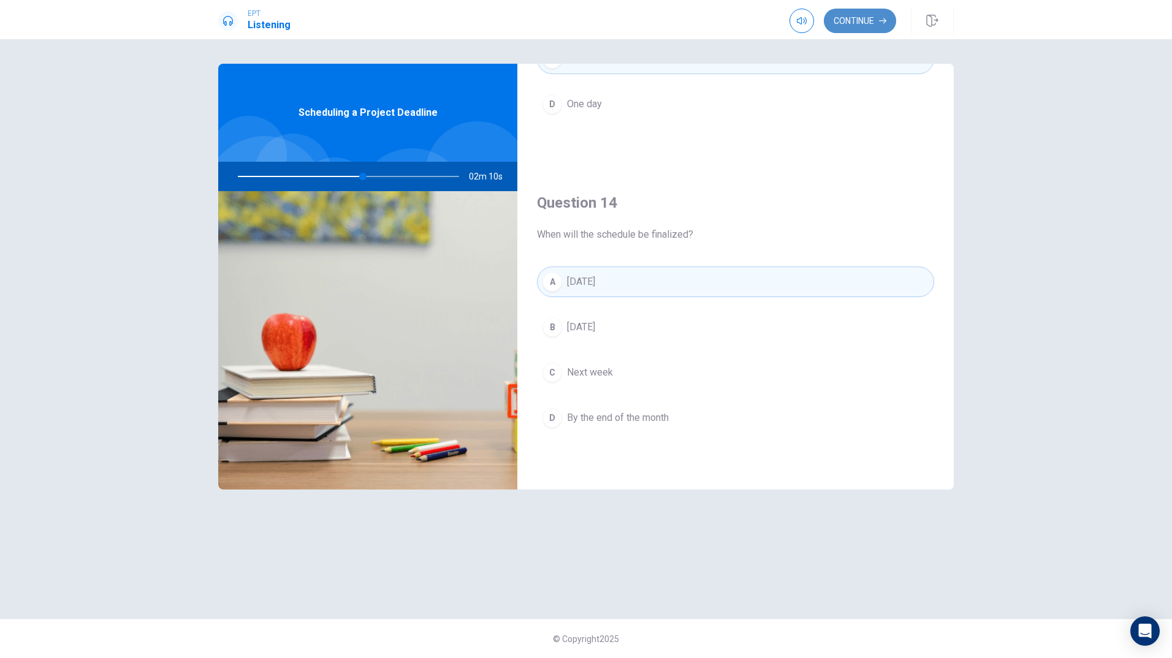
click at [857, 24] on button "Continue" at bounding box center [860, 21] width 72 height 25
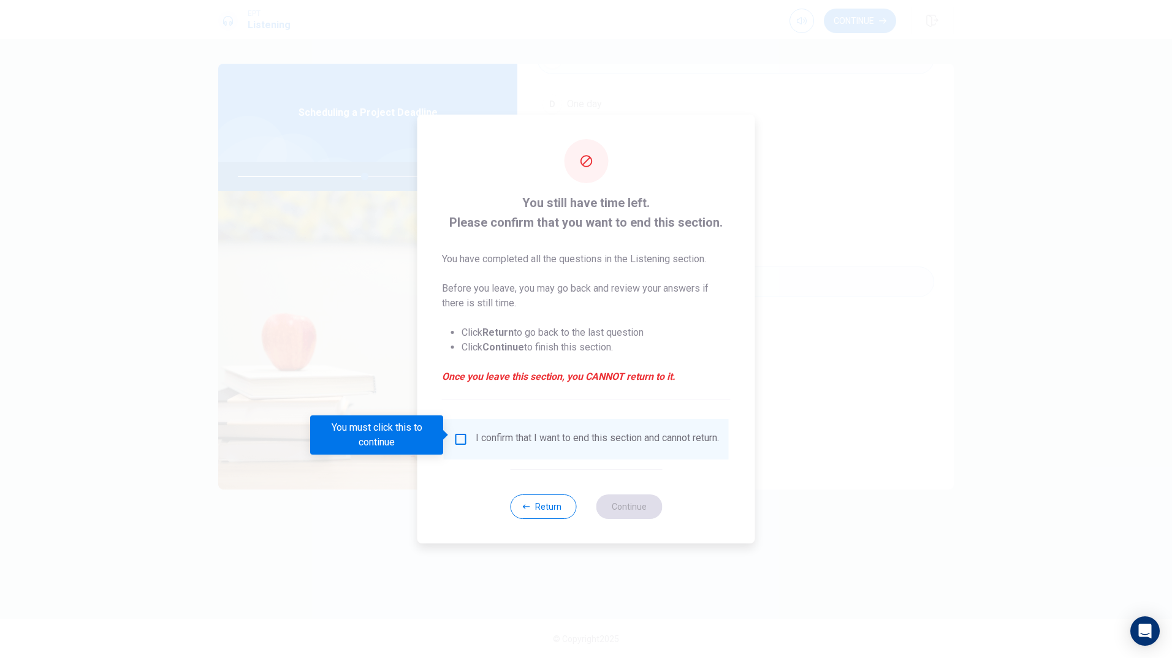
click at [463, 432] on input "You must click this to continue" at bounding box center [461, 439] width 15 height 15
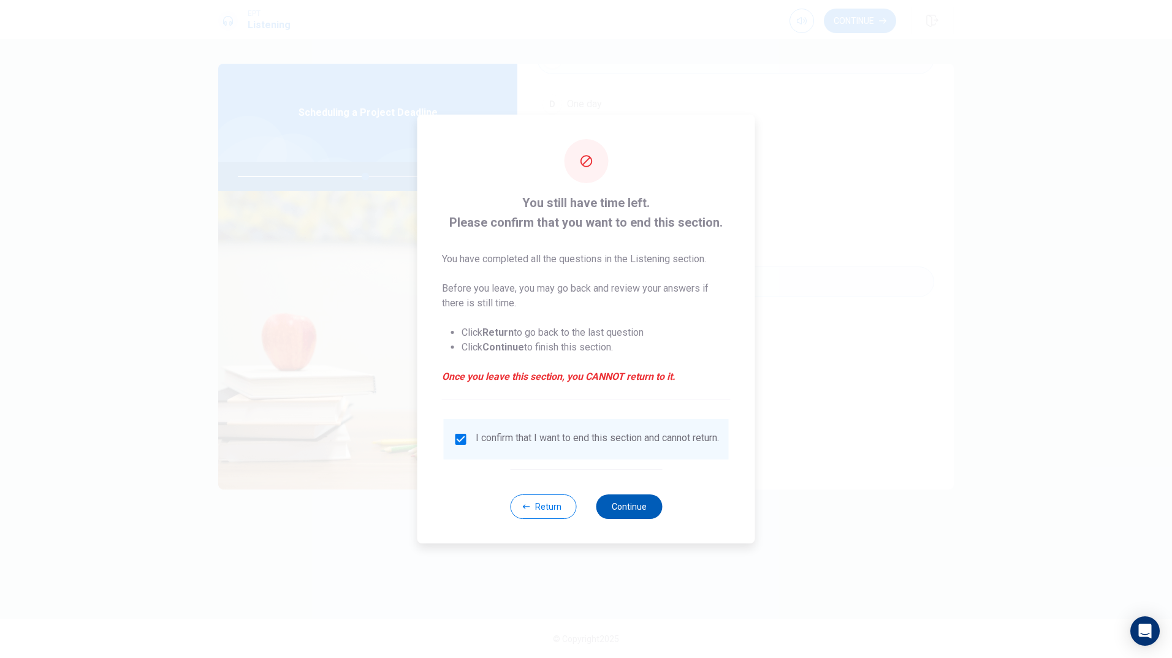
click at [630, 515] on button "Continue" at bounding box center [629, 507] width 66 height 25
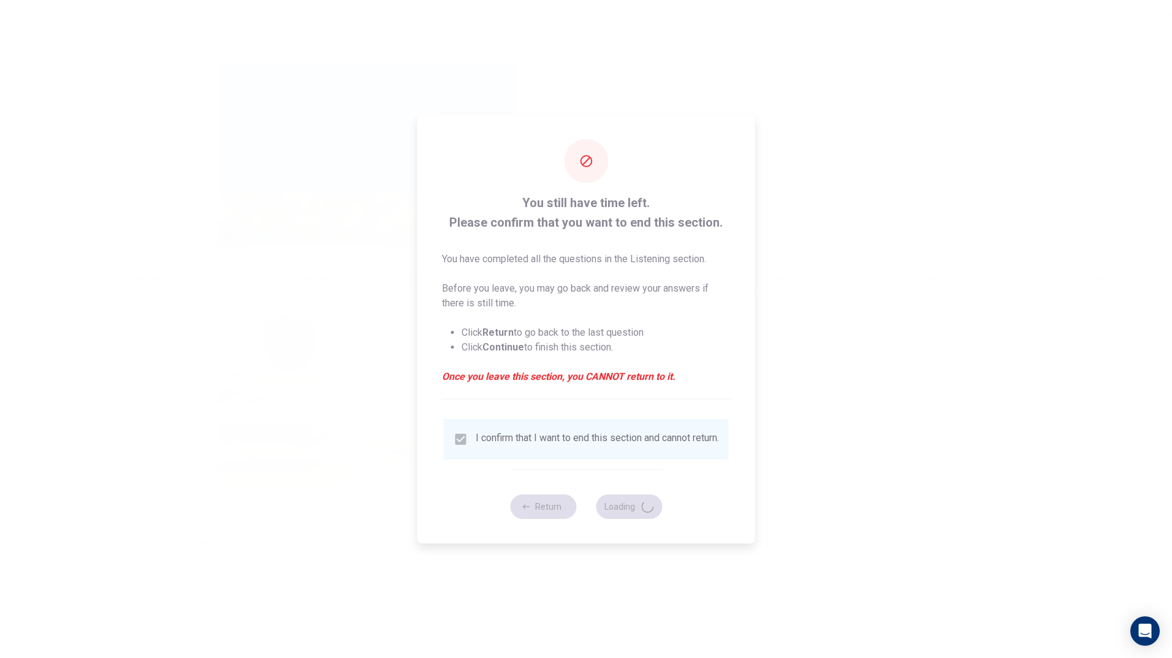
type input "58"
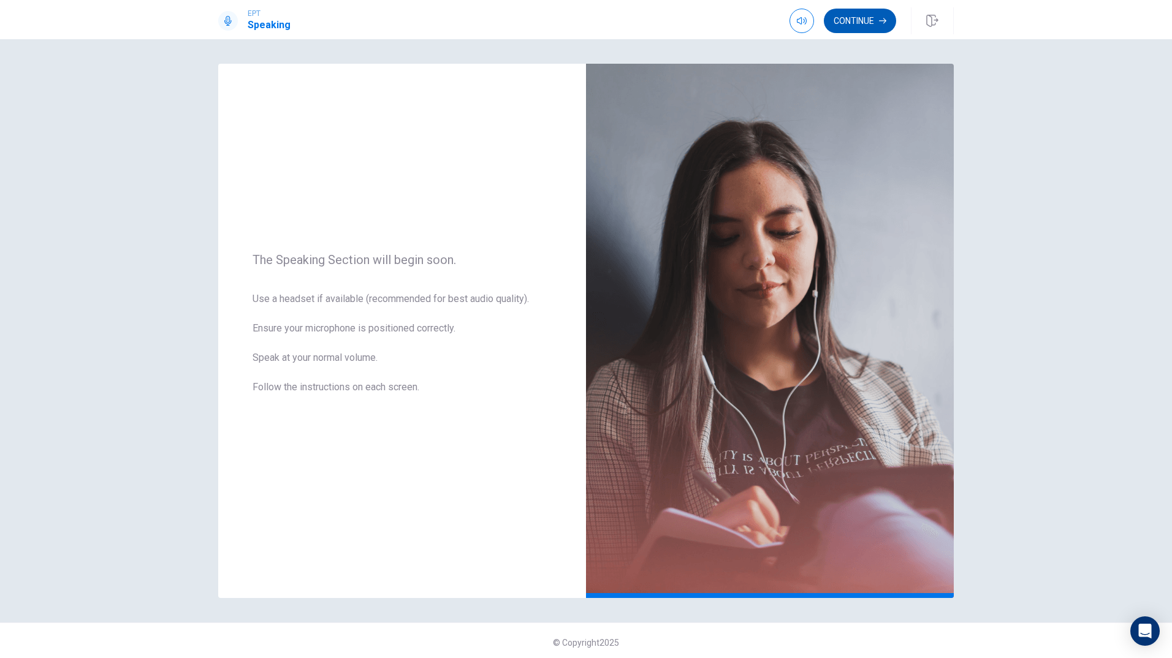
click at [854, 21] on button "Continue" at bounding box center [860, 21] width 72 height 25
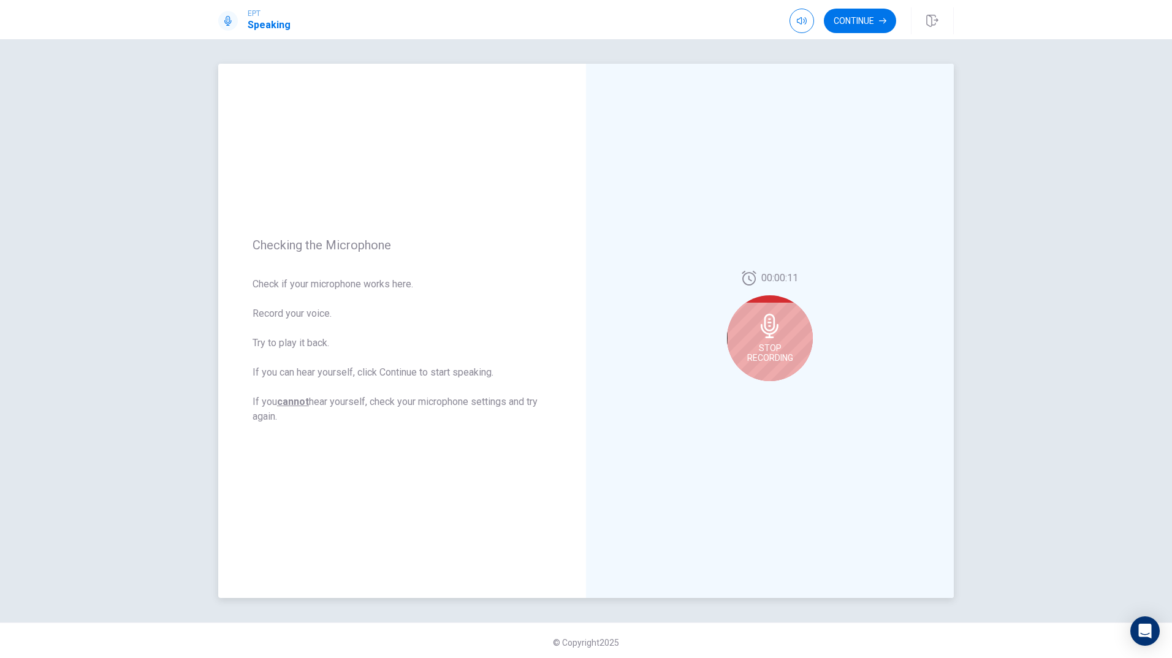
click at [755, 359] on span "Stop Recording" at bounding box center [770, 353] width 46 height 20
click at [785, 393] on button "Play Audio" at bounding box center [783, 390] width 17 height 17
click at [859, 25] on button "Continue" at bounding box center [860, 21] width 72 height 25
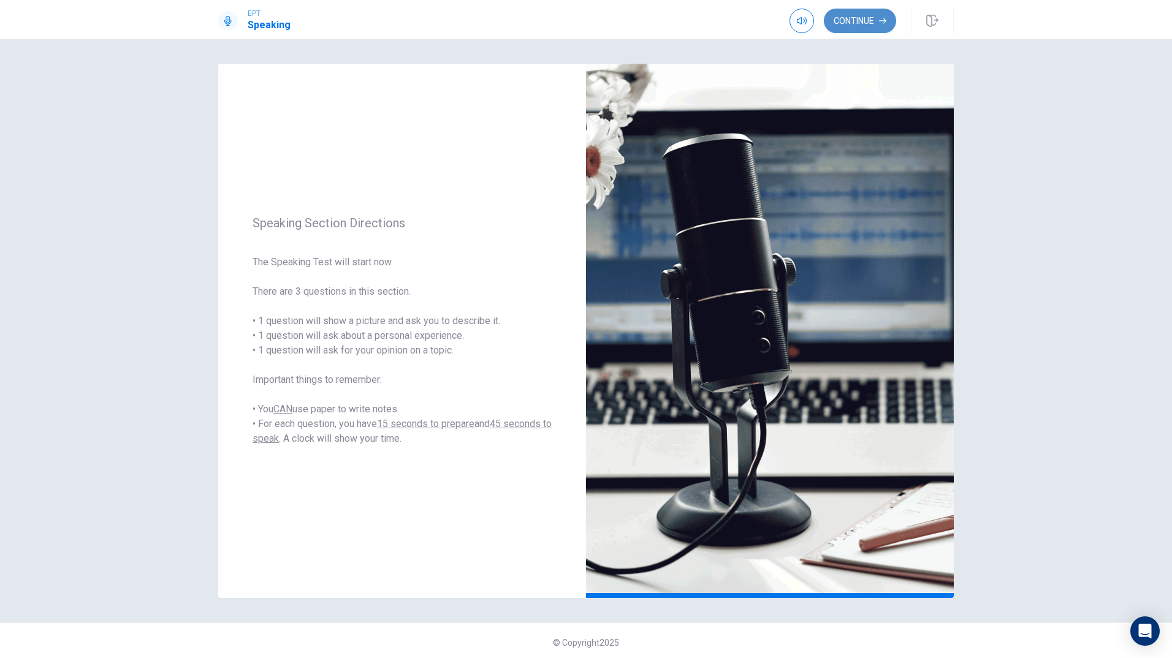
click at [853, 20] on button "Continue" at bounding box center [860, 21] width 72 height 25
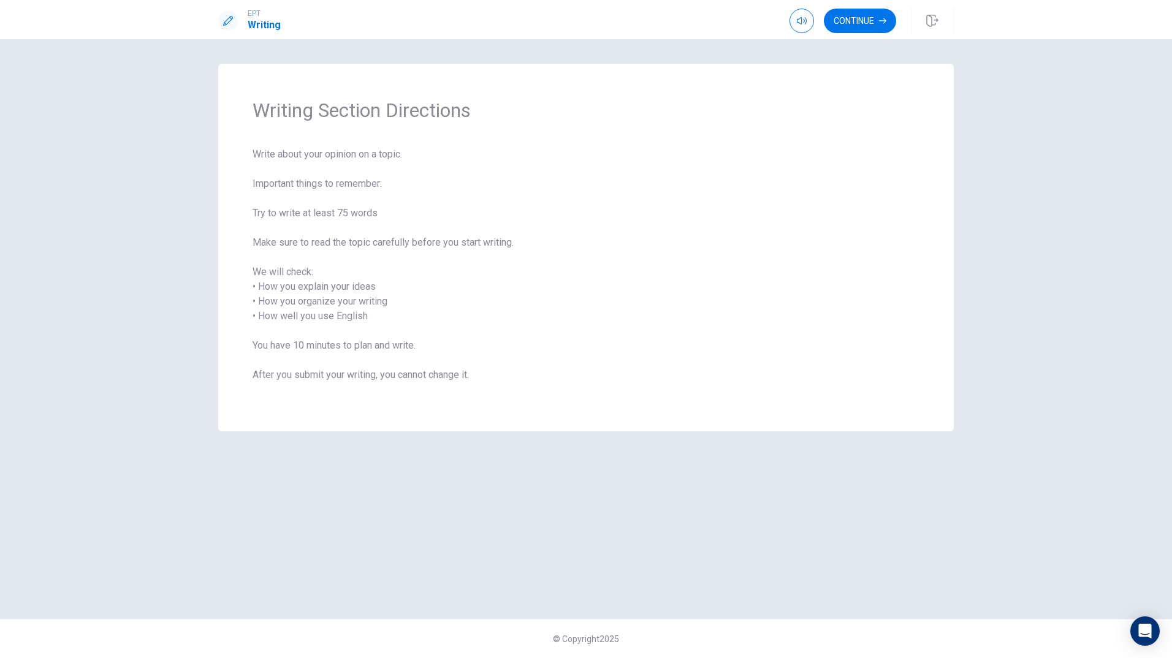
click at [650, 243] on span "Write about your opinion on a topic. Important things to remember: Try to write…" at bounding box center [586, 272] width 667 height 250
click at [873, 24] on button "Continue" at bounding box center [860, 21] width 72 height 25
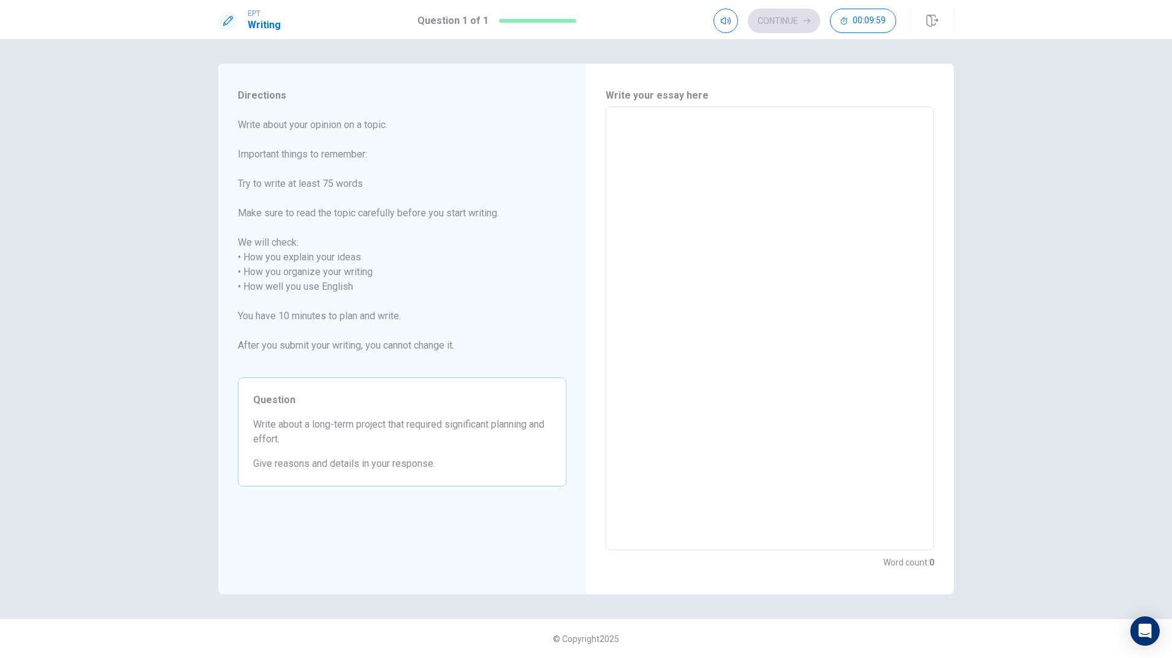
click at [792, 209] on textarea at bounding box center [769, 329] width 311 height 424
type textarea "A"
type textarea "x"
type textarea "A"
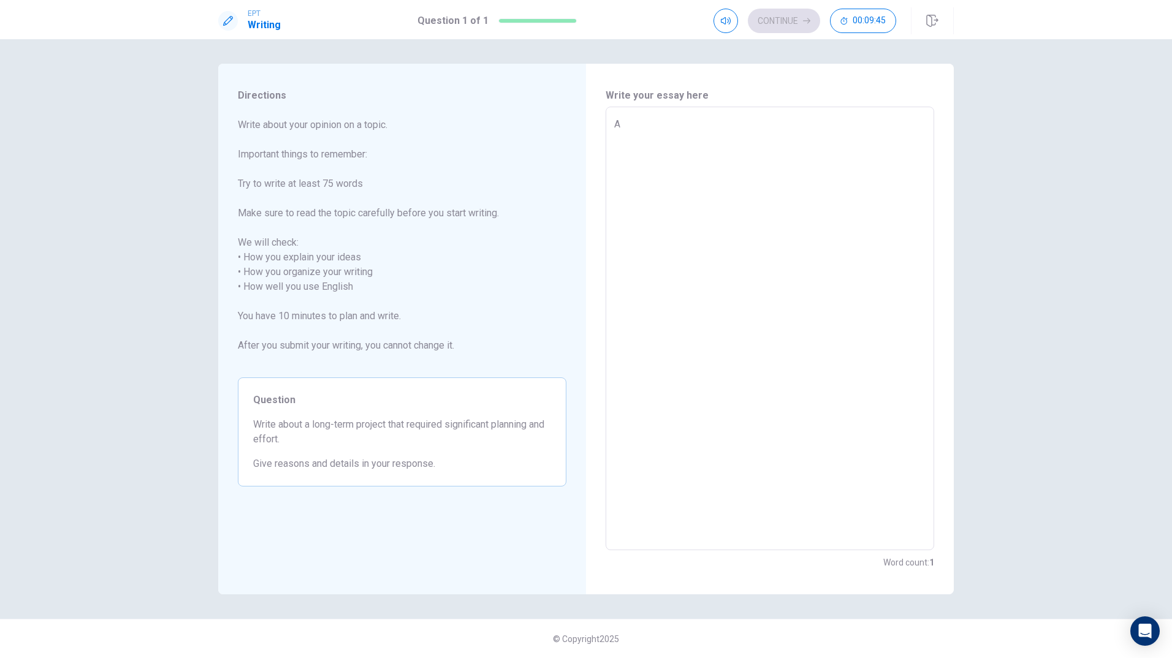
type textarea "x"
type textarea "A"
type textarea "x"
type textarea "I"
type textarea "x"
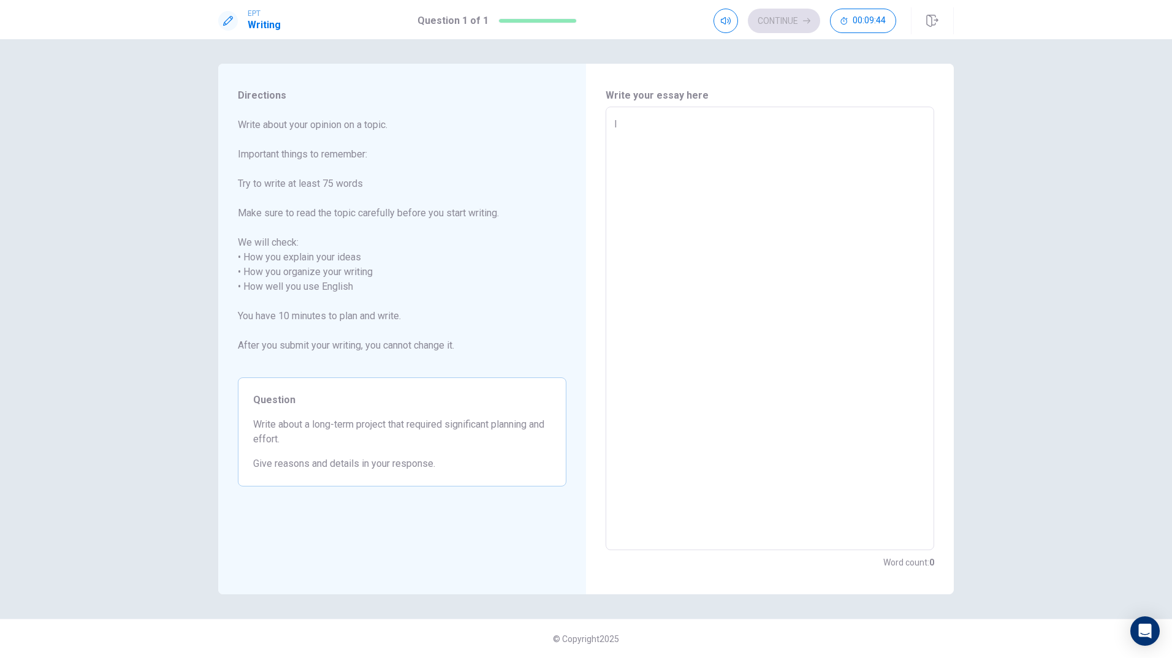
type textarea "I"
type textarea "x"
type textarea "I h"
type textarea "x"
type textarea "I ha"
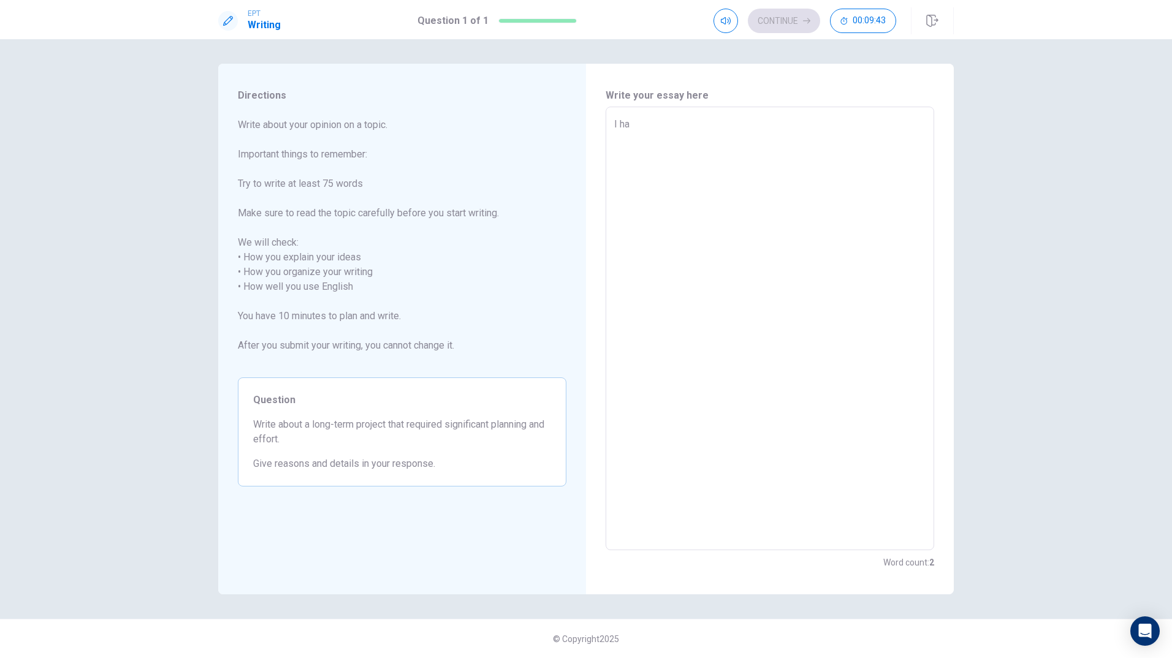
type textarea "x"
type textarea "I hav"
type textarea "x"
type textarea "I have"
type textarea "x"
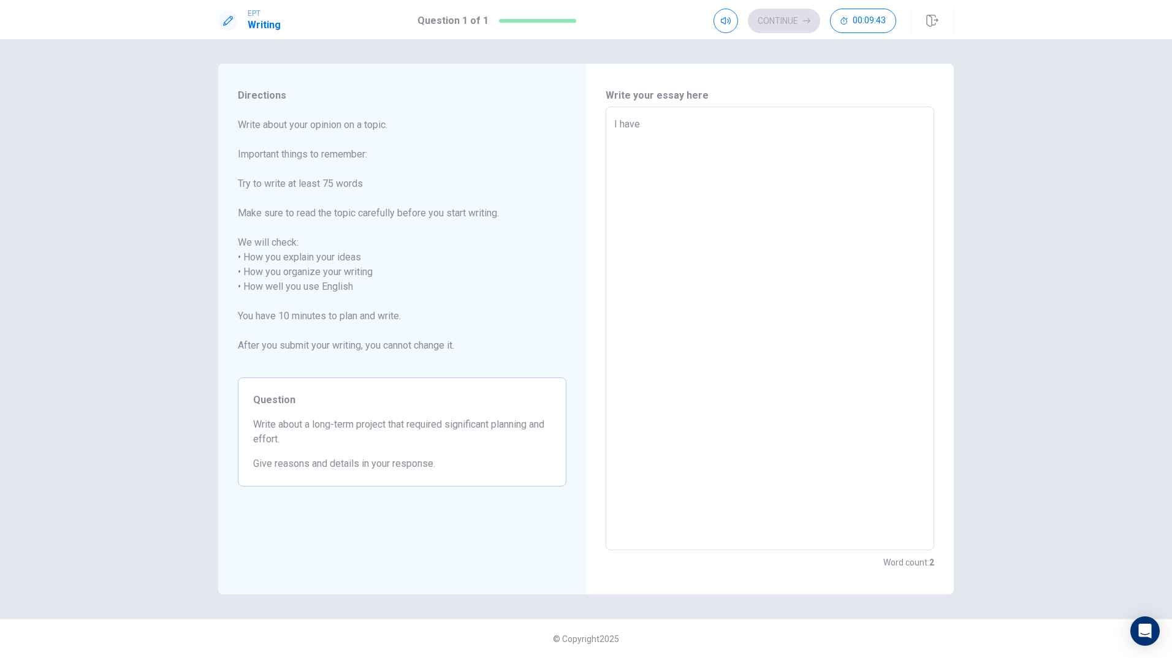
type textarea "I have"
type textarea "x"
type textarea "I have h"
type textarea "x"
type textarea "I have ha"
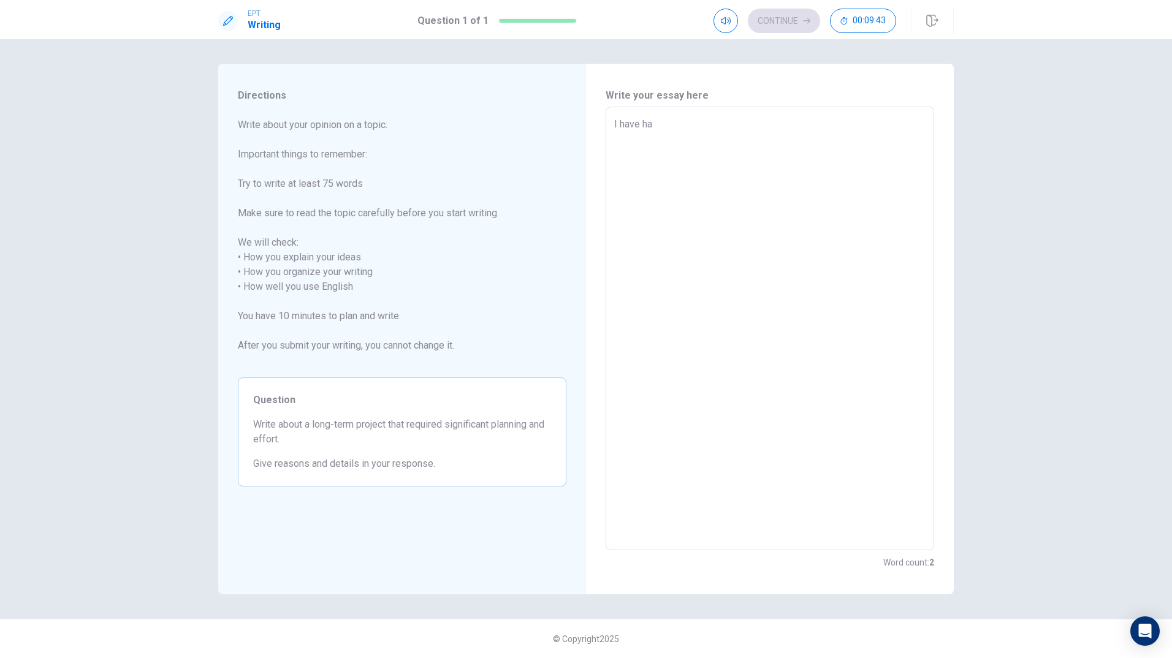
type textarea "x"
type textarea "I have had"
type textarea "x"
type textarea "I have had"
type textarea "x"
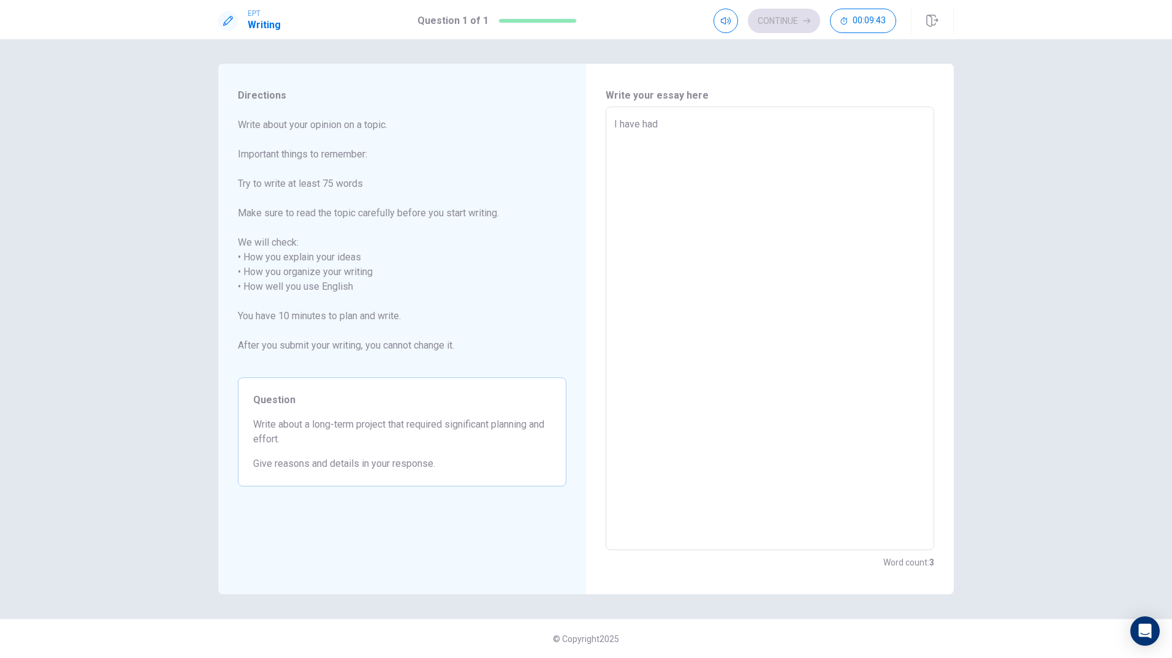
type textarea "I have had t"
type textarea "x"
type textarea "I have had th"
type textarea "x"
type textarea "I have had the"
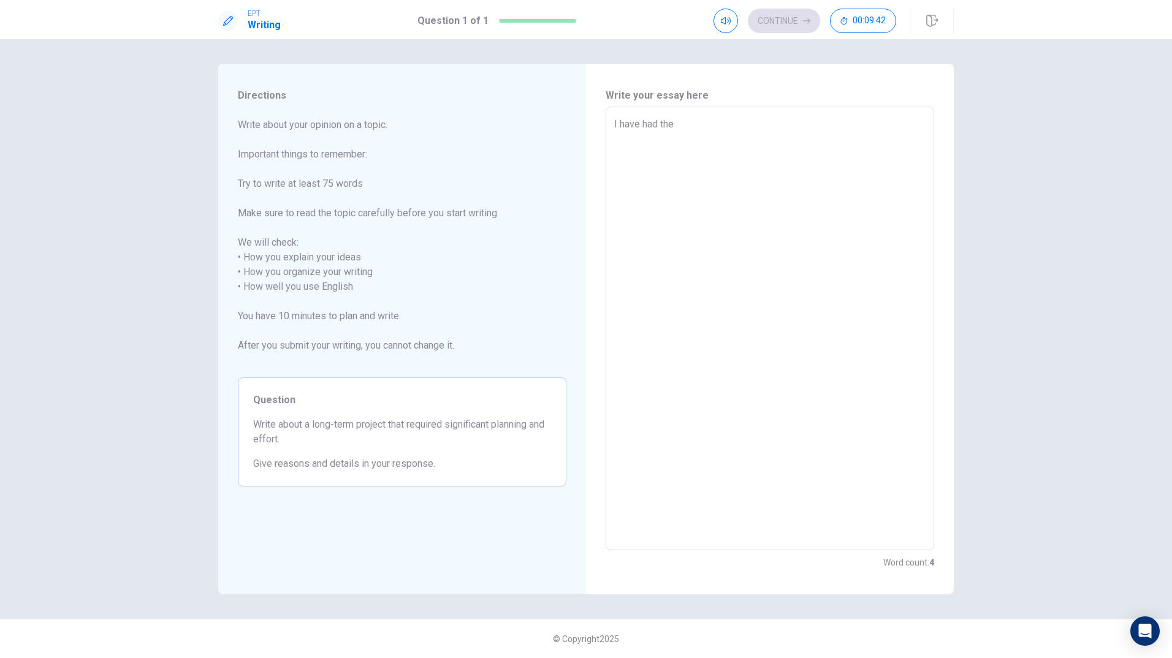
type textarea "x"
type textarea "I have had the"
type textarea "x"
type textarea "I have had the o"
type textarea "x"
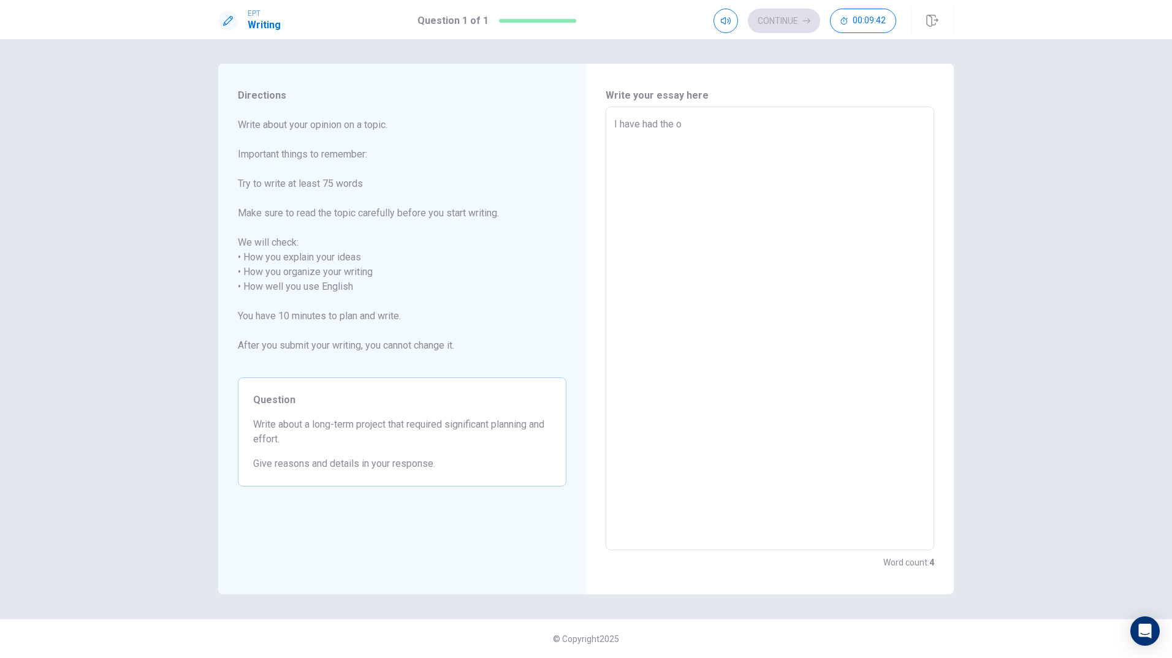
type textarea "I have had the op"
type textarea "x"
type textarea "I have had the opp"
type textarea "x"
type textarea "I have had the oppo"
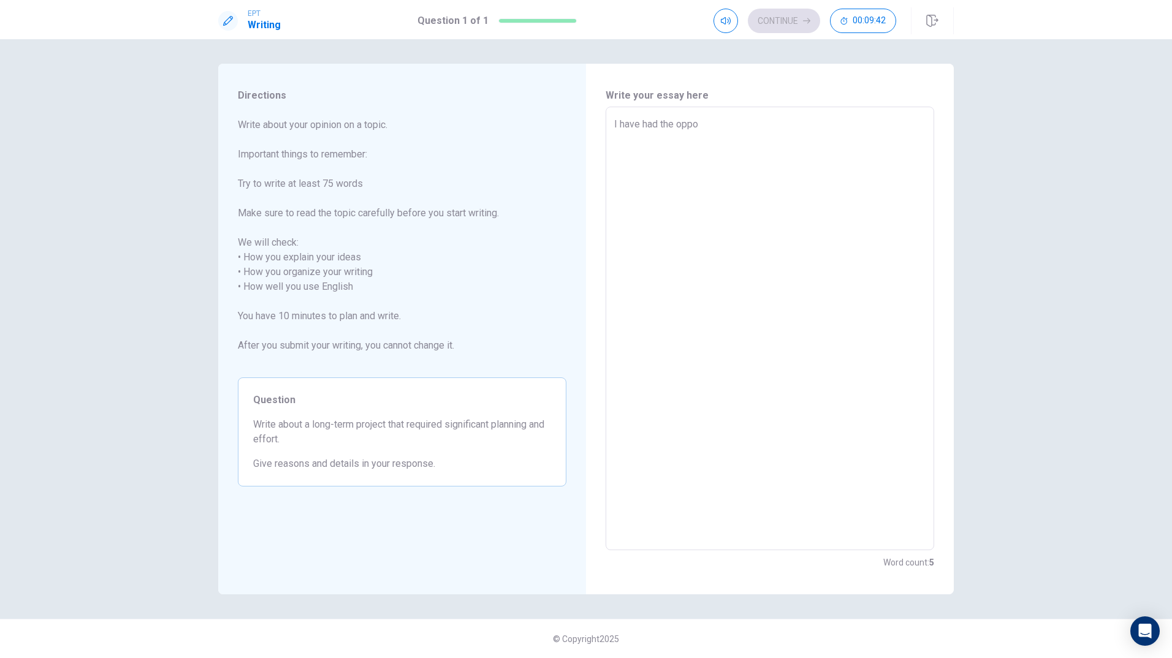
type textarea "x"
type textarea "I have had the oppor"
type textarea "x"
type textarea "I have had the opport"
type textarea "x"
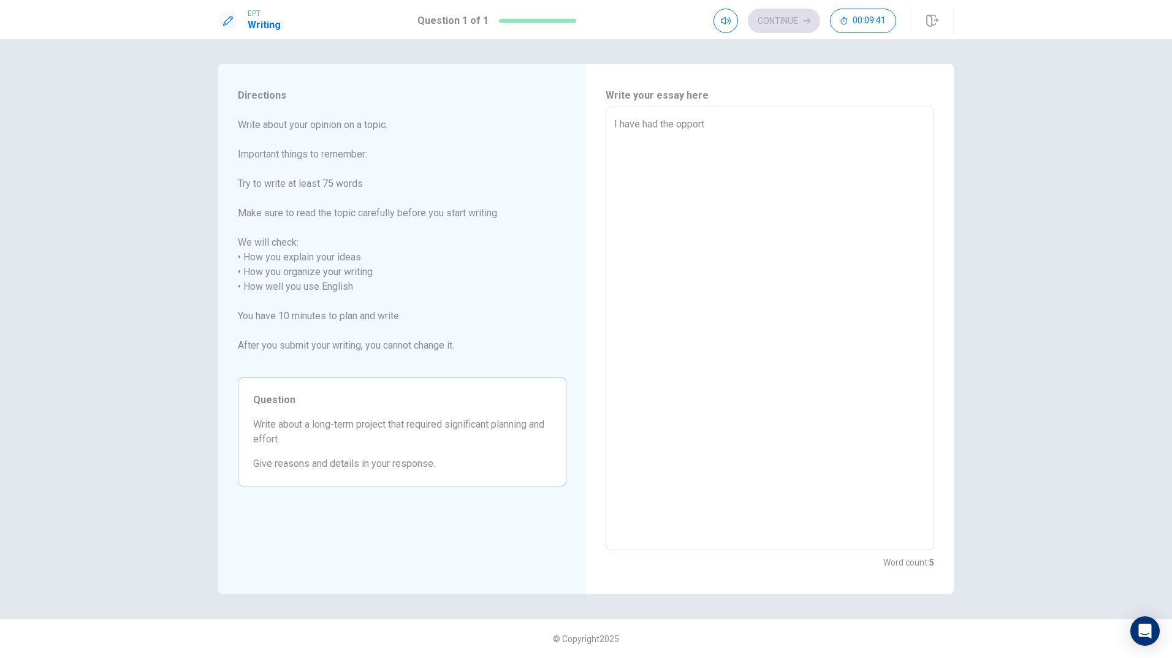
type textarea "I have had the opportu"
type textarea "x"
type textarea "I have had the opportun"
type textarea "x"
type textarea "I have had the opportuni"
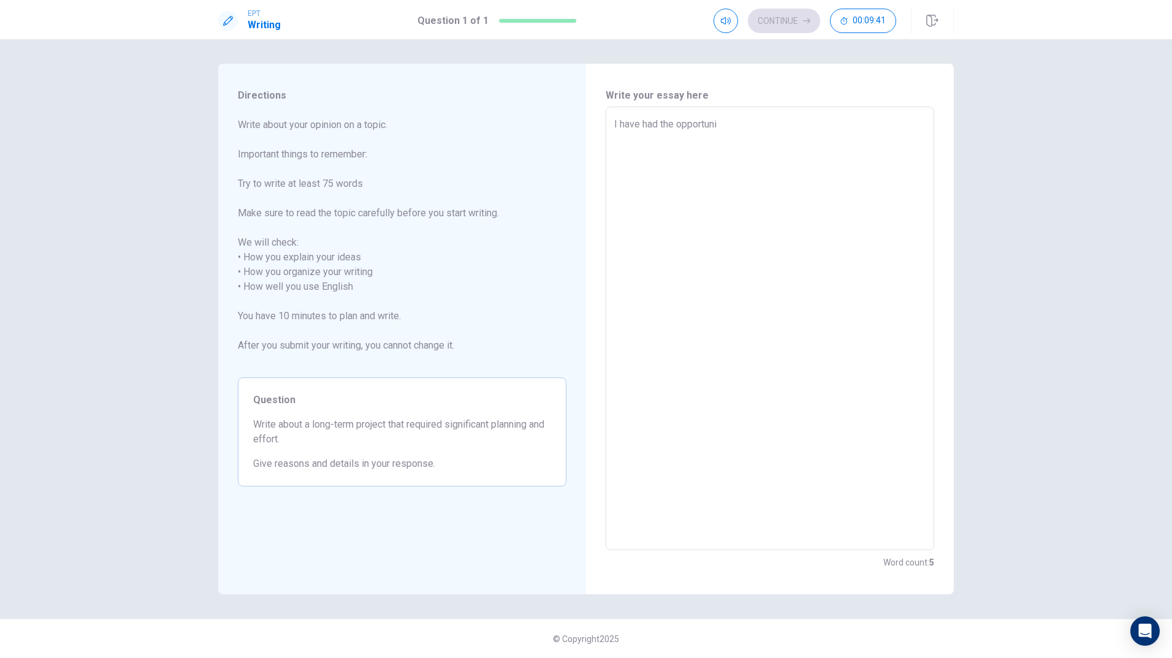
type textarea "x"
type textarea "I have had the opportunit"
type textarea "x"
type textarea "I have had the opportunity"
type textarea "x"
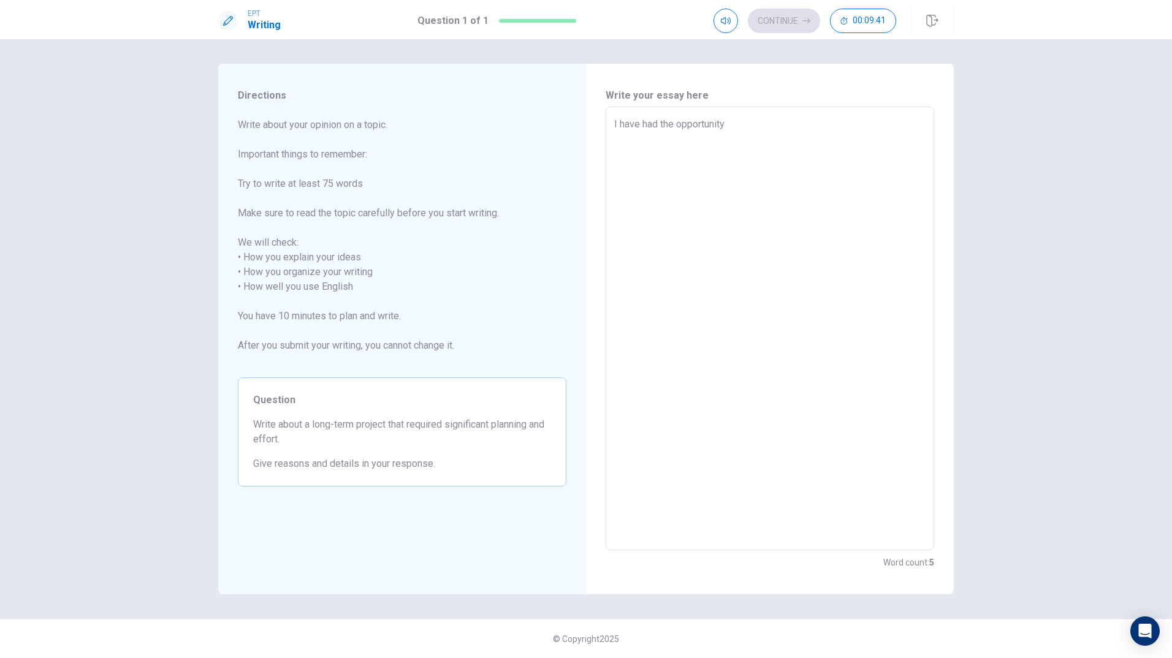
type textarea "I have had the opportunity"
type textarea "x"
type textarea "I have had the opportunity t"
type textarea "x"
type textarea "I have had the opportunity to"
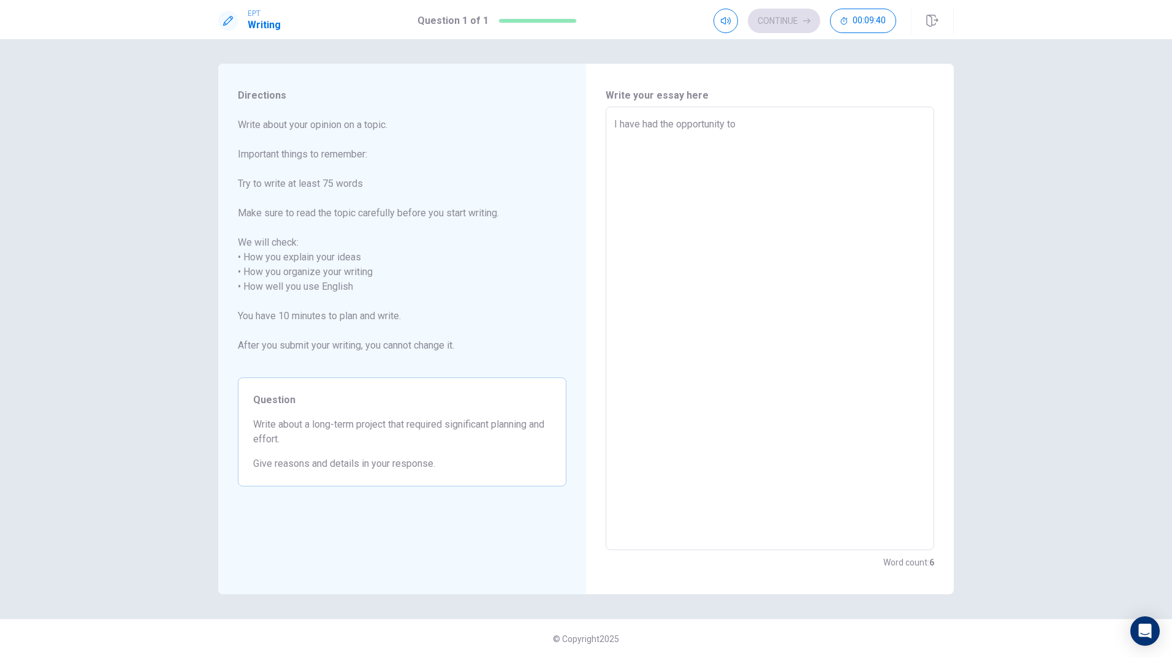
type textarea "x"
type textarea "I have had the opportunity to"
type textarea "x"
type textarea "I have had the opportunity to w"
type textarea "x"
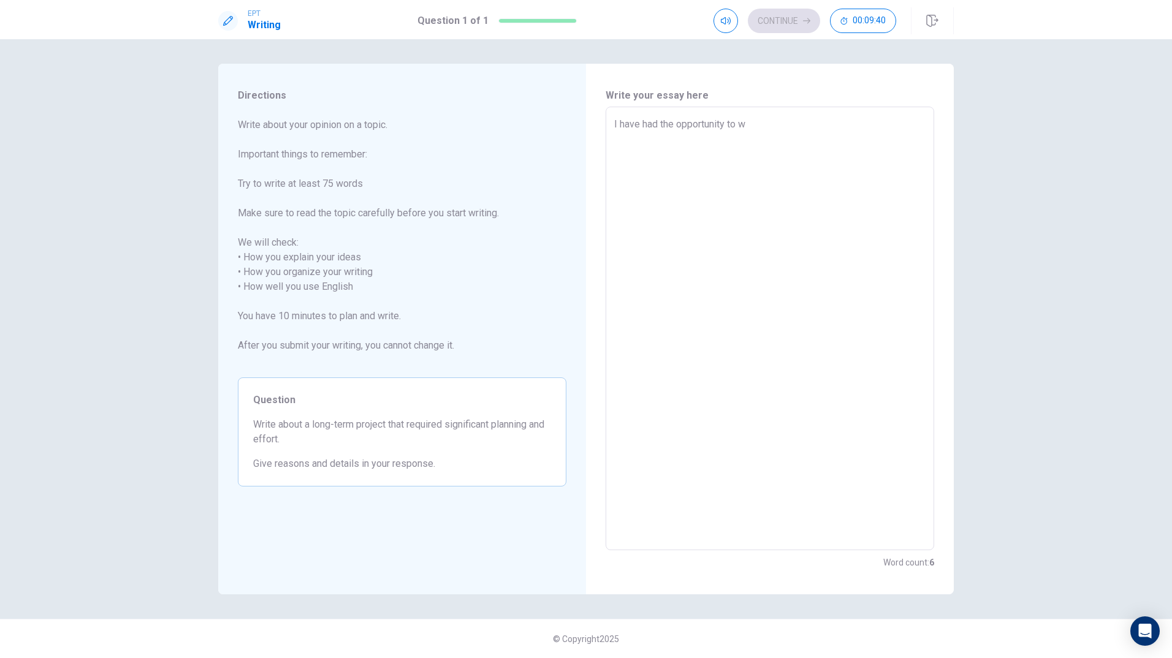
type textarea "I have had the opportunity to wo"
type textarea "x"
type textarea "I have had the opportunity to wor"
type textarea "x"
type textarea "I have had the opportunity to work"
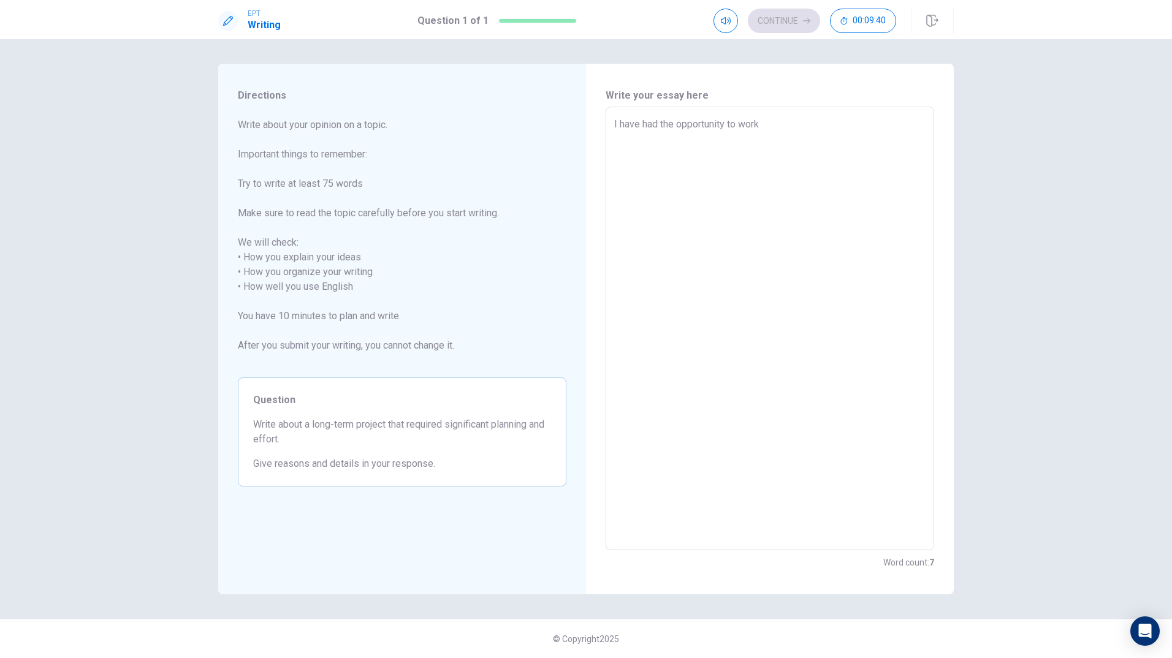
type textarea "x"
type textarea "I have had the opportunity to work"
type textarea "x"
type textarea "I have had the opportunity to work o"
type textarea "x"
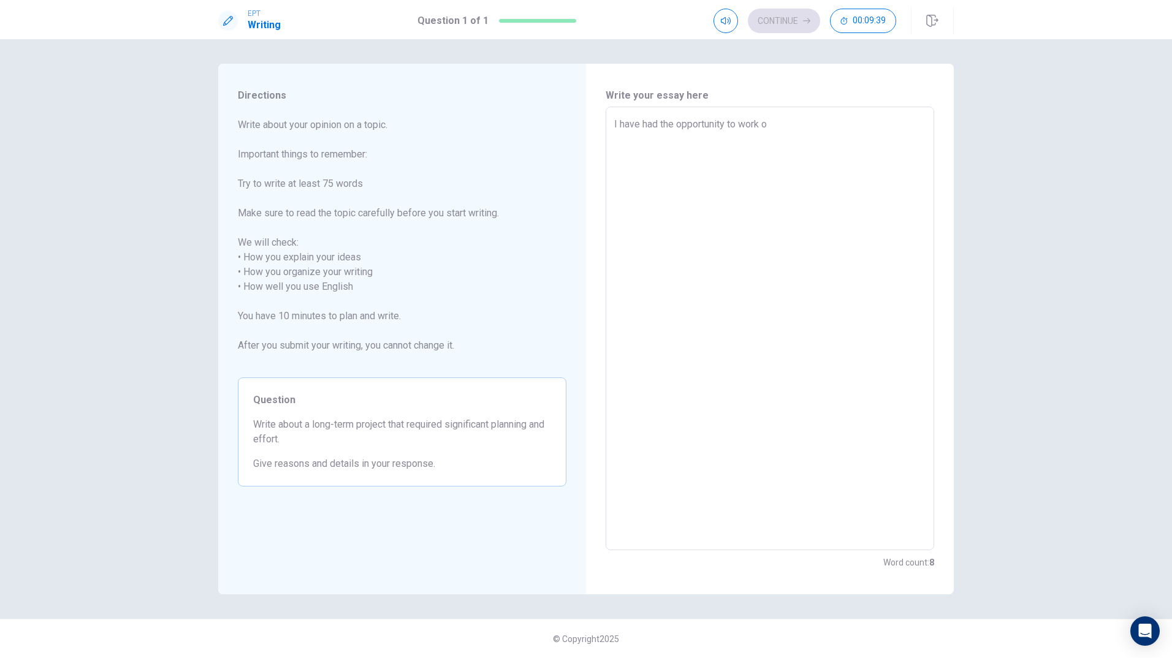
type textarea "I have had the opportunity to work on"
type textarea "x"
type textarea "I have had the opportunity to work on"
type textarea "x"
type textarea "I have had the opportunity to work on m"
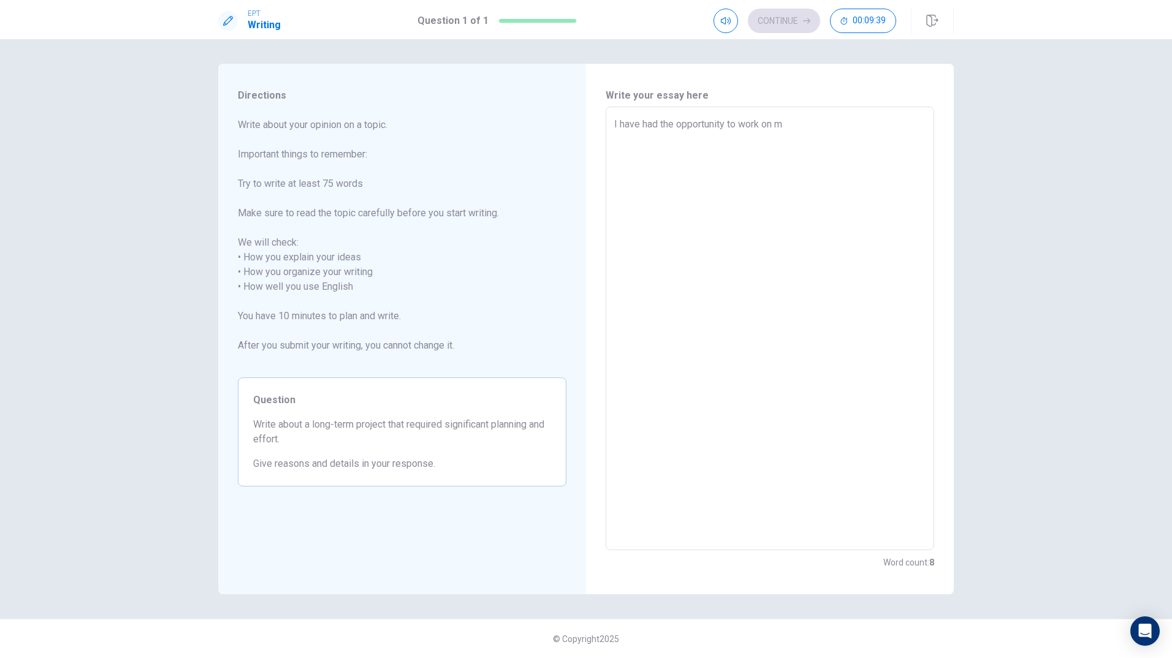
type textarea "x"
type textarea "I have had the opportunity to work on ma"
type textarea "x"
type textarea "I have had the opportunity to work on man"
type textarea "x"
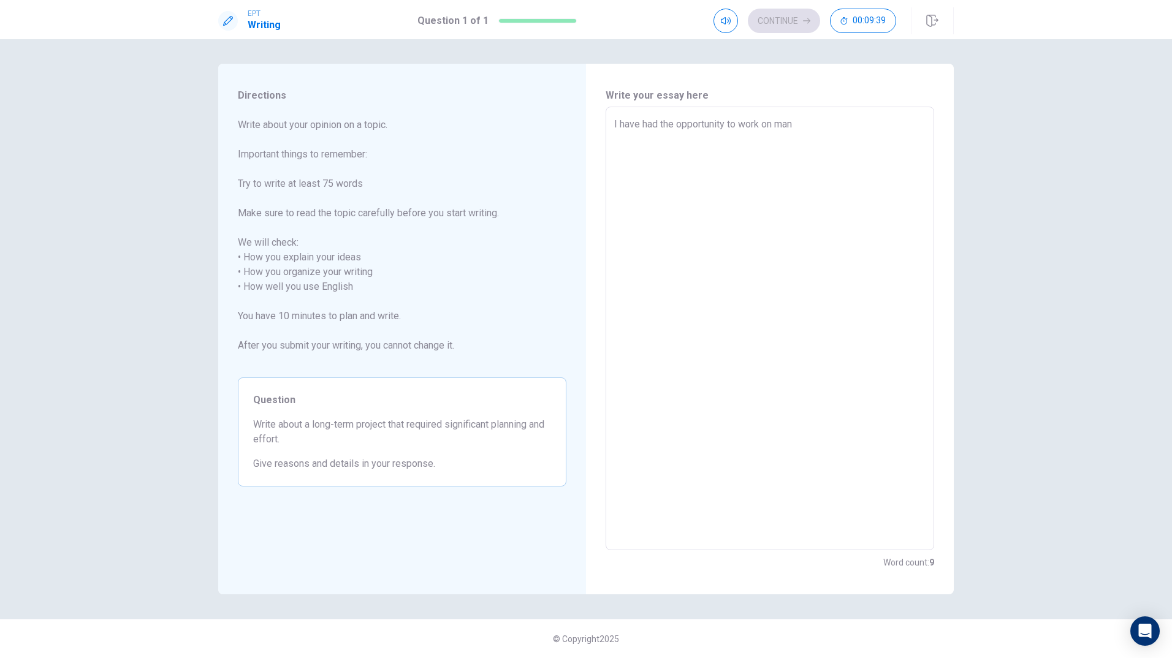
type textarea "I have had the opportunity to work on many"
type textarea "x"
type textarea "I have had the opportunity to work on many"
type textarea "x"
type textarea "I have had the opportunity to work on many l"
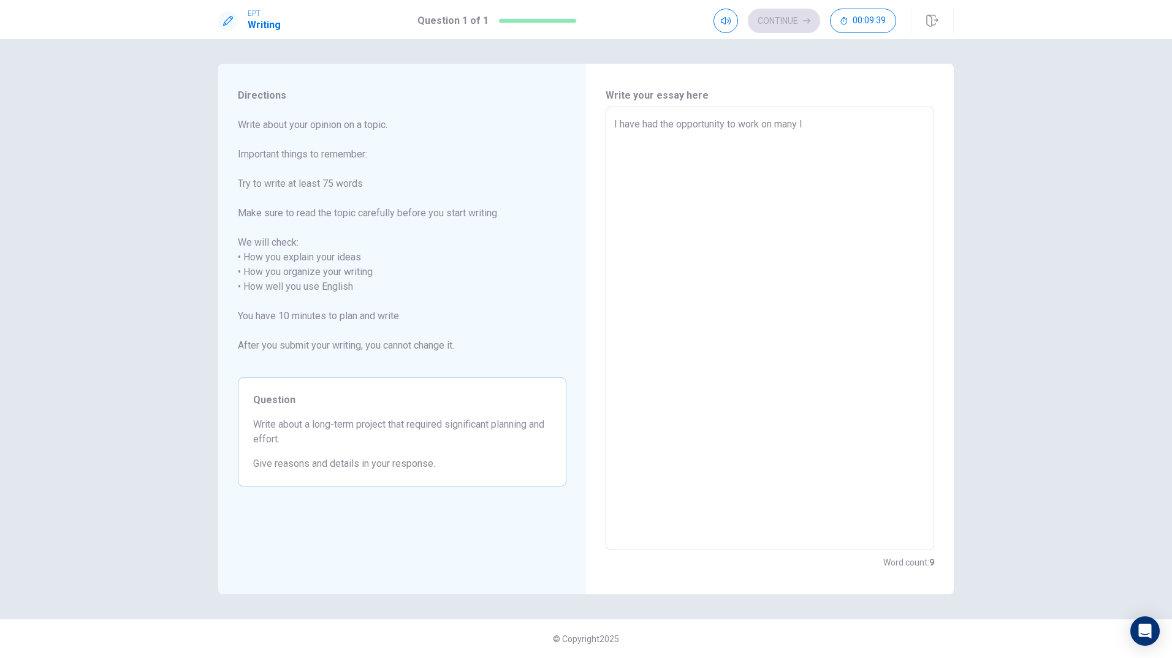
type textarea "x"
type textarea "I have had the opportunity to work on many lo"
type textarea "x"
type textarea "I have had the opportunity to work on many lon"
type textarea "x"
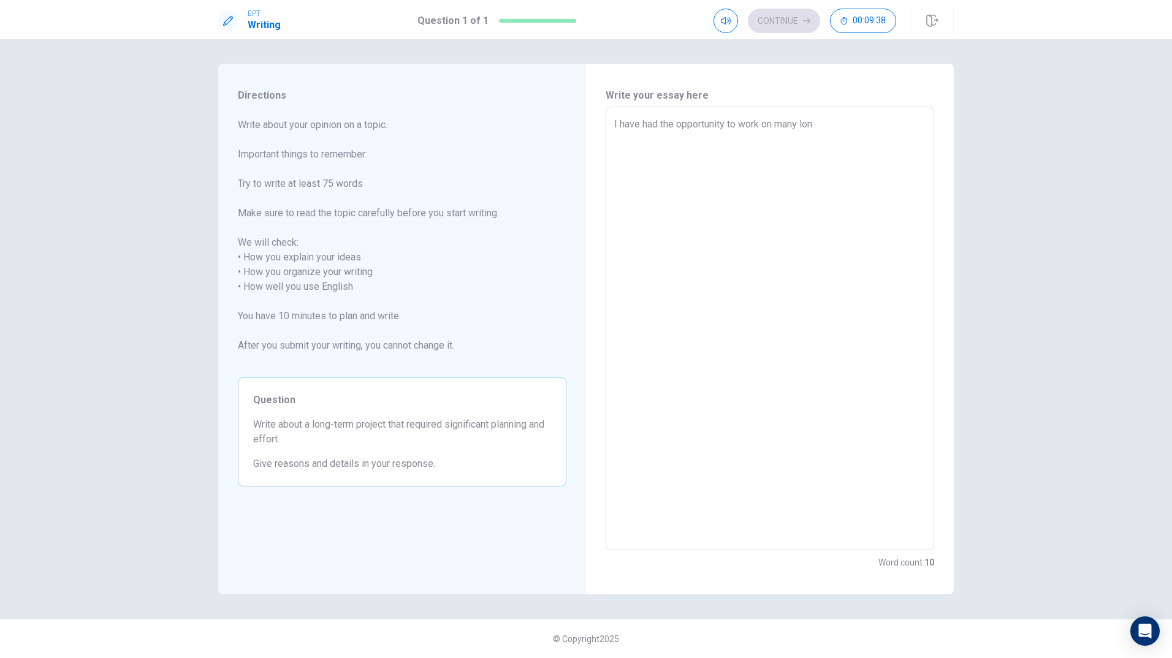
type textarea "I have had the opportunity to work on many long"
type textarea "x"
type textarea "I have had the opportunity to work on many long-"
type textarea "x"
type textarea "I have had the opportunity to work on many long-e"
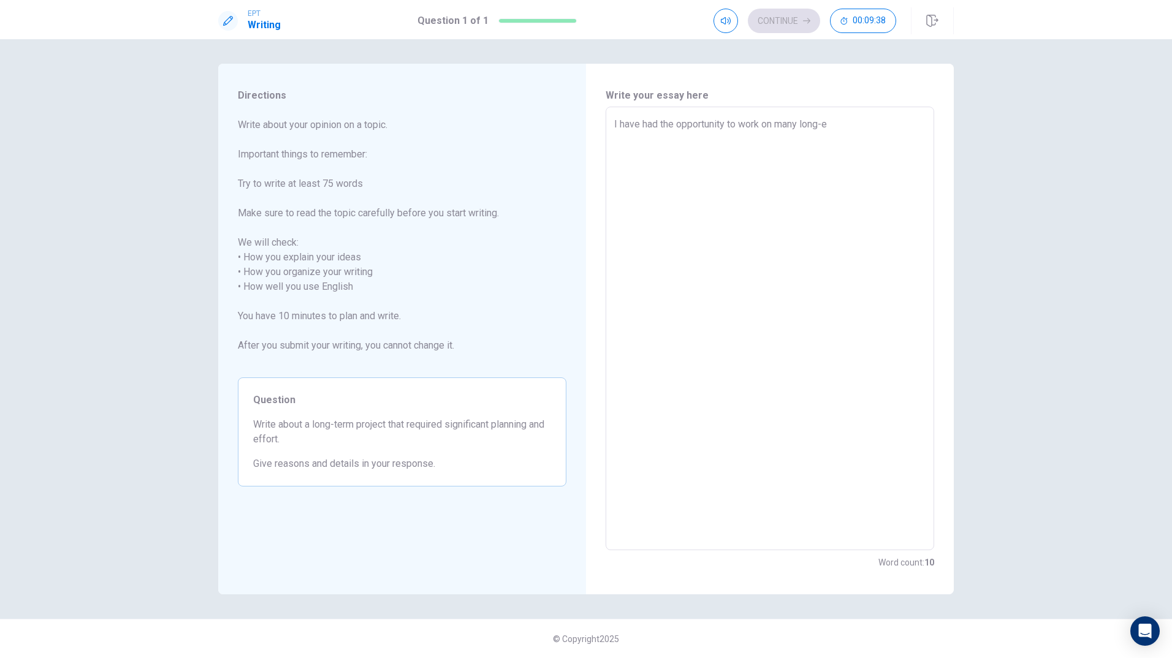
type textarea "x"
type textarea "I have had the opportunity to work on many long-er"
type textarea "x"
type textarea "I have had the opportunity to work on many long-erm"
type textarea "x"
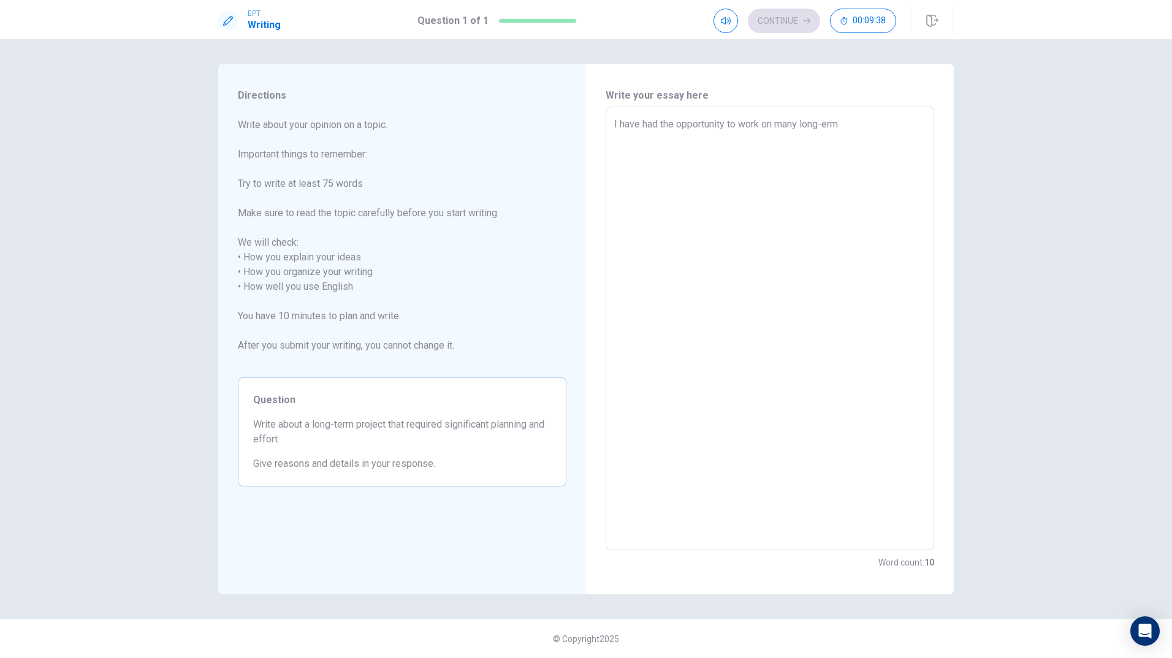
type textarea "I have had the opportunity to work on many long-er"
type textarea "x"
type textarea "I have had the opportunity to work on many long-e"
type textarea "x"
type textarea "I have had the opportunity to work on many long-"
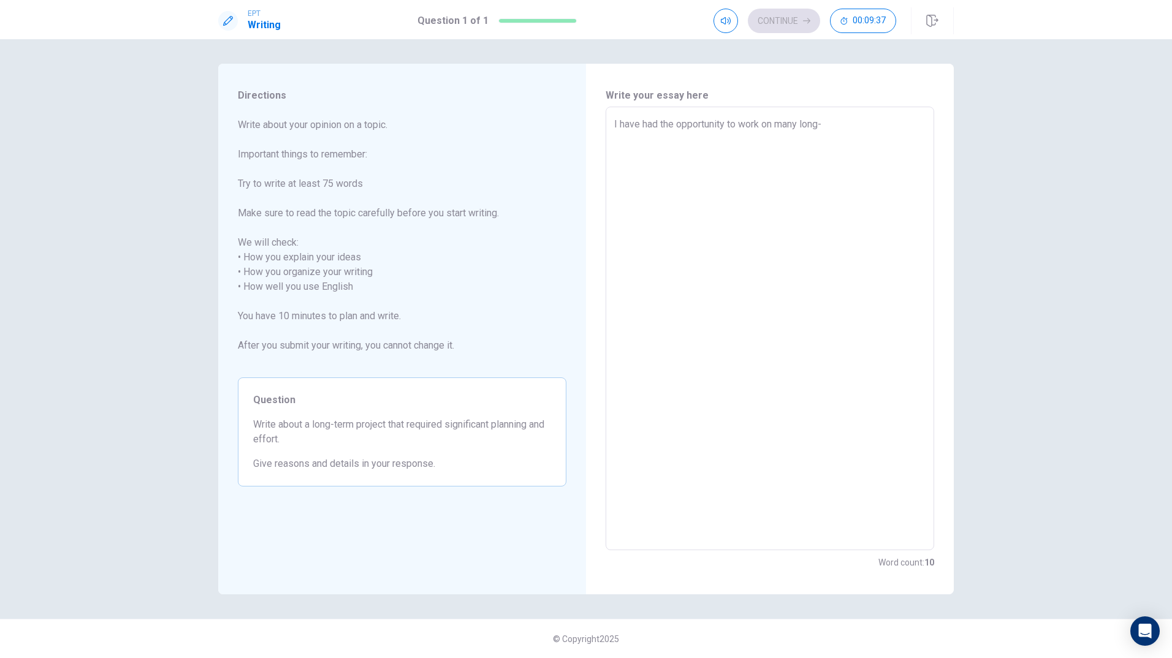
type textarea "x"
type textarea "I have had the opportunity to work on many long-t"
type textarea "x"
type textarea "I have had the opportunity to work on many long-te"
type textarea "x"
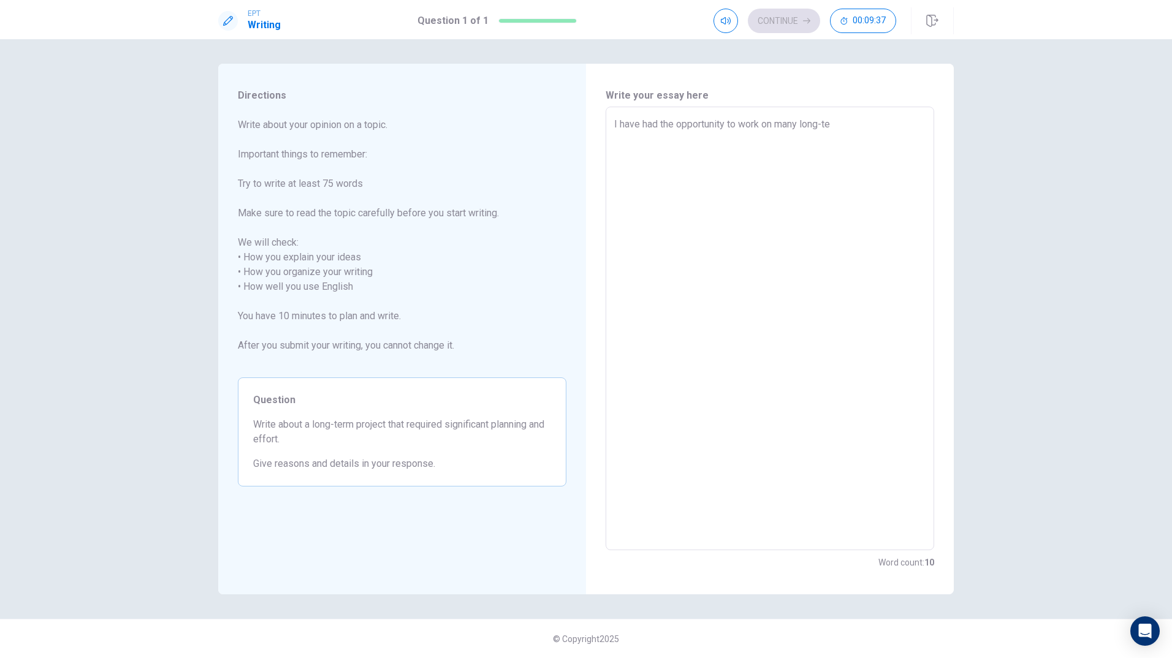
type textarea "I have had the opportunity to work on many long-ter"
type textarea "x"
type textarea "I have had the opportunity to work on many long-term"
type textarea "x"
type textarea "I have had the opportunity to work on many long-term"
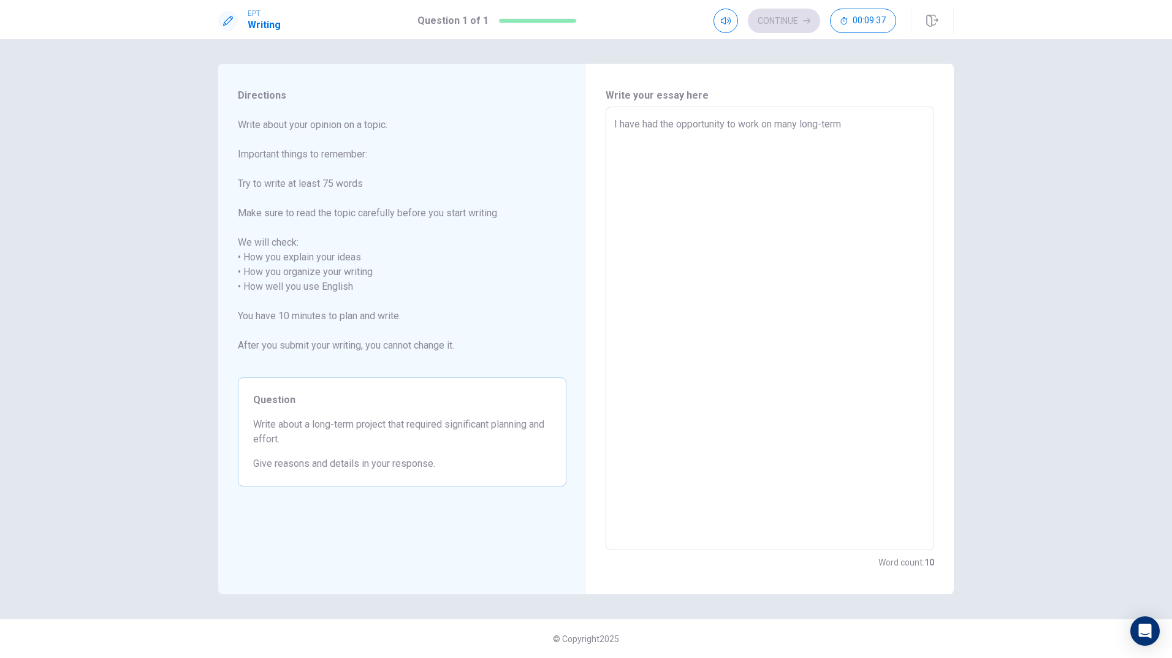
type textarea "x"
type textarea "I have had the opportunity to work on many long-term p"
type textarea "x"
type textarea "I have had the opportunity to work on many long-term pr"
type textarea "x"
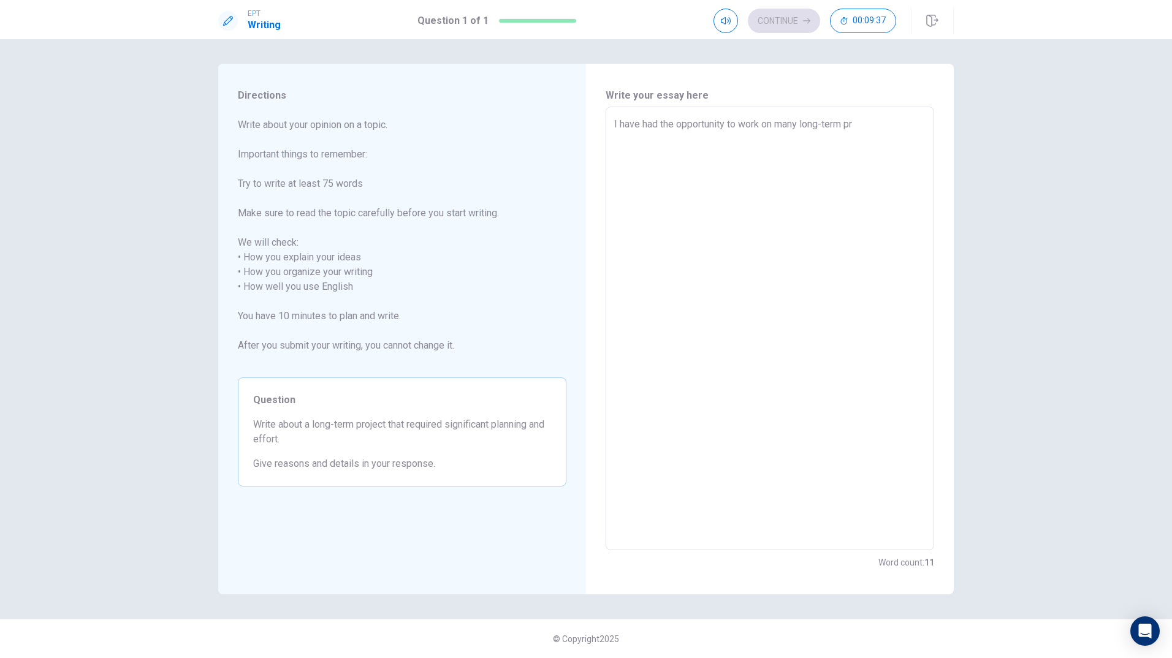
type textarea "I have had the opportunity to work on many long-term pro"
type textarea "x"
type textarea "I have had the opportunity to work on many long-term proj"
type textarea "x"
type textarea "I have had the opportunity to work on many long-term proje"
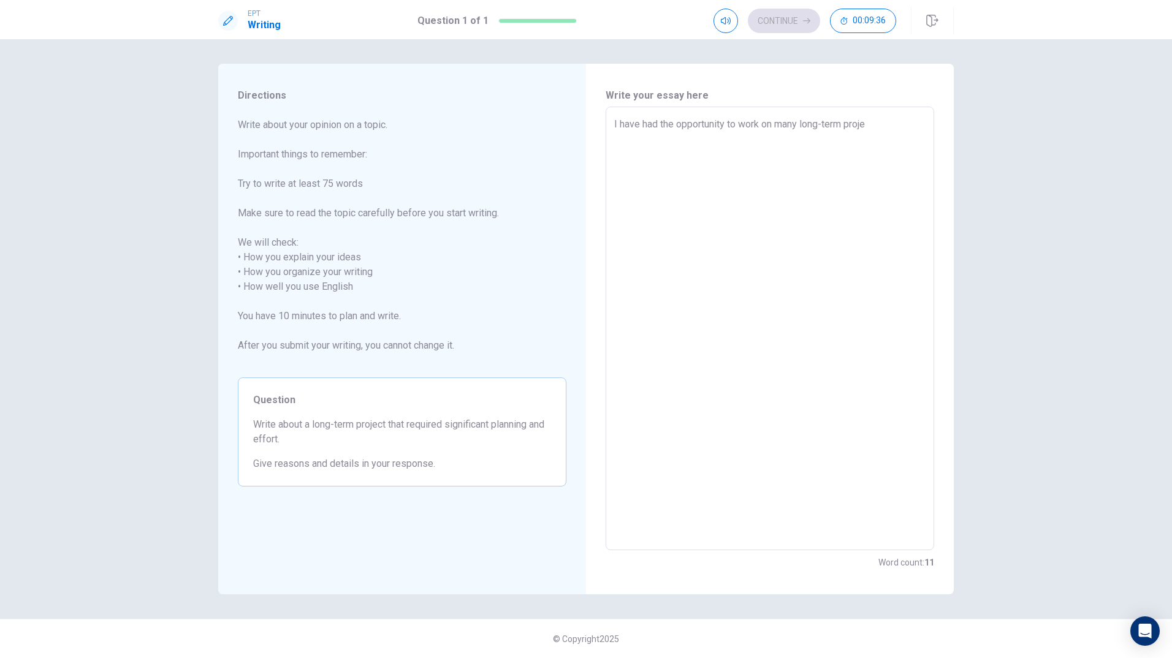
type textarea "x"
type textarea "I have had the opportunity to work on many long-term projec"
type textarea "x"
type textarea "I have had the opportunity to work on many long-term project"
type textarea "x"
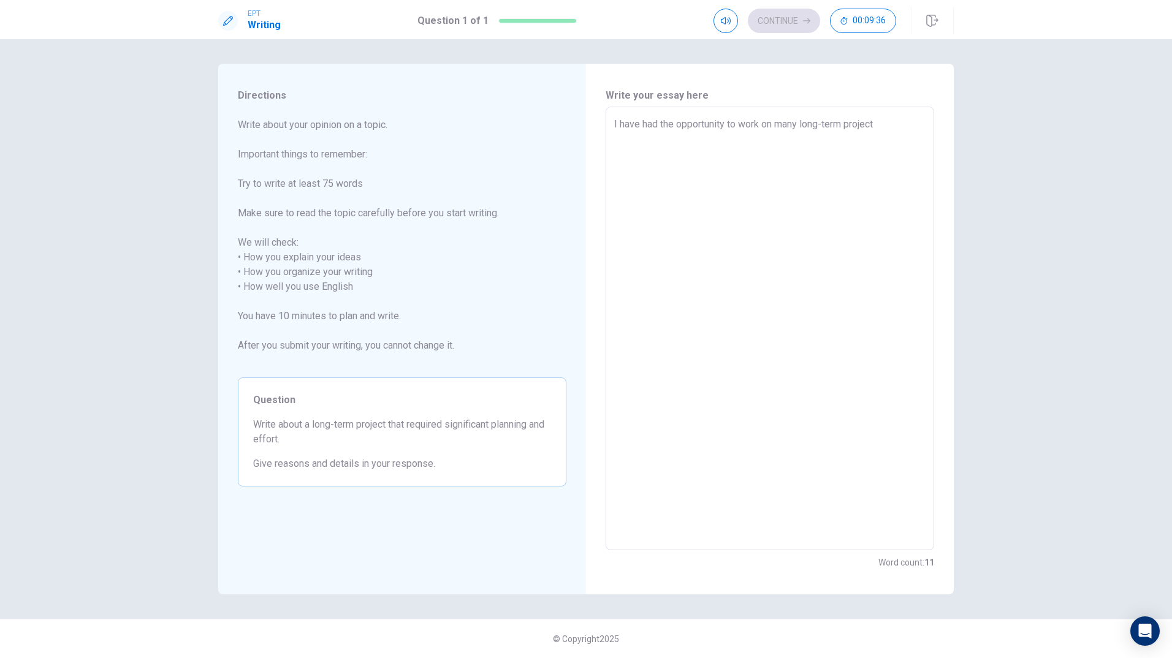
type textarea "I have had the opportunity to work on many long-term projects"
type textarea "x"
type textarea "I have had the opportunity to work on many long-term projects"
type textarea "x"
type textarea "I have had the opportunity to work on many long-term projects t"
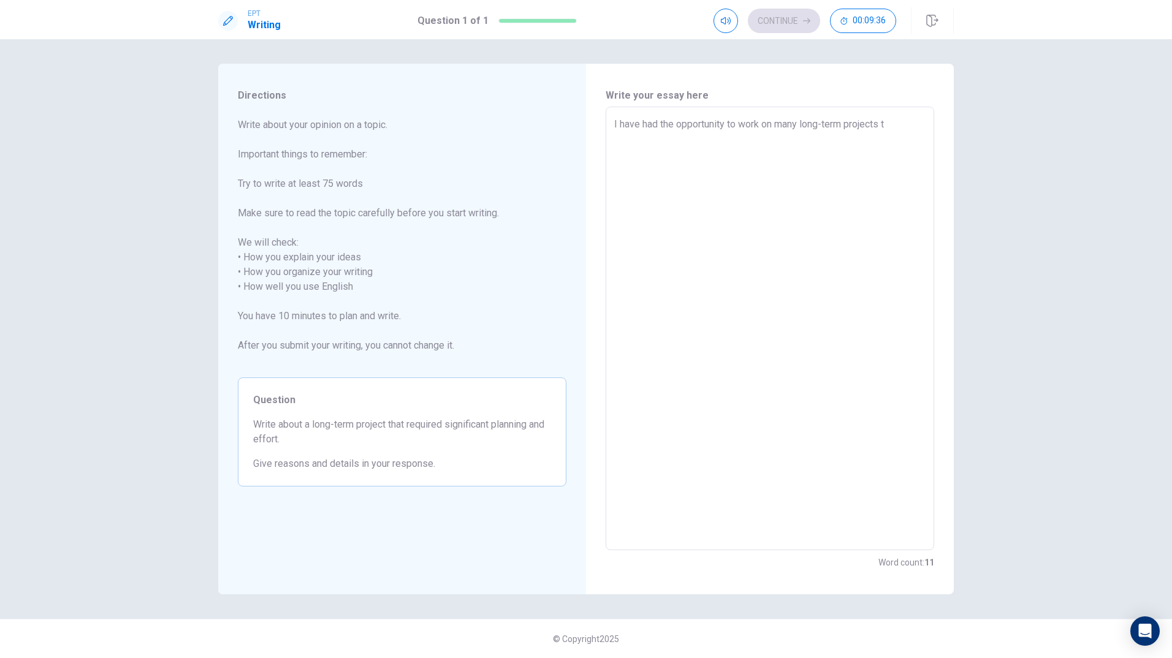
type textarea "x"
type textarea "I have had the opportunity to work on many long-term projects th"
type textarea "x"
type textarea "I have had the opportunity to work on many long-term projects tha"
type textarea "x"
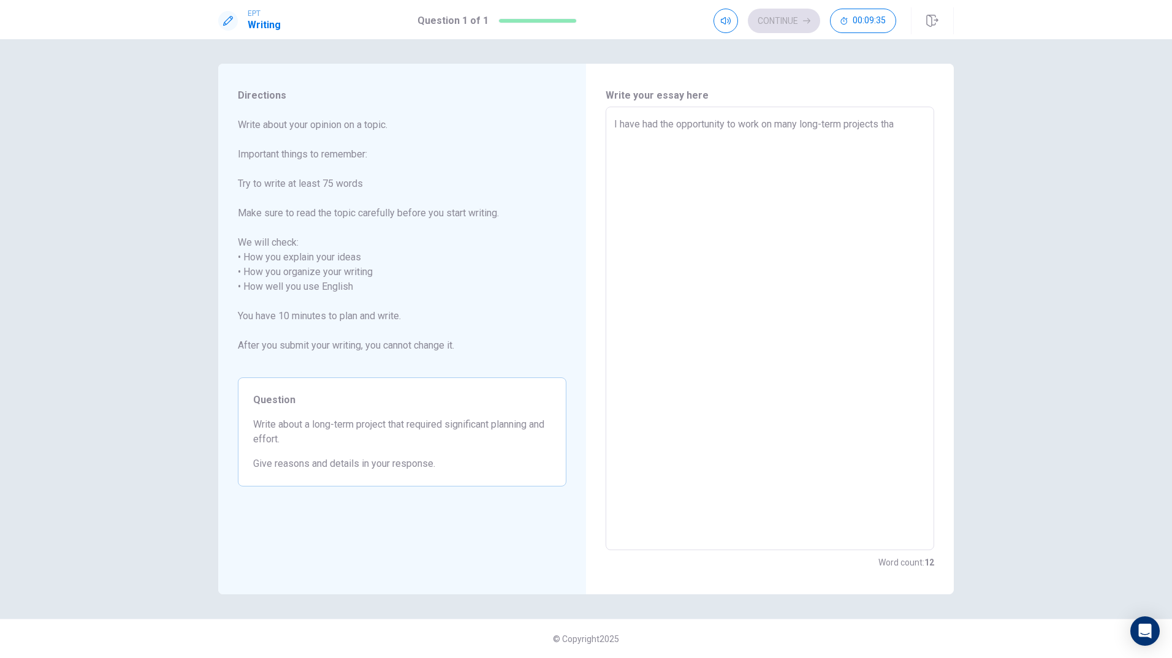
type textarea "I have had the opportunity to work on many long-term projects that"
type textarea "x"
type textarea "I have had the opportunity to work on many long-term projects that"
type textarea "x"
type textarea "I have had the opportunity to work on many long-term projects that r"
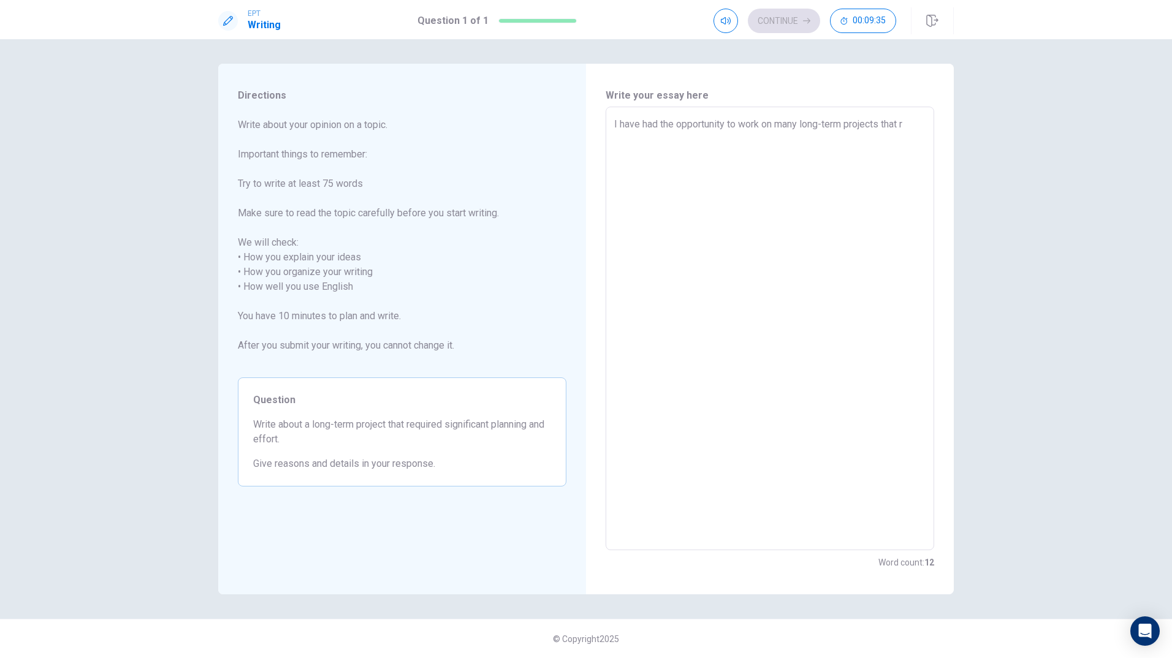
type textarea "x"
type textarea "I have had the opportunity to work on many long-term projects that re"
type textarea "x"
type textarea "I have had the opportunity to work on many long-term projects that req"
type textarea "x"
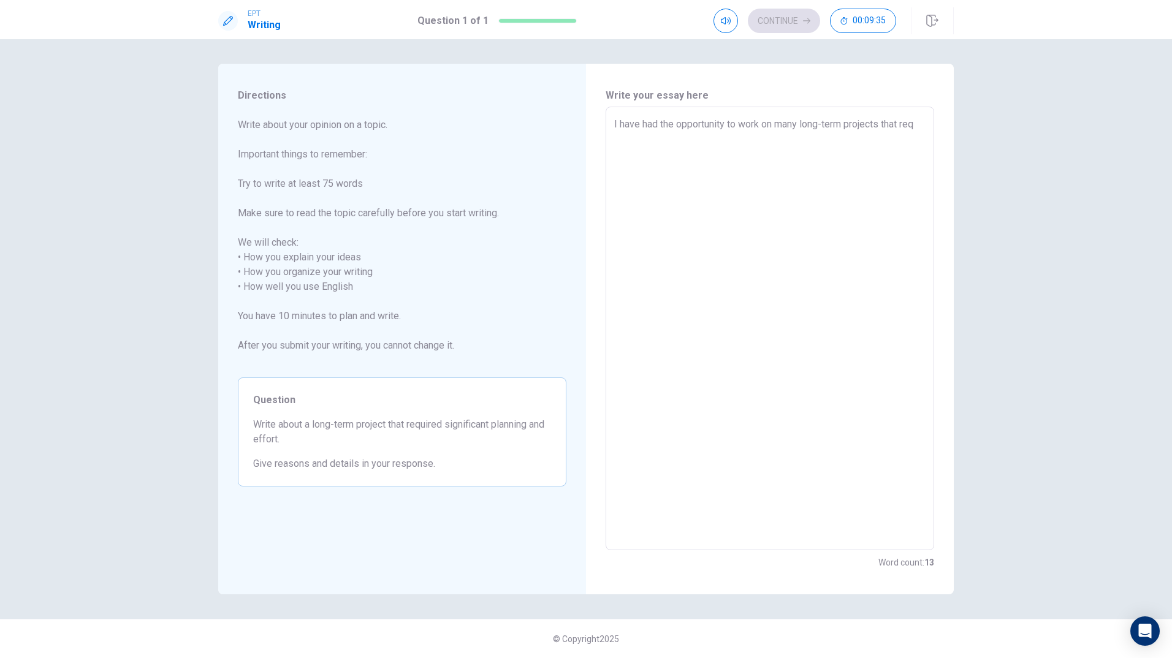
type textarea "I have had the opportunity to work on many long-term projects that requ"
type textarea "x"
type textarea "I have had the opportunity to work on many long-term projects that requi"
type textarea "x"
type textarea "I have had the opportunity to work on many long-term projects that requir"
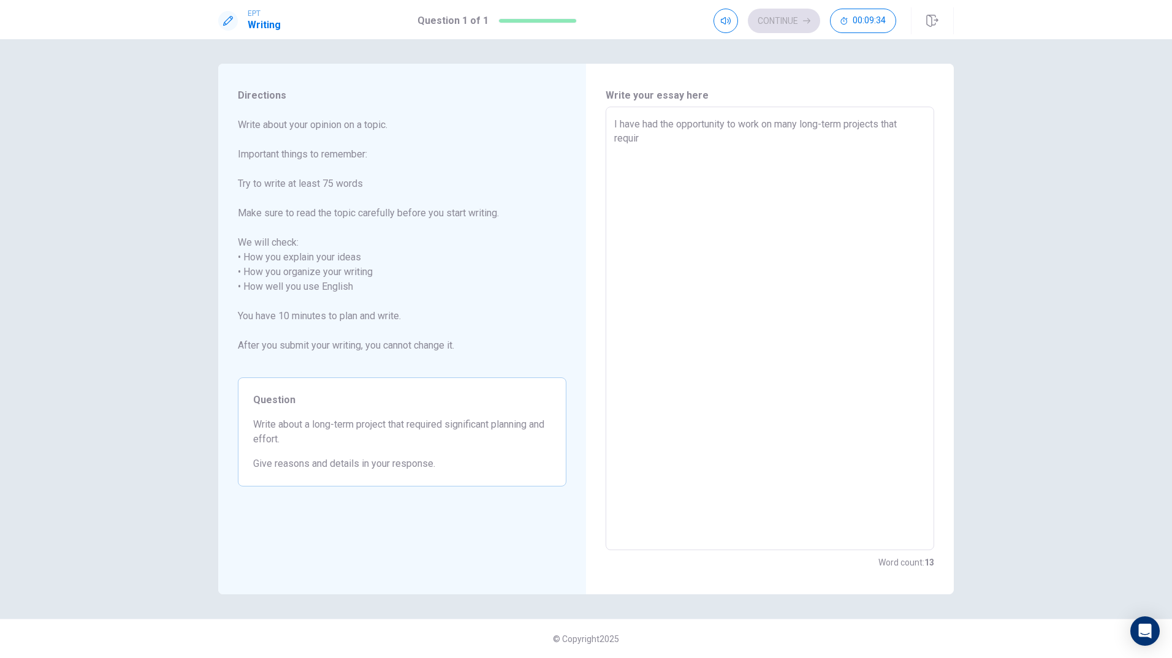
type textarea "x"
type textarea "I have had the opportunity to work on many long-term projects that require"
type textarea "x"
type textarea "I have had the opportunity to work on many long-term projects that required"
type textarea "x"
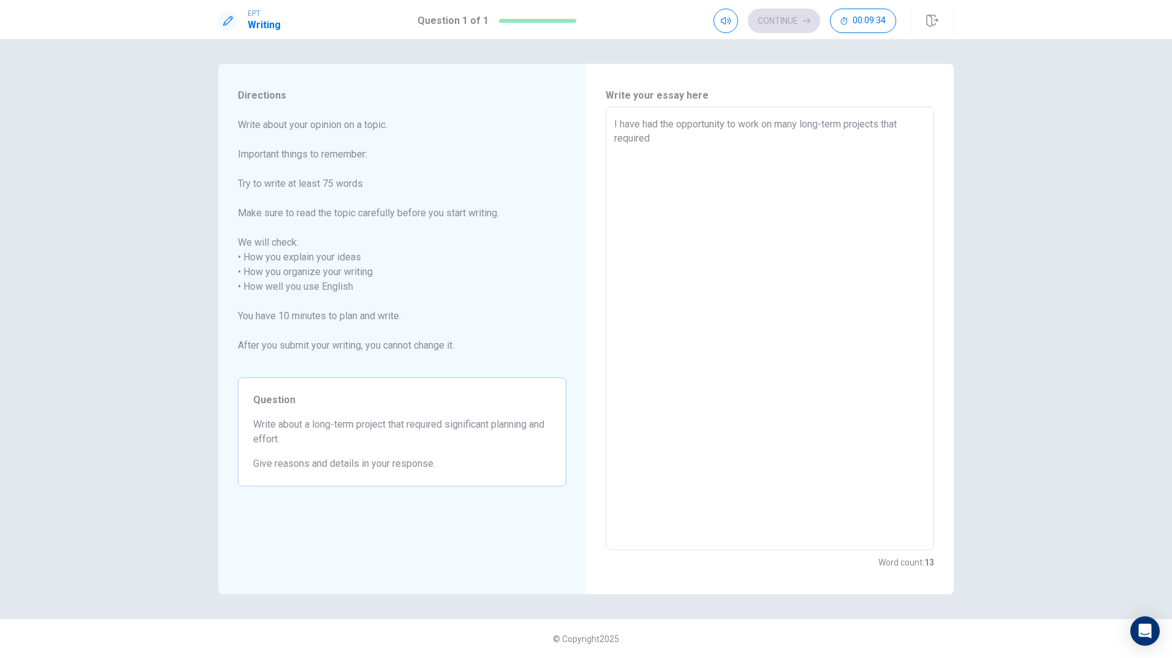
type textarea "I have had the opportunity to work on many long-term projects that required"
type textarea "x"
type textarea "I have had the opportunity to work on many long-term projects that required s"
type textarea "x"
type textarea "I have had the opportunity to work on many long-term projects that required si"
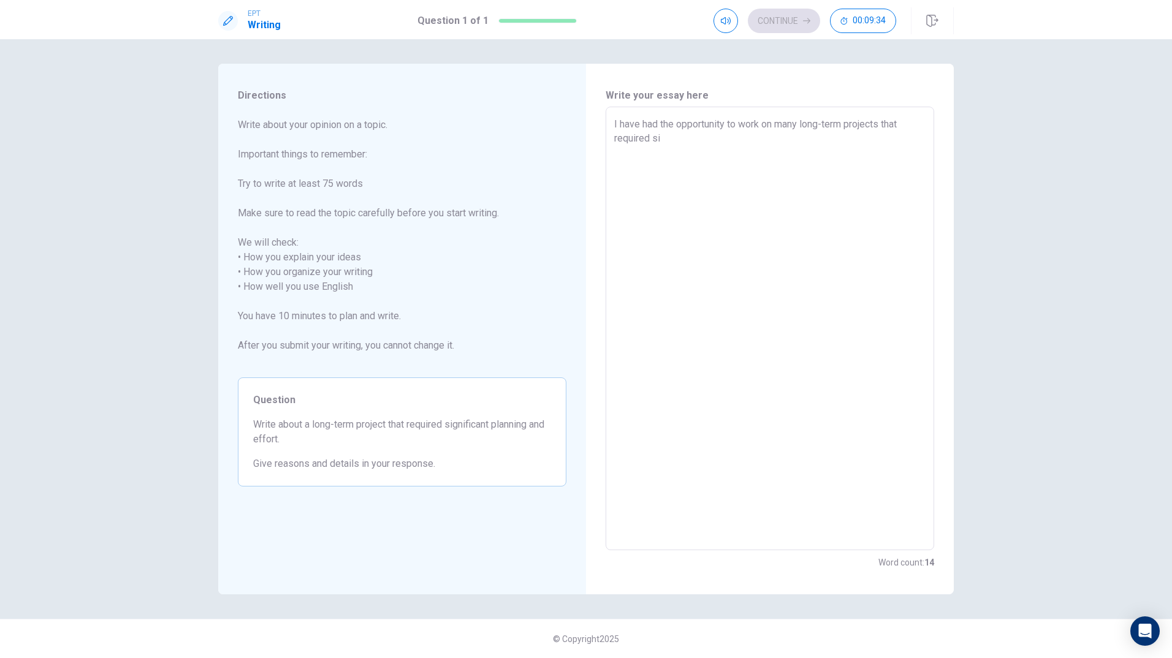
type textarea "x"
type textarea "I have had the opportunity to work on many long-term projects that required sig"
type textarea "x"
type textarea "I have had the opportunity to work on many long-term projects that required sign"
type textarea "x"
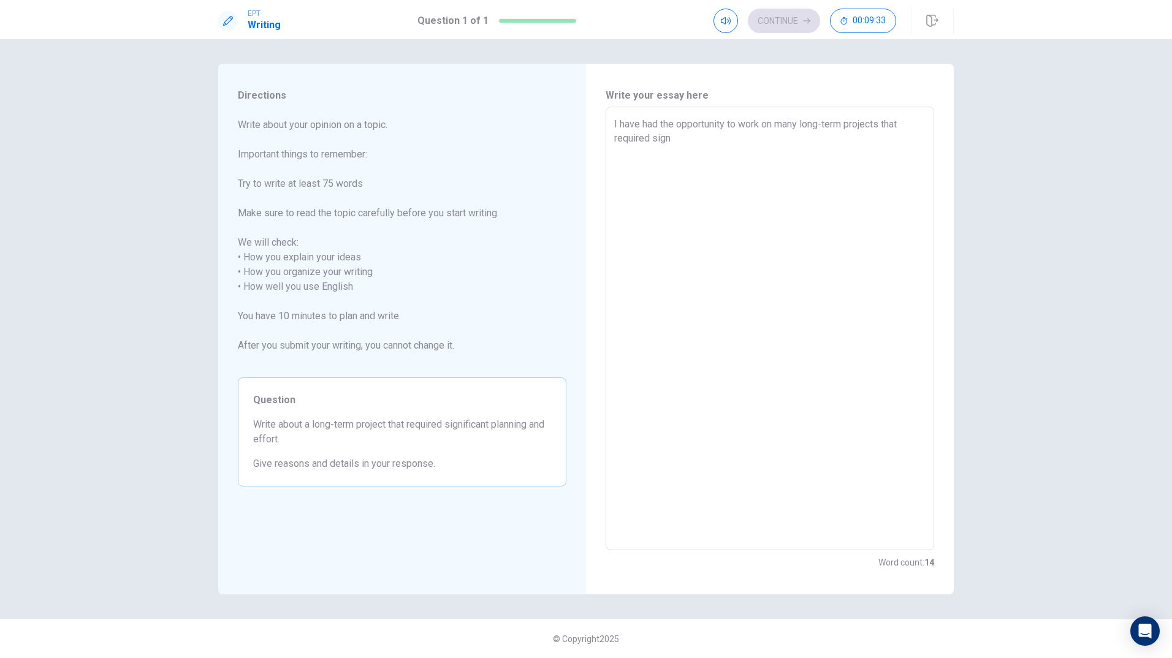
type textarea "I have had the opportunity to work on many long-term projects that required sig…"
type textarea "x"
type textarea "I have had the opportunity to work on many long-term projects that required sig…"
type textarea "x"
type textarea "I have had the opportunity to work on many long-term projects that required sig…"
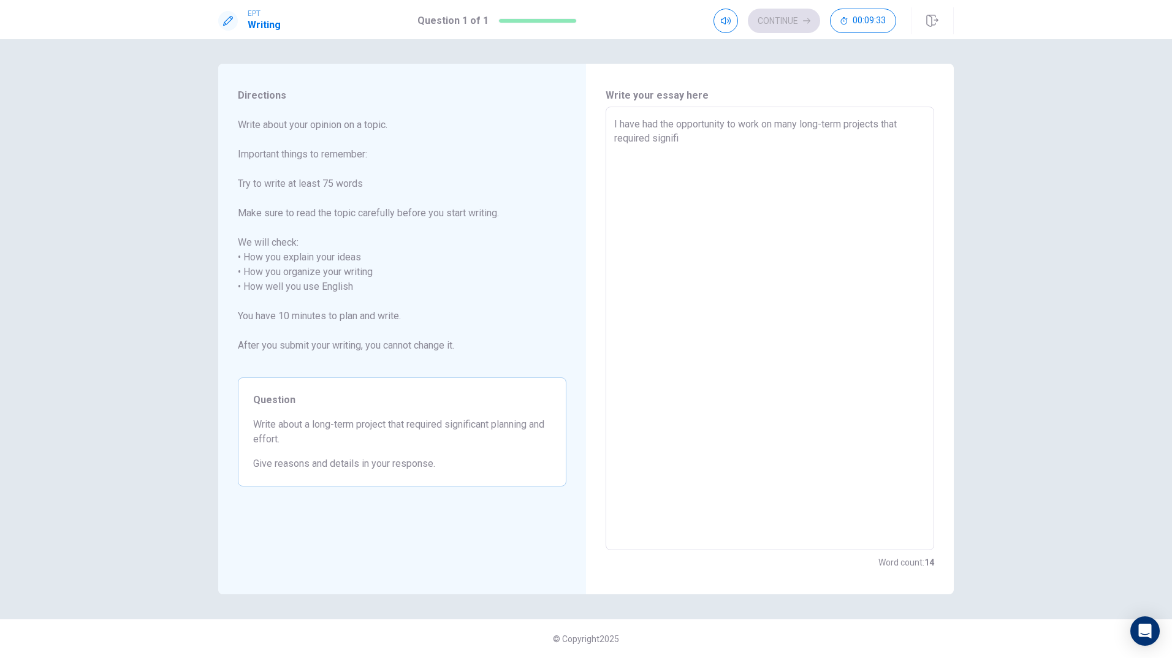
type textarea "x"
type textarea "I have had the opportunity to work on many long-term projects that required sig…"
type textarea "x"
type textarea "I have had the opportunity to work on many long-term projects that required sig…"
type textarea "x"
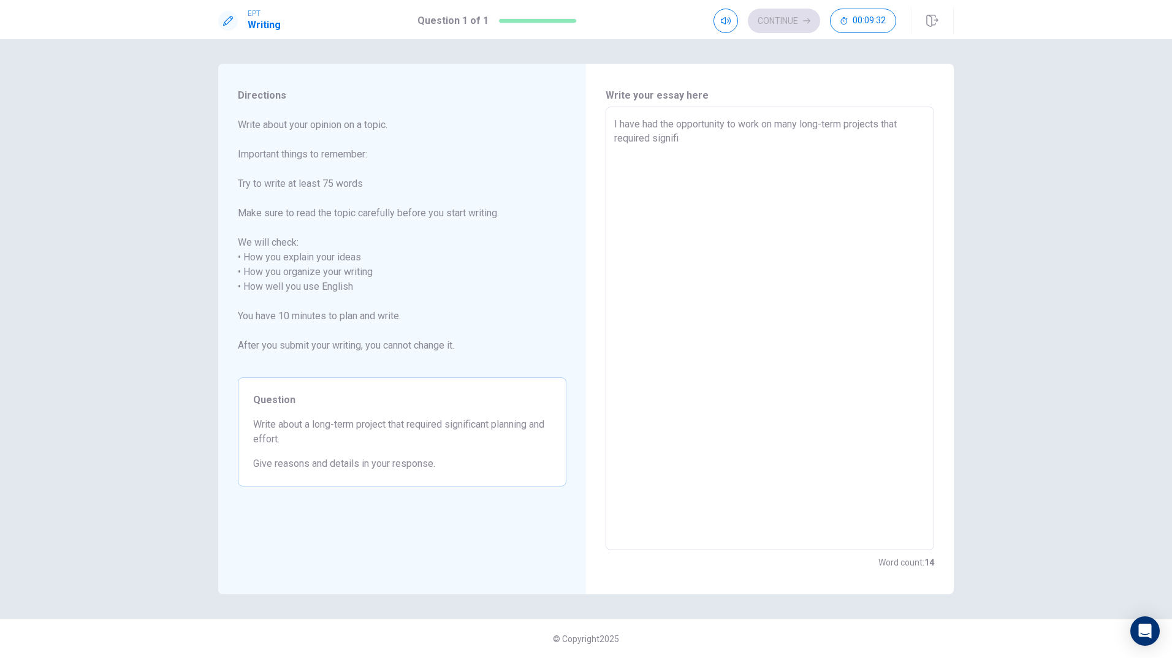
type textarea "I have had the opportunity to work on many long-term projects that required sig…"
type textarea "x"
type textarea "I have had the opportunity to work on many long-term projects that required sig…"
type textarea "x"
type textarea "I have had the opportunity to work on many long-term projects that required sig…"
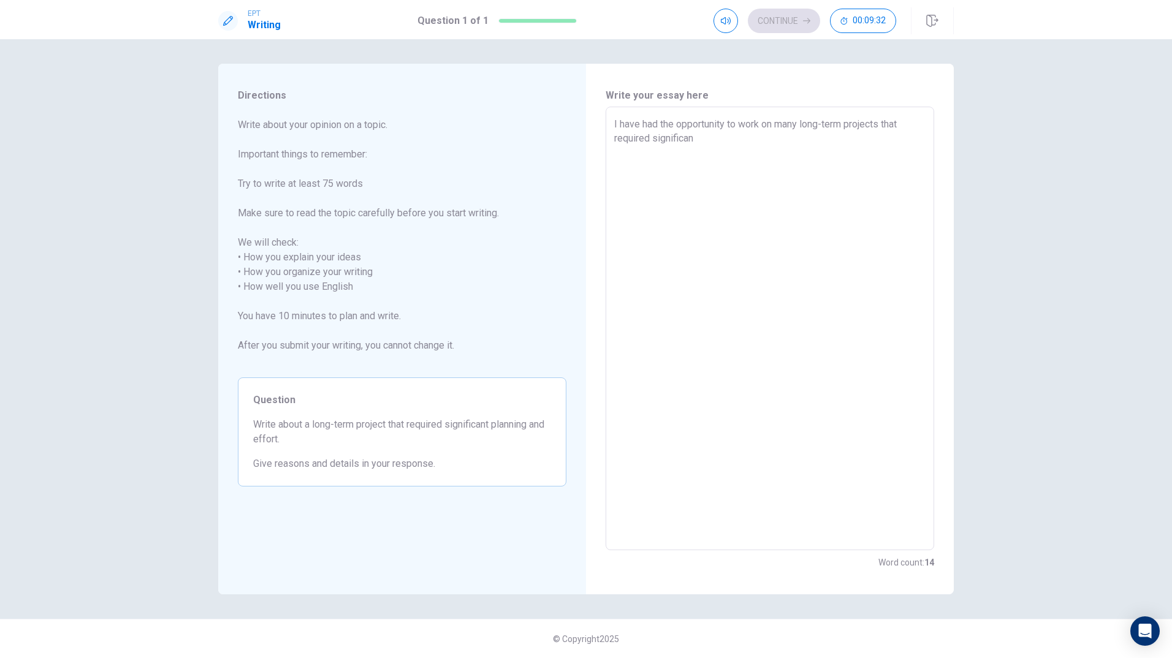
type textarea "x"
type textarea "I have had the opportunity to work on many long-term projects that required sig…"
type textarea "x"
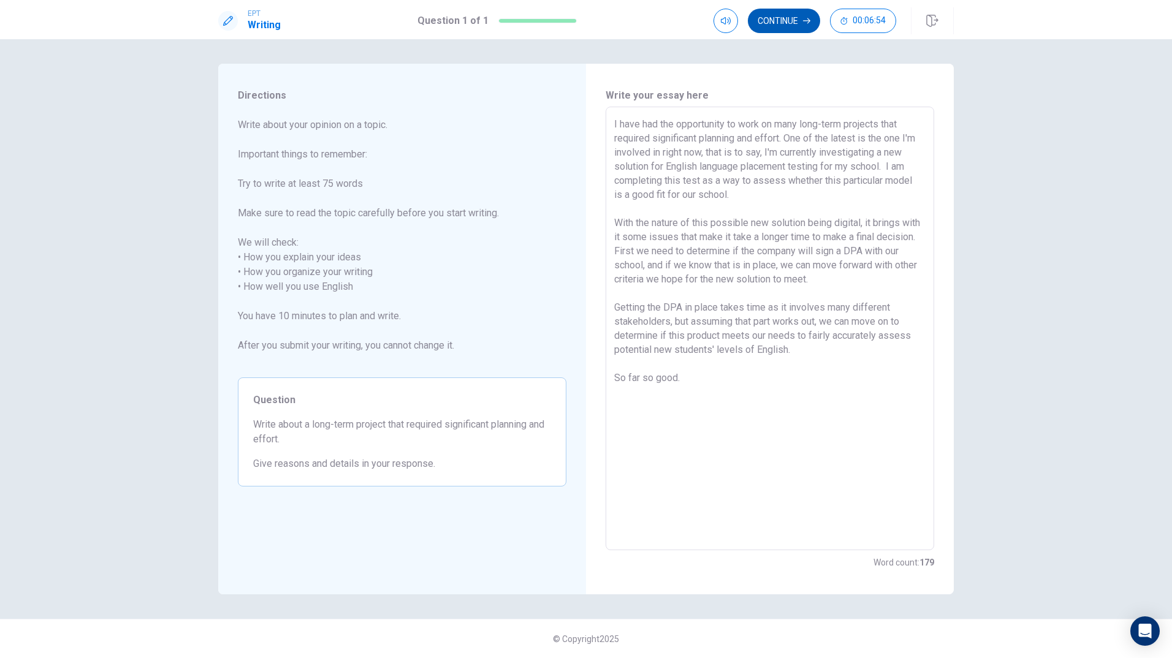
click at [782, 23] on button "Continue" at bounding box center [784, 21] width 72 height 25
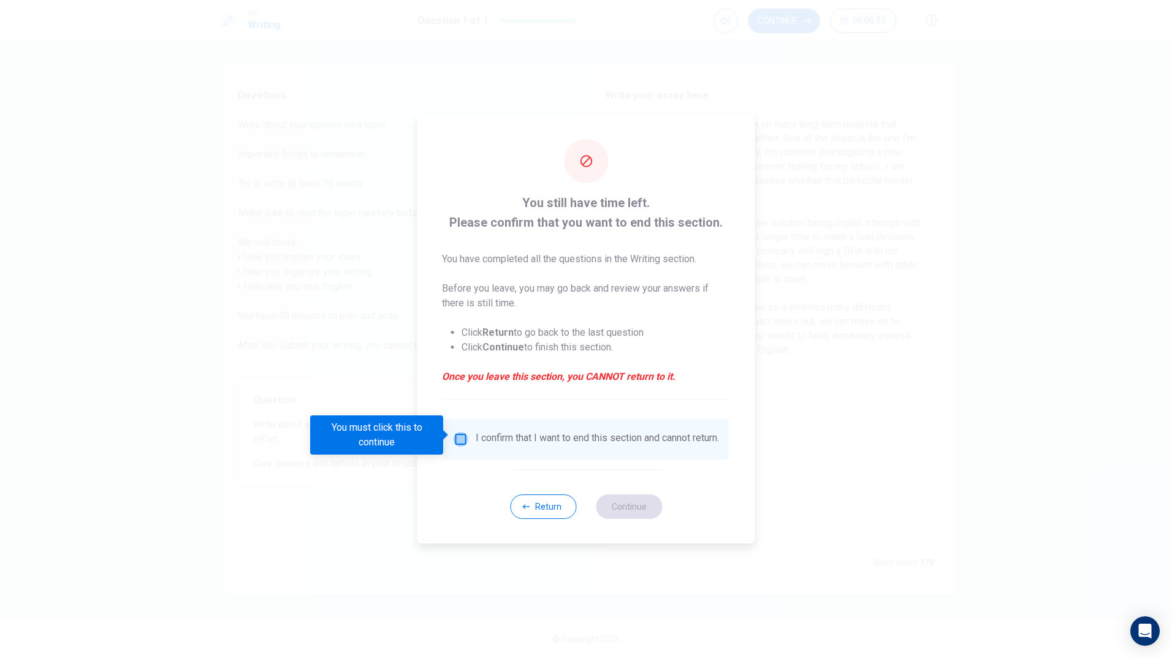
click at [462, 436] on input "You must click this to continue" at bounding box center [461, 439] width 15 height 15
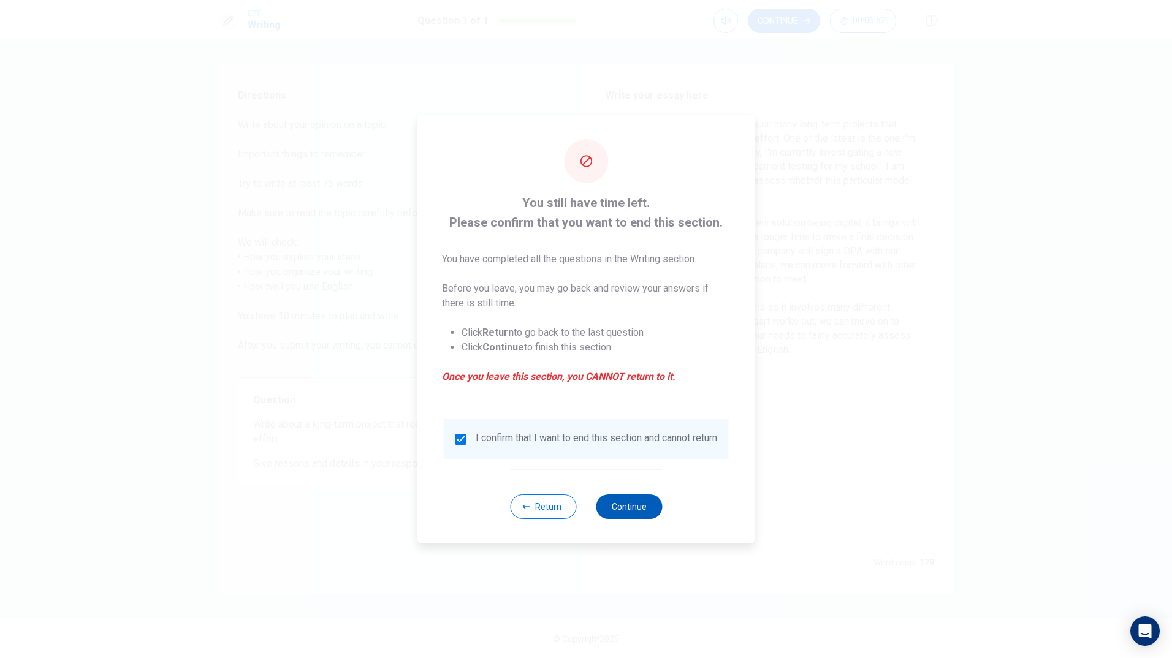
click at [615, 508] on button "Continue" at bounding box center [629, 507] width 66 height 25
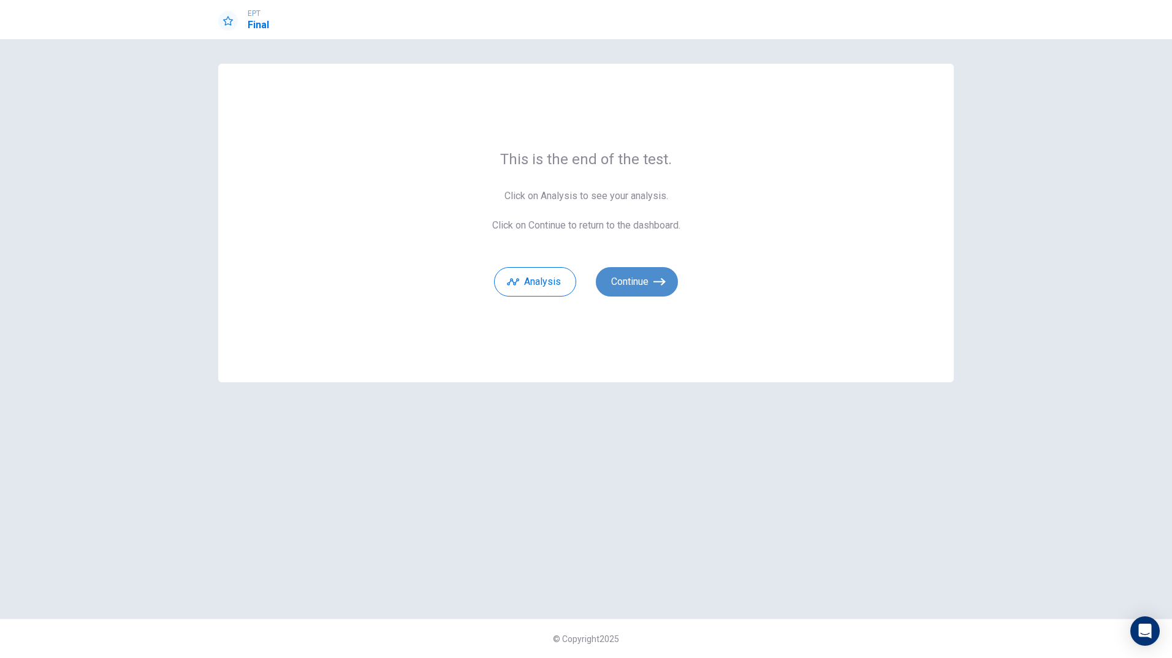
click at [637, 286] on button "Continue" at bounding box center [637, 281] width 82 height 29
